Goal: Task Accomplishment & Management: Use online tool/utility

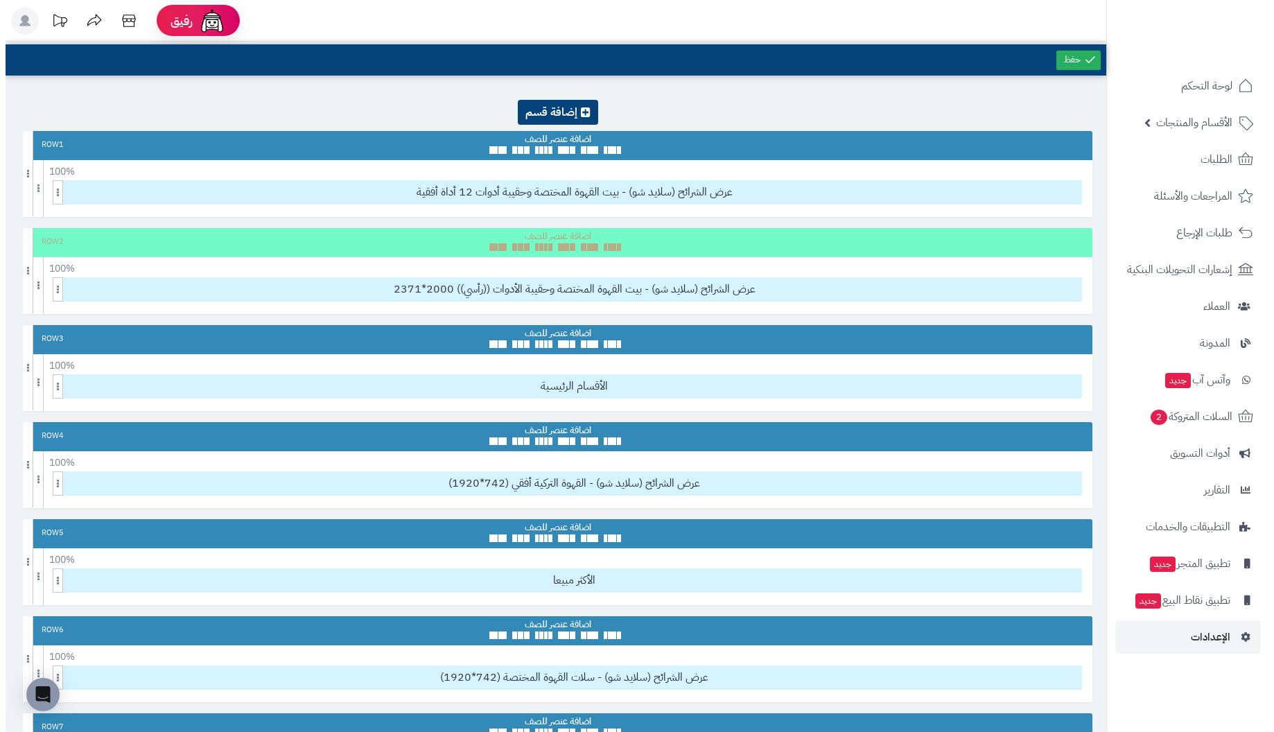
scroll to position [994, 0]
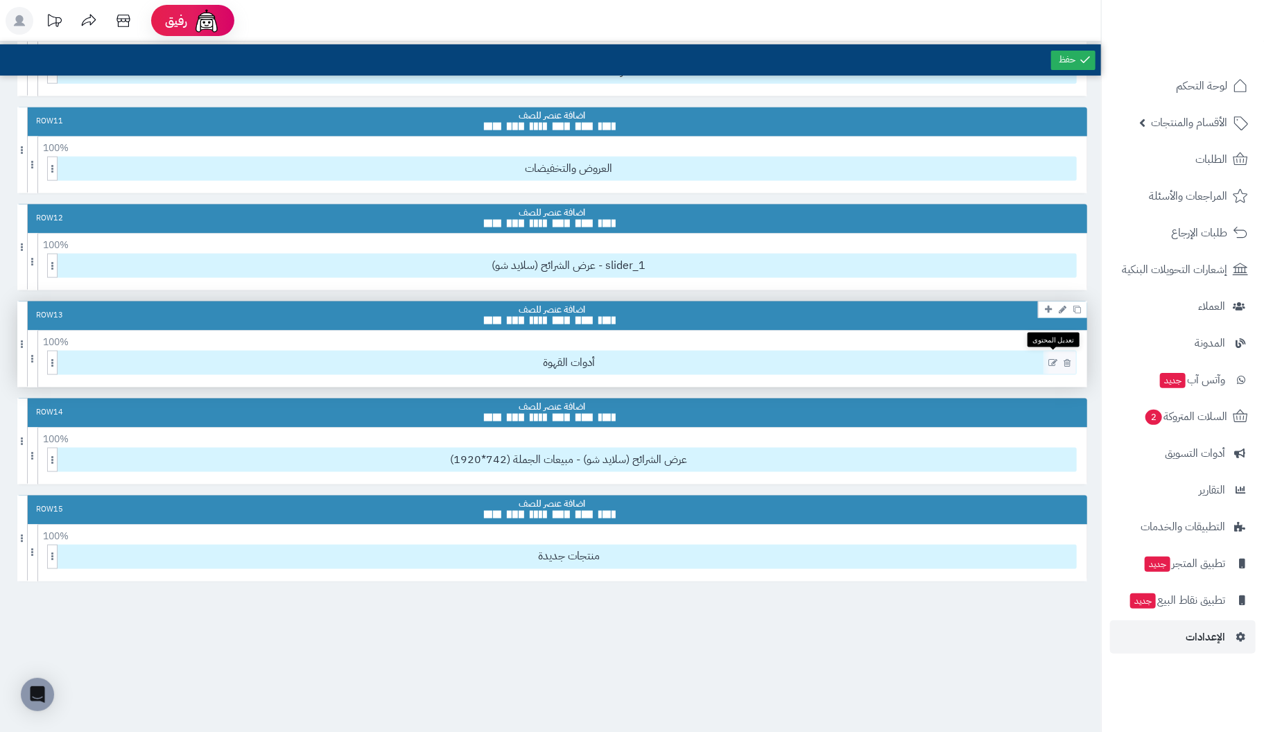
click at [1052, 358] on icon at bounding box center [1052, 363] width 9 height 10
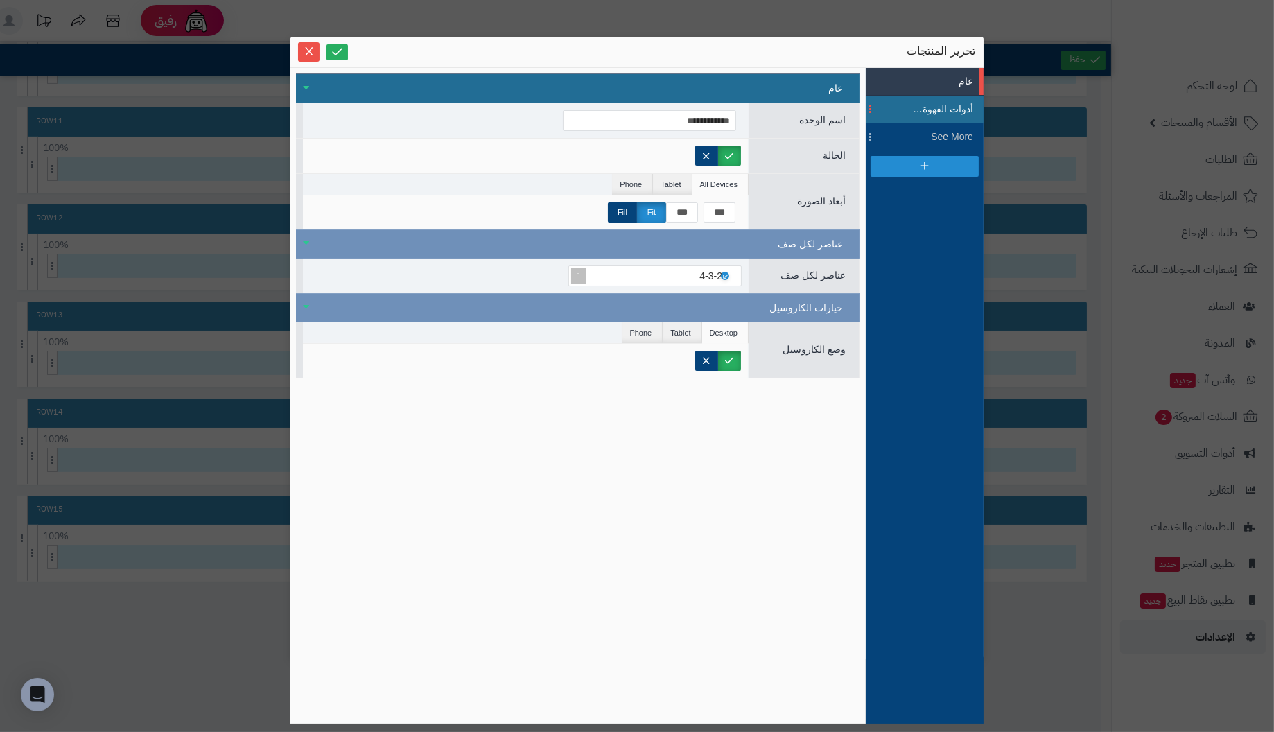
click at [949, 107] on span "أدوات القهوة (ف)" at bounding box center [942, 109] width 62 height 15
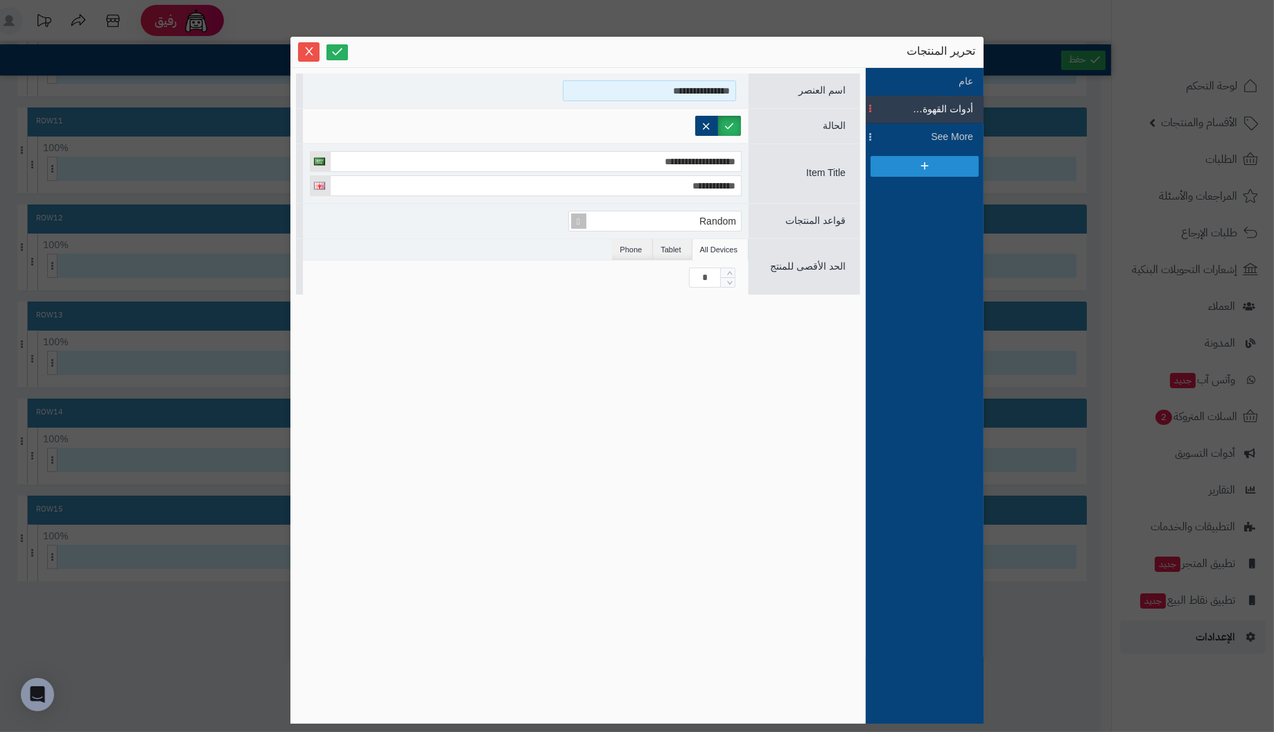
click at [590, 86] on input "**********" at bounding box center [649, 90] width 173 height 21
type input "**********"
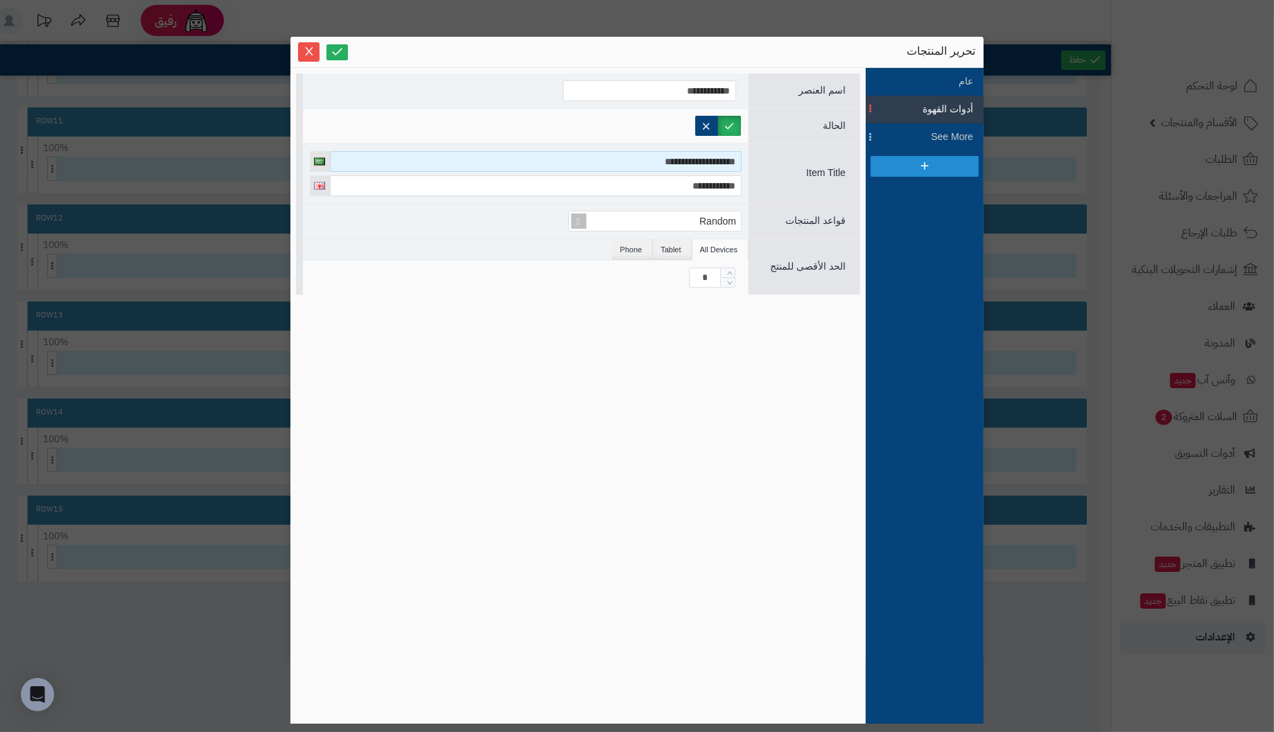
click at [641, 161] on input "**********" at bounding box center [536, 161] width 412 height 21
type input "**********"
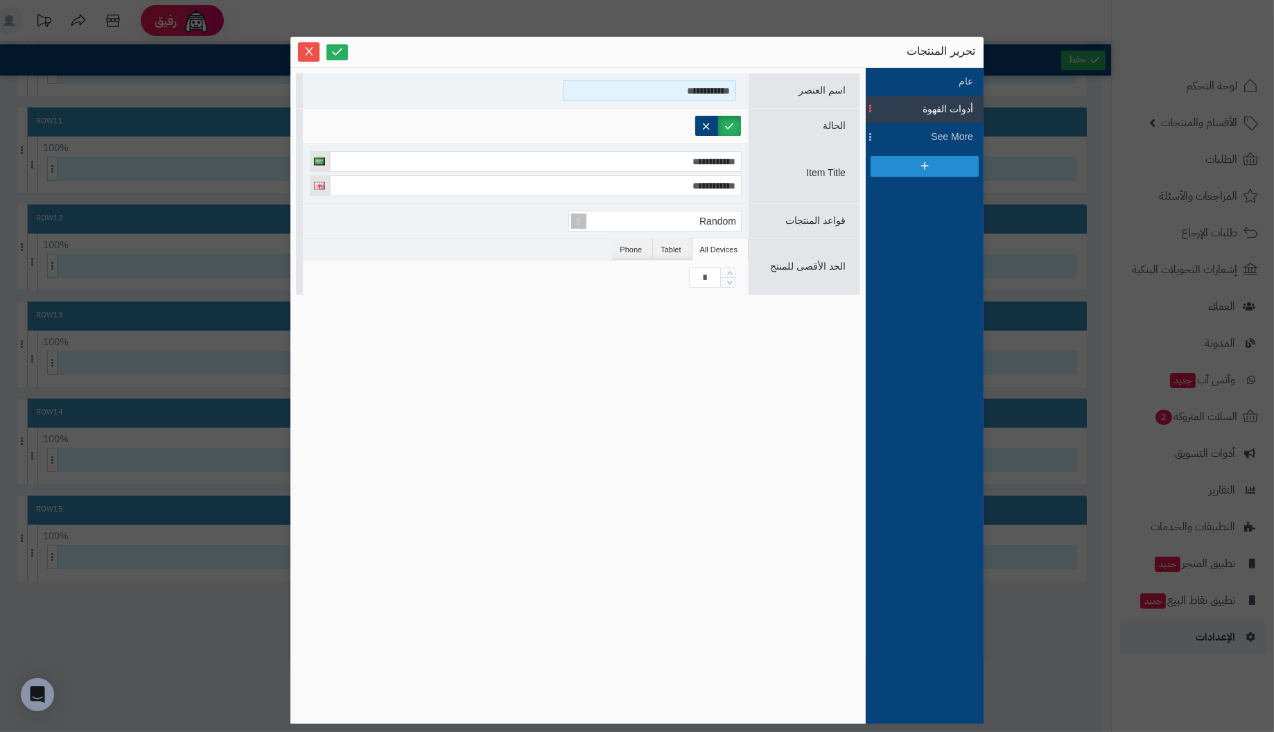
click at [662, 86] on input "**********" at bounding box center [649, 90] width 173 height 21
click at [345, 52] on link at bounding box center [337, 52] width 21 height 16
click at [310, 49] on icon "Close" at bounding box center [309, 50] width 8 height 8
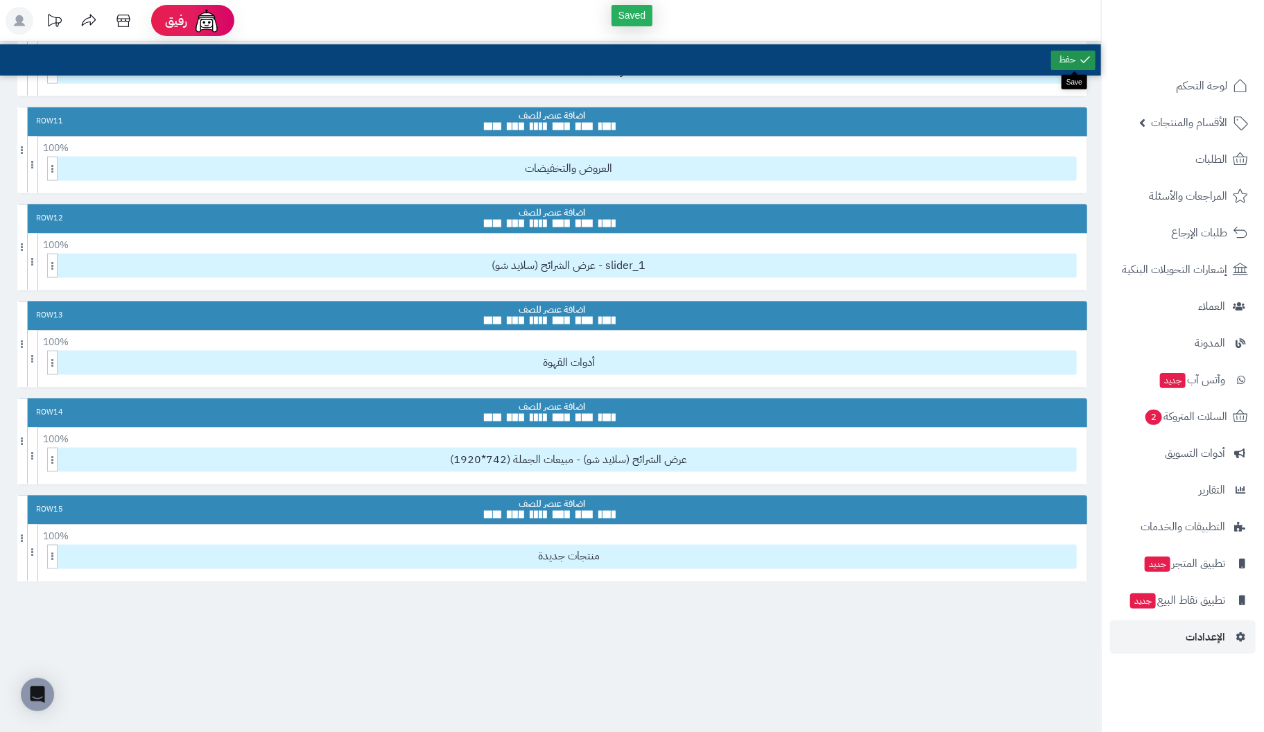
click at [1075, 60] on link at bounding box center [1073, 60] width 44 height 19
click at [1051, 358] on icon at bounding box center [1052, 363] width 9 height 10
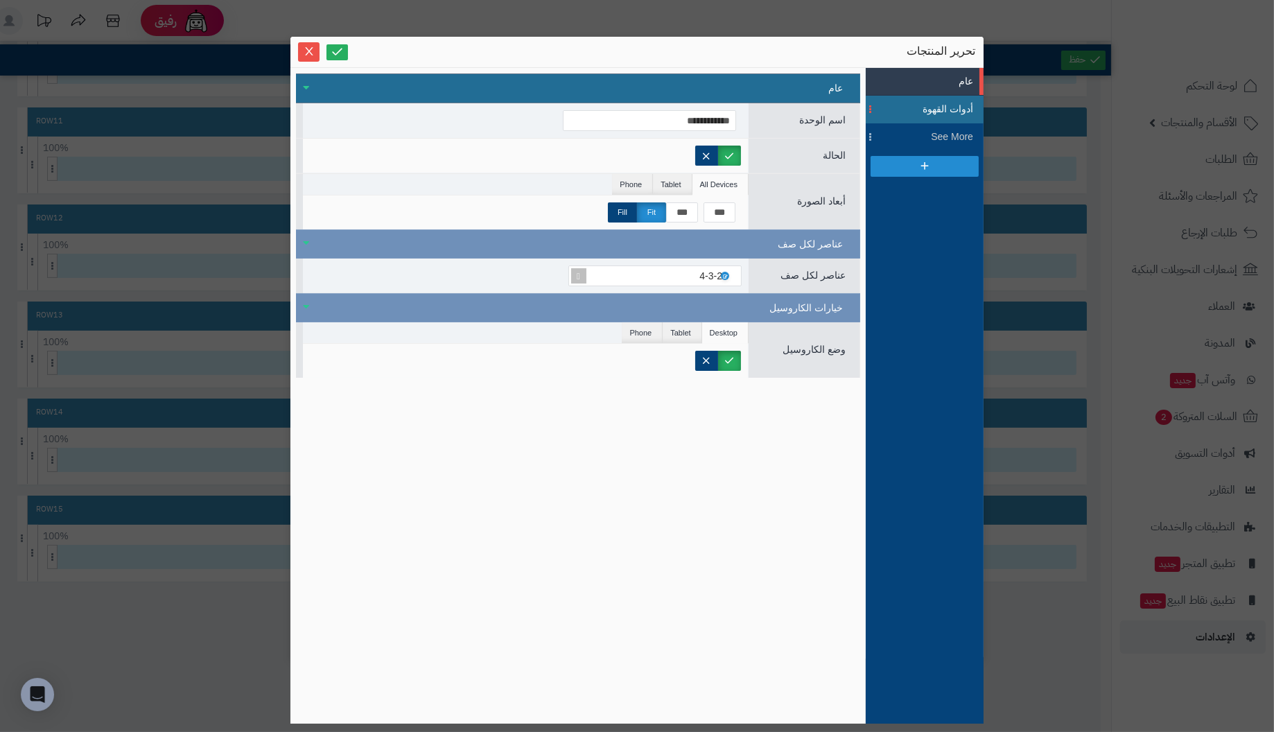
click at [946, 106] on span "أدوات القهوة" at bounding box center [942, 109] width 62 height 15
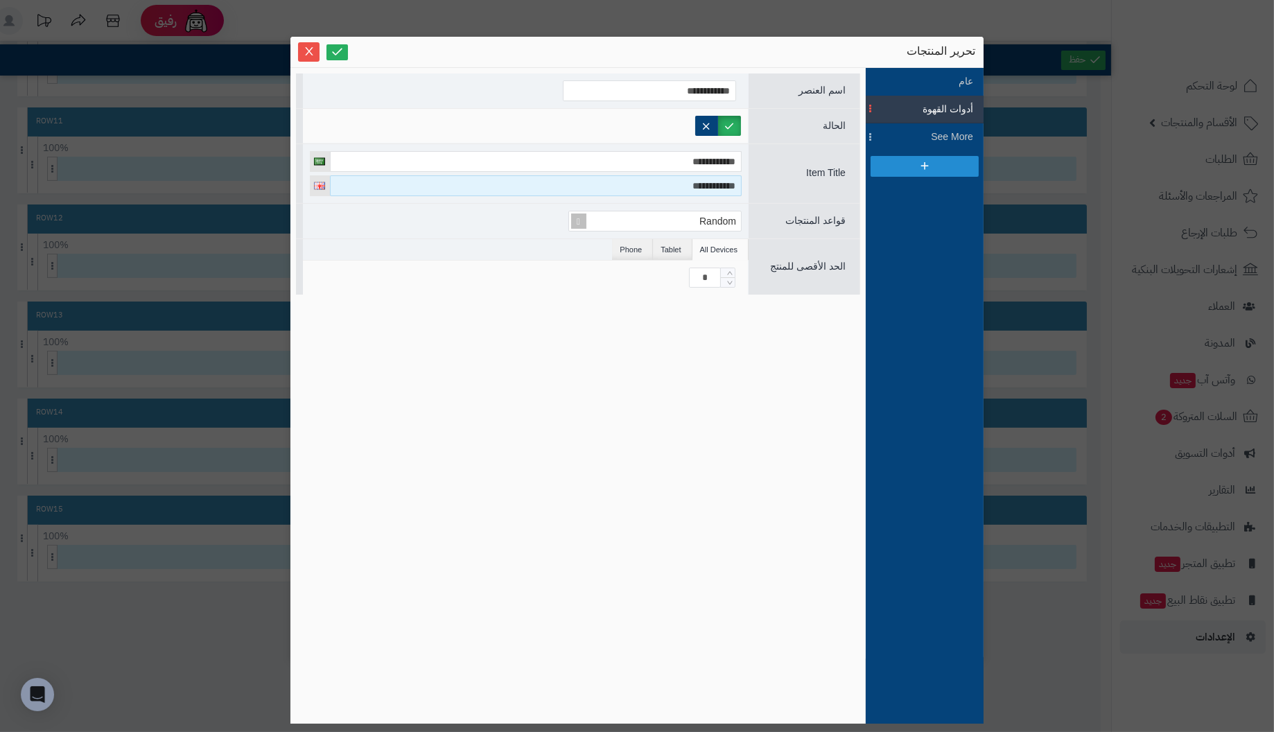
drag, startPoint x: 592, startPoint y: 181, endPoint x: 863, endPoint y: 174, distance: 271.2
click at [863, 174] on div "**********" at bounding box center [577, 396] width 575 height 656
type input "**********"
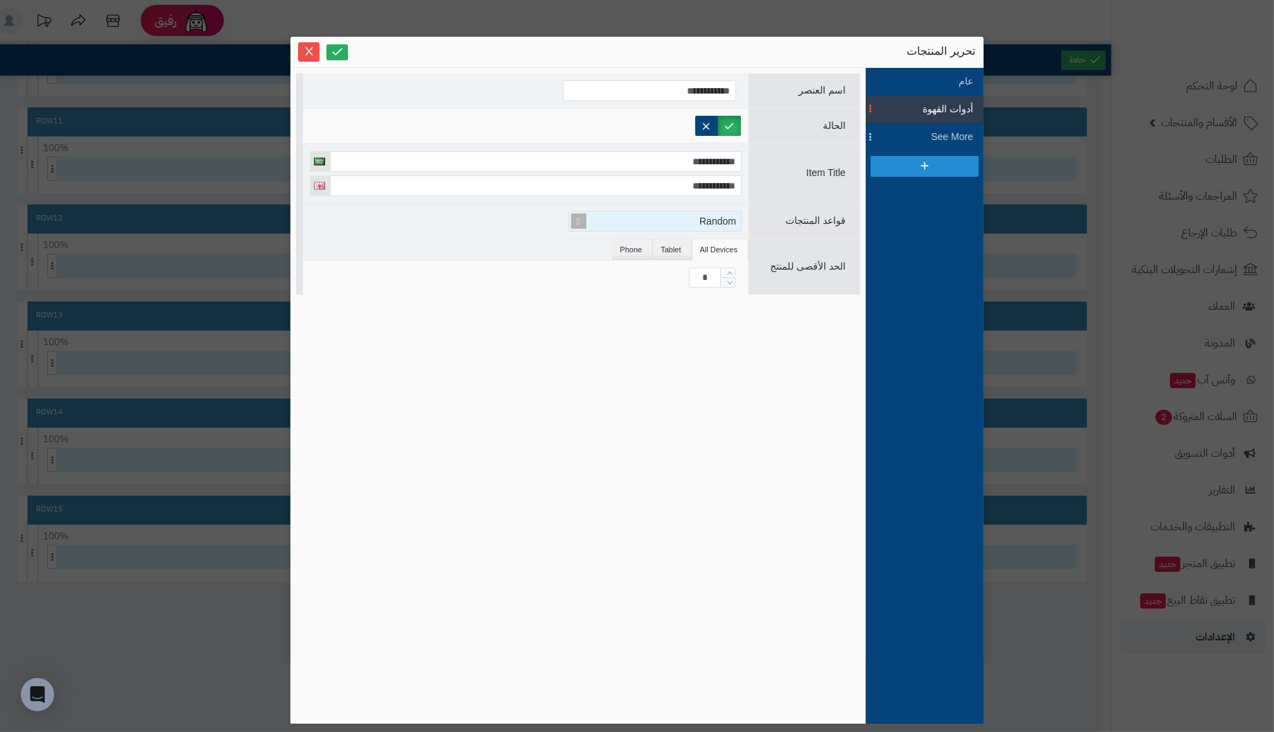
click at [602, 219] on div "Random" at bounding box center [661, 220] width 160 height 19
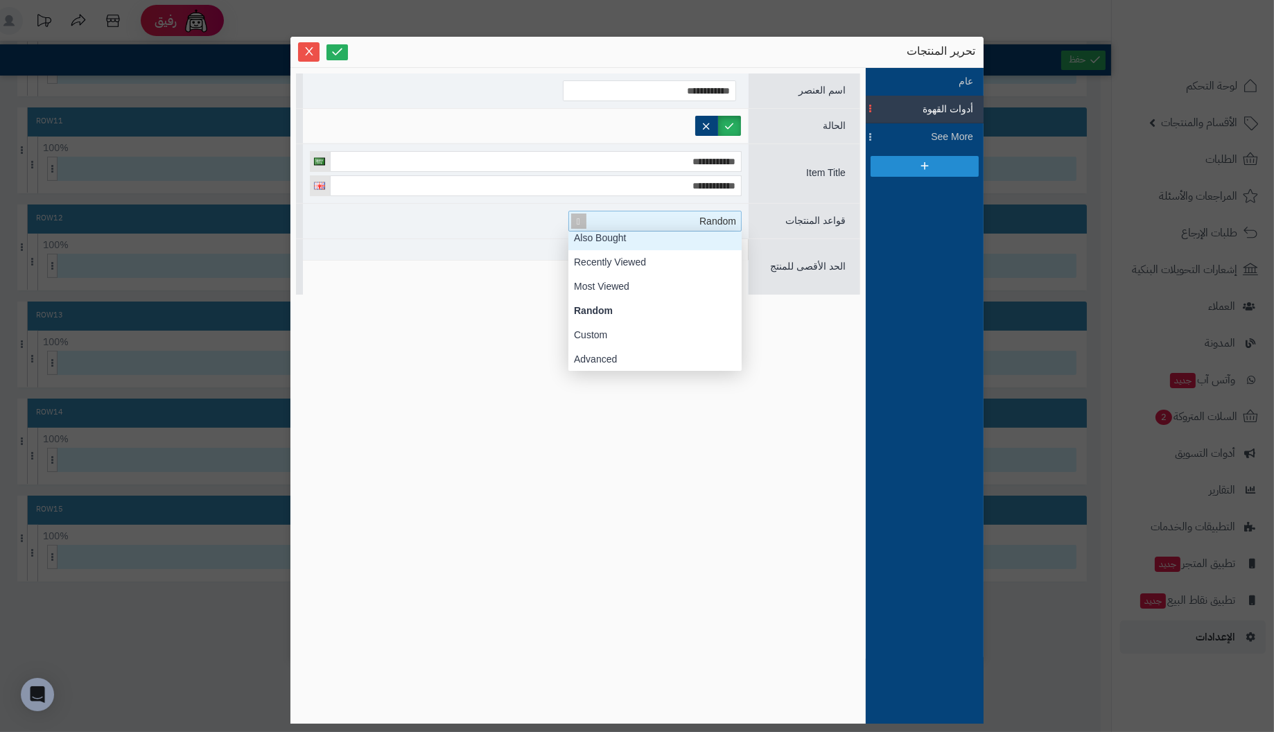
scroll to position [152, 0]
click at [634, 332] on div "Custom" at bounding box center [654, 335] width 173 height 24
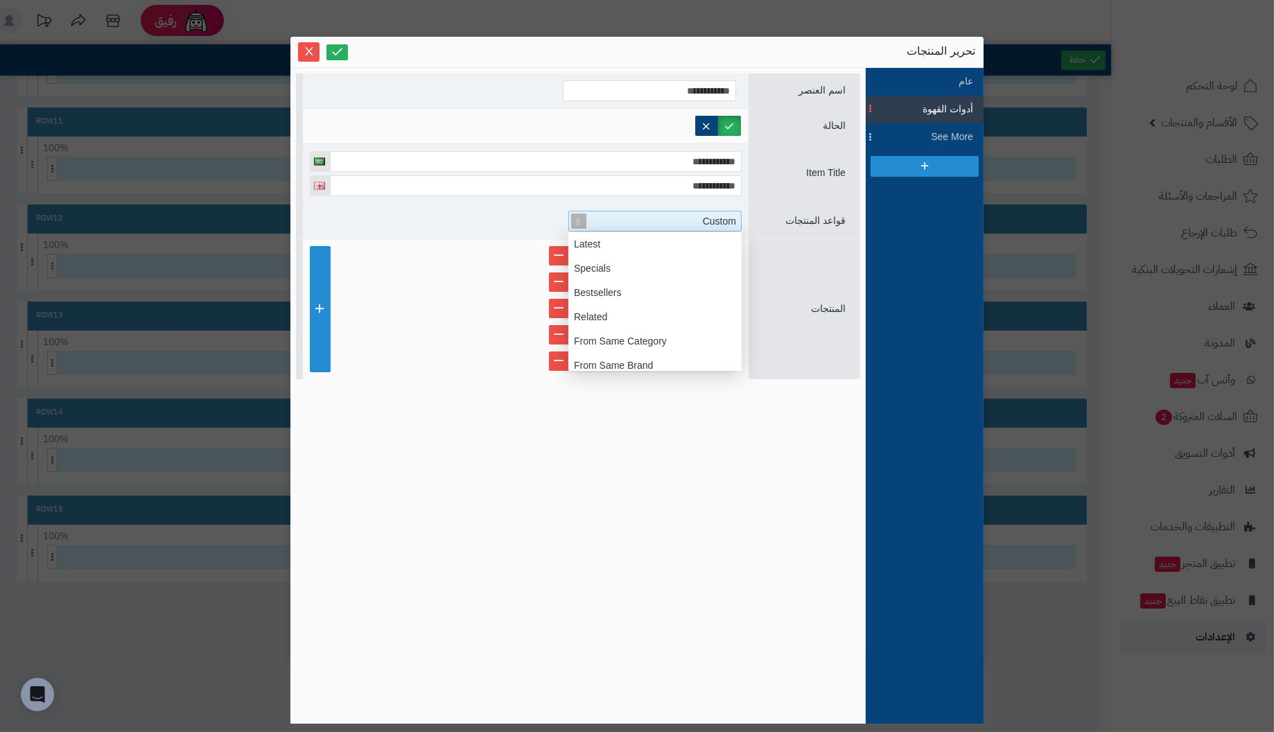
click at [576, 220] on span at bounding box center [578, 220] width 19 height 19
click at [591, 356] on div "Advanced" at bounding box center [654, 359] width 173 height 24
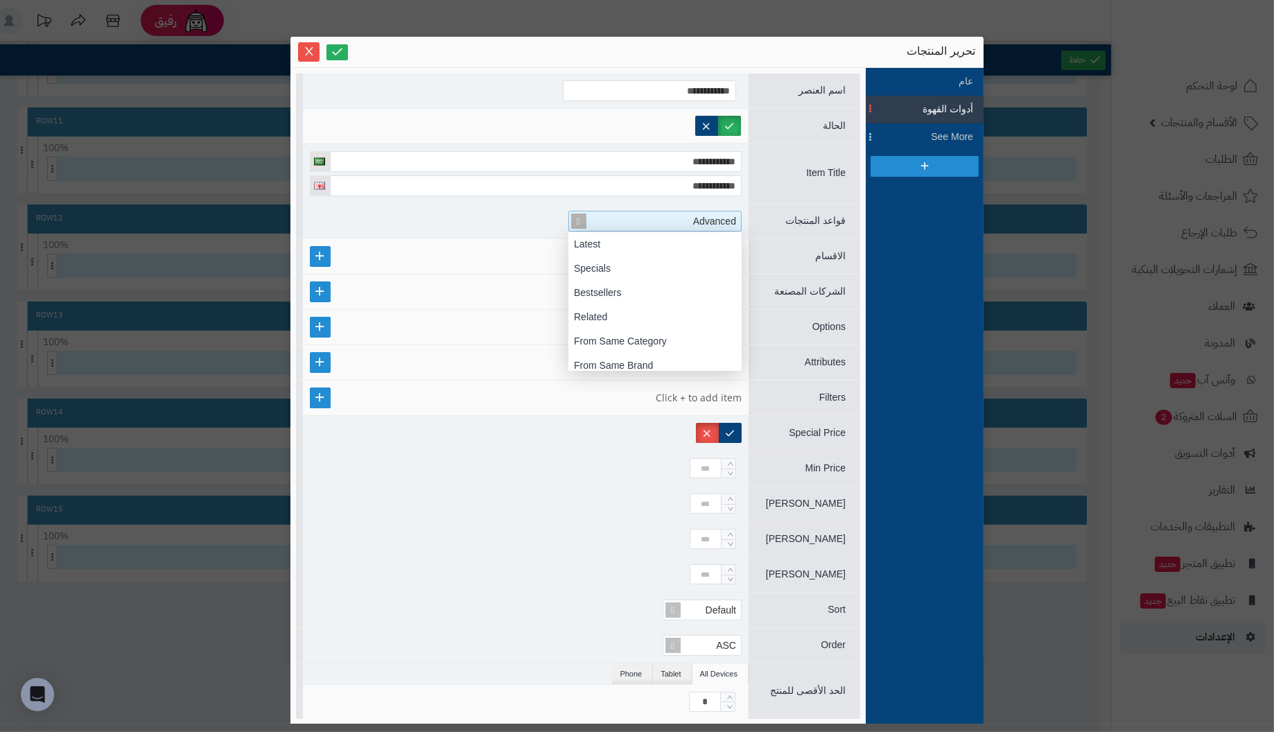
click at [578, 217] on span at bounding box center [578, 220] width 19 height 19
click at [607, 264] on div "Specials" at bounding box center [654, 269] width 173 height 24
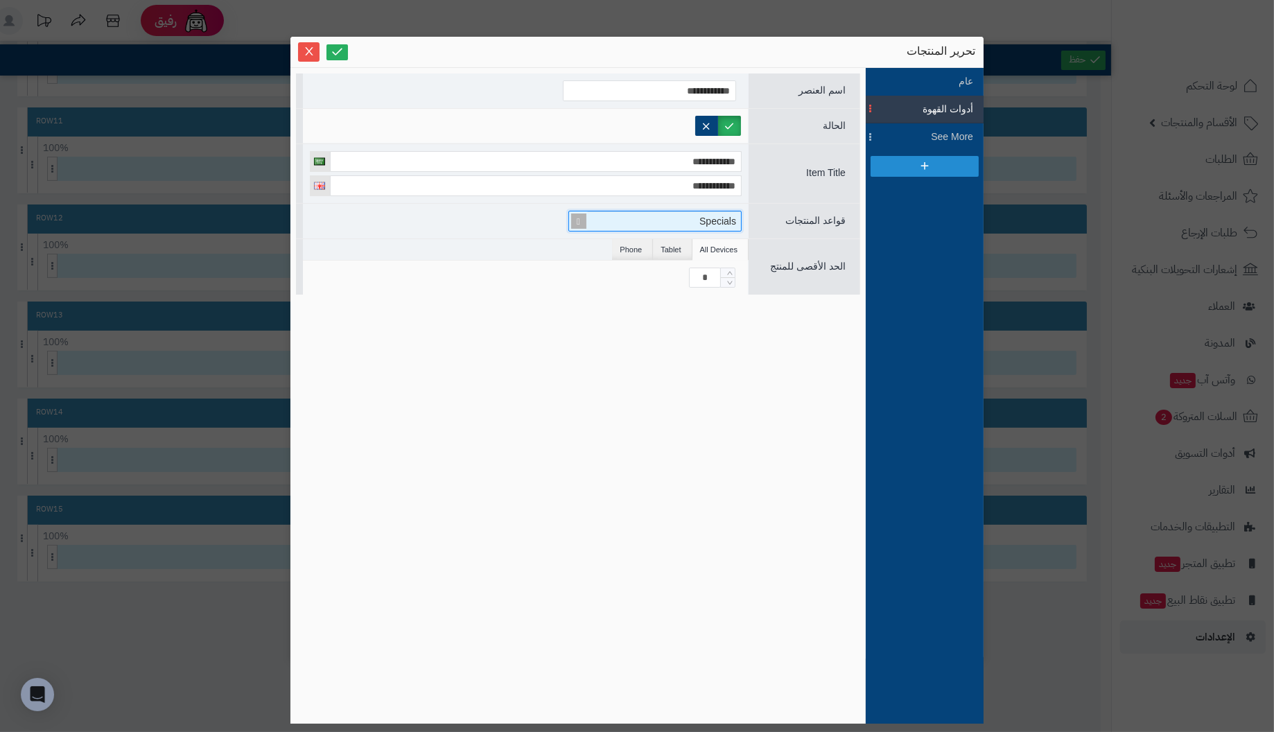
click at [579, 218] on span at bounding box center [578, 220] width 19 height 19
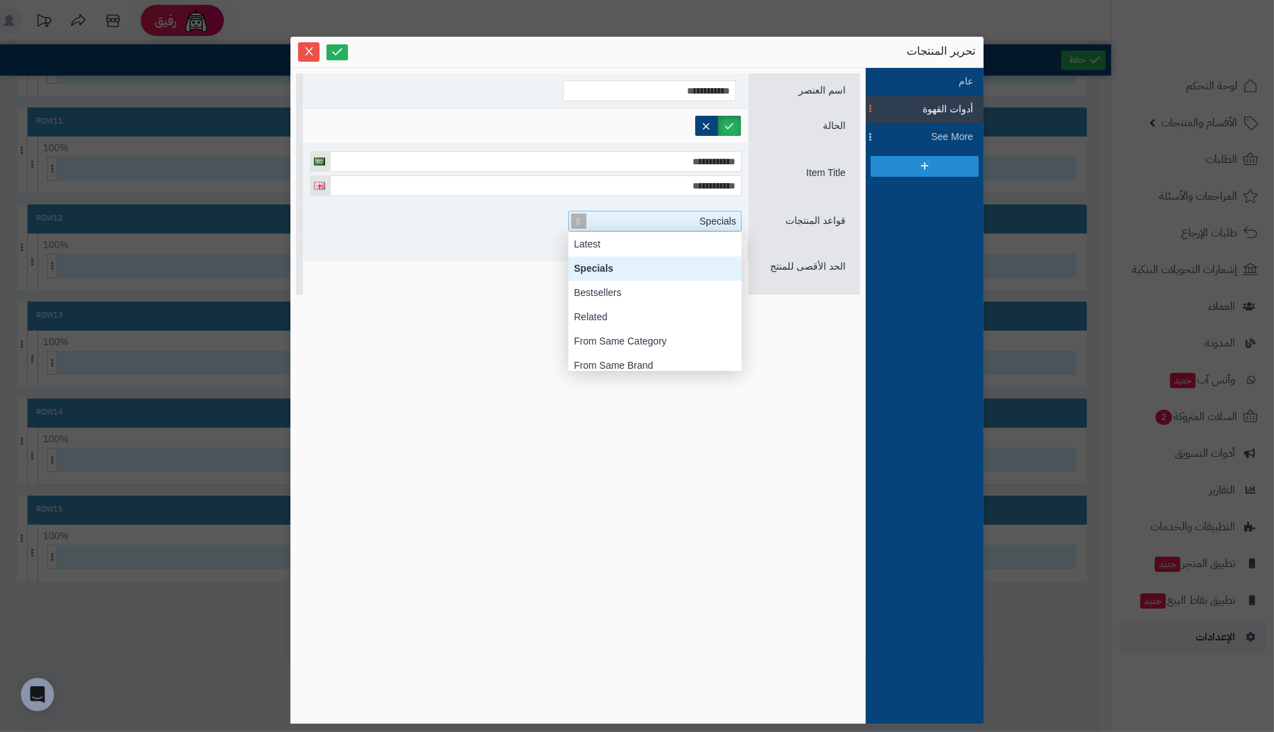
scroll to position [138, 0]
click at [607, 288] on div "Bestsellers" at bounding box center [654, 293] width 173 height 24
click at [576, 216] on span at bounding box center [578, 220] width 19 height 19
click at [602, 310] on div "Related" at bounding box center [654, 317] width 173 height 24
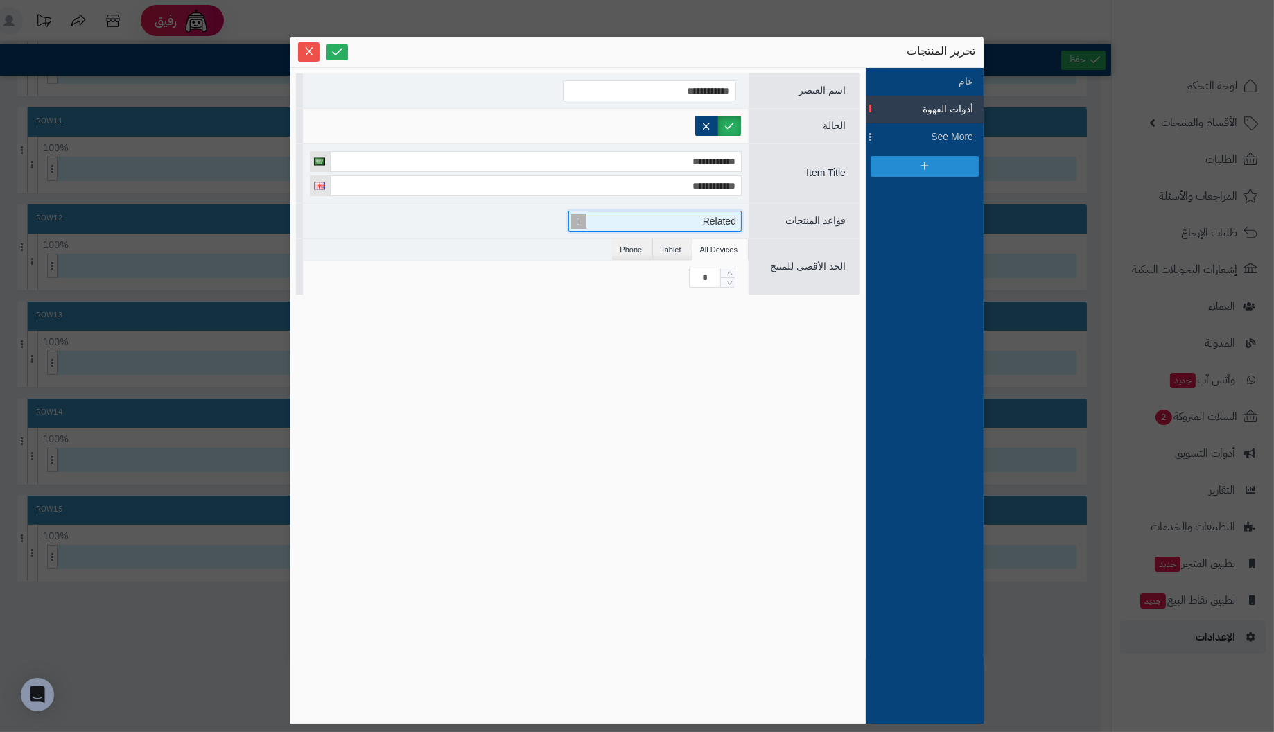
click at [577, 220] on span at bounding box center [578, 220] width 19 height 19
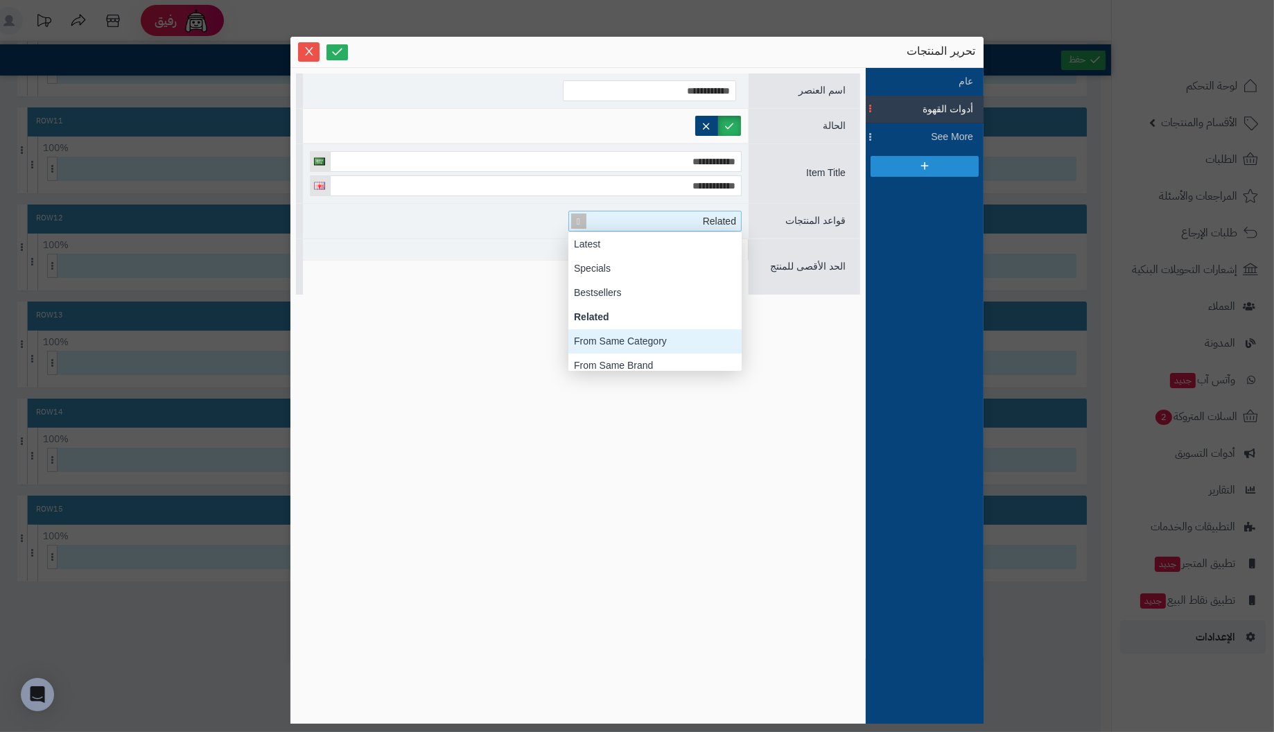
click at [614, 337] on div "From Same Category" at bounding box center [654, 341] width 173 height 24
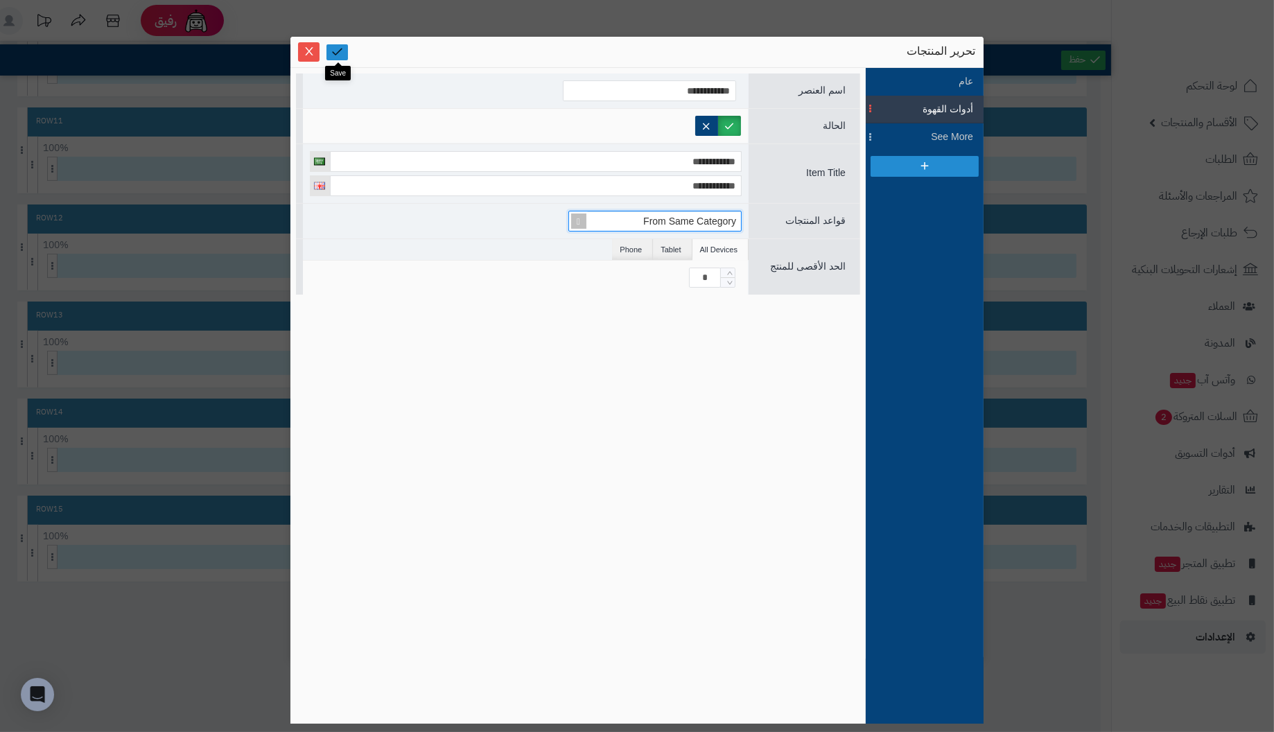
click at [333, 49] on icon at bounding box center [337, 51] width 13 height 13
click at [341, 48] on icon at bounding box center [337, 51] width 13 height 13
click at [306, 48] on icon "Close" at bounding box center [309, 50] width 8 height 8
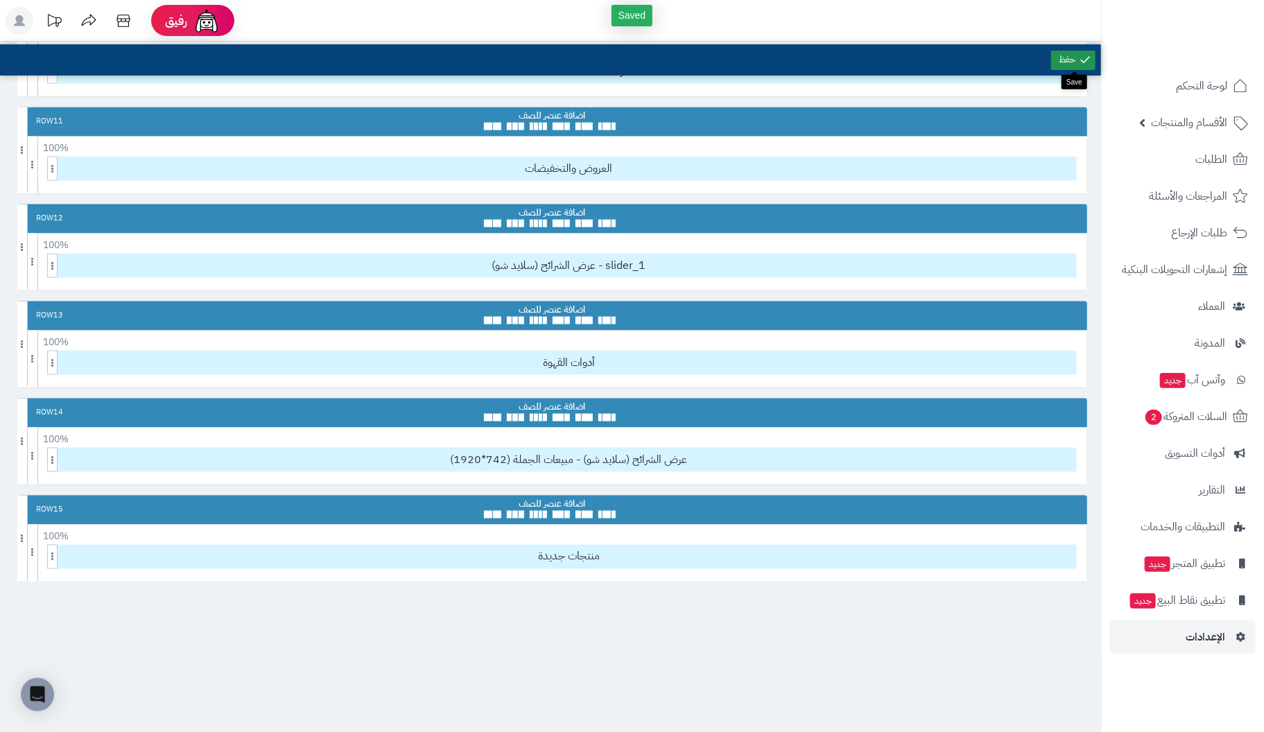
click at [1064, 59] on link at bounding box center [1073, 60] width 44 height 19
click at [1063, 305] on icon at bounding box center [1063, 309] width 8 height 9
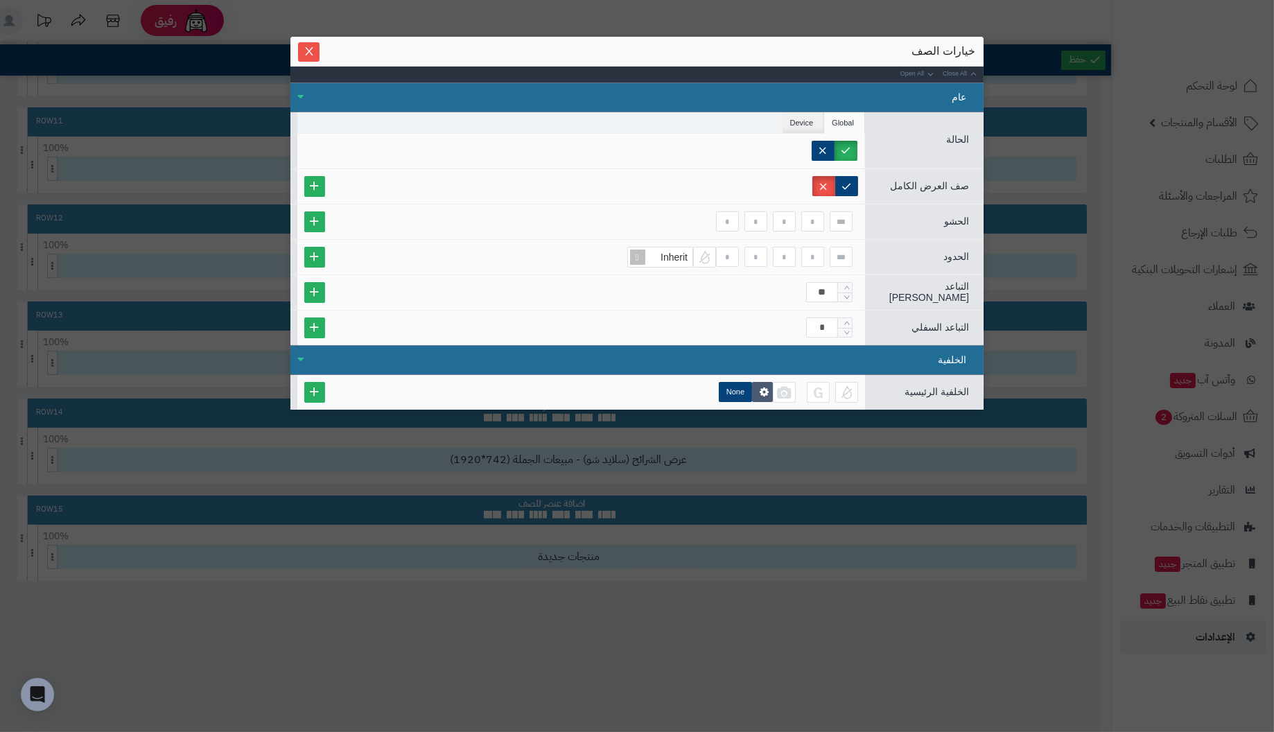
click at [953, 137] on span "الحالة" at bounding box center [957, 139] width 23 height 11
click at [955, 189] on span "صف العرض الكامل" at bounding box center [929, 185] width 79 height 11
click at [953, 216] on span "الحشو" at bounding box center [956, 221] width 25 height 11
click at [953, 248] on div "الحدود" at bounding box center [924, 257] width 118 height 18
click at [311, 42] on button "Close" at bounding box center [308, 51] width 21 height 19
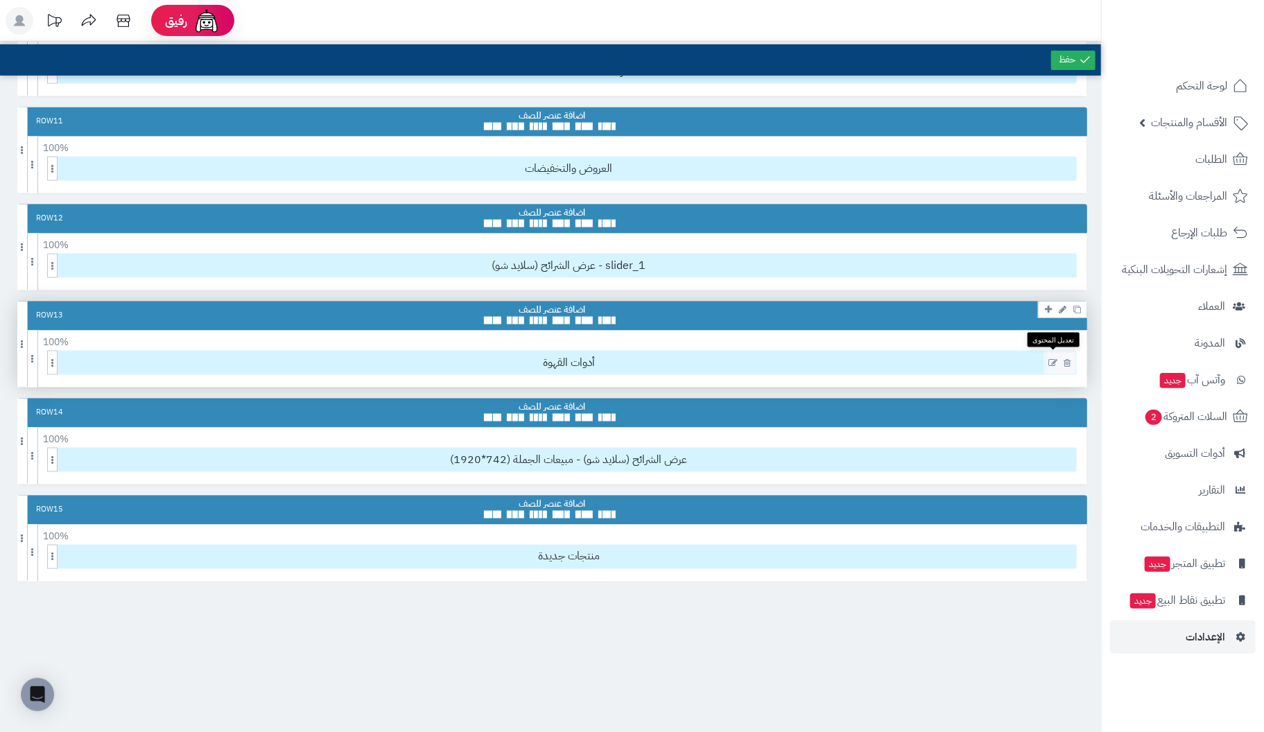
click at [1052, 358] on icon at bounding box center [1052, 363] width 9 height 10
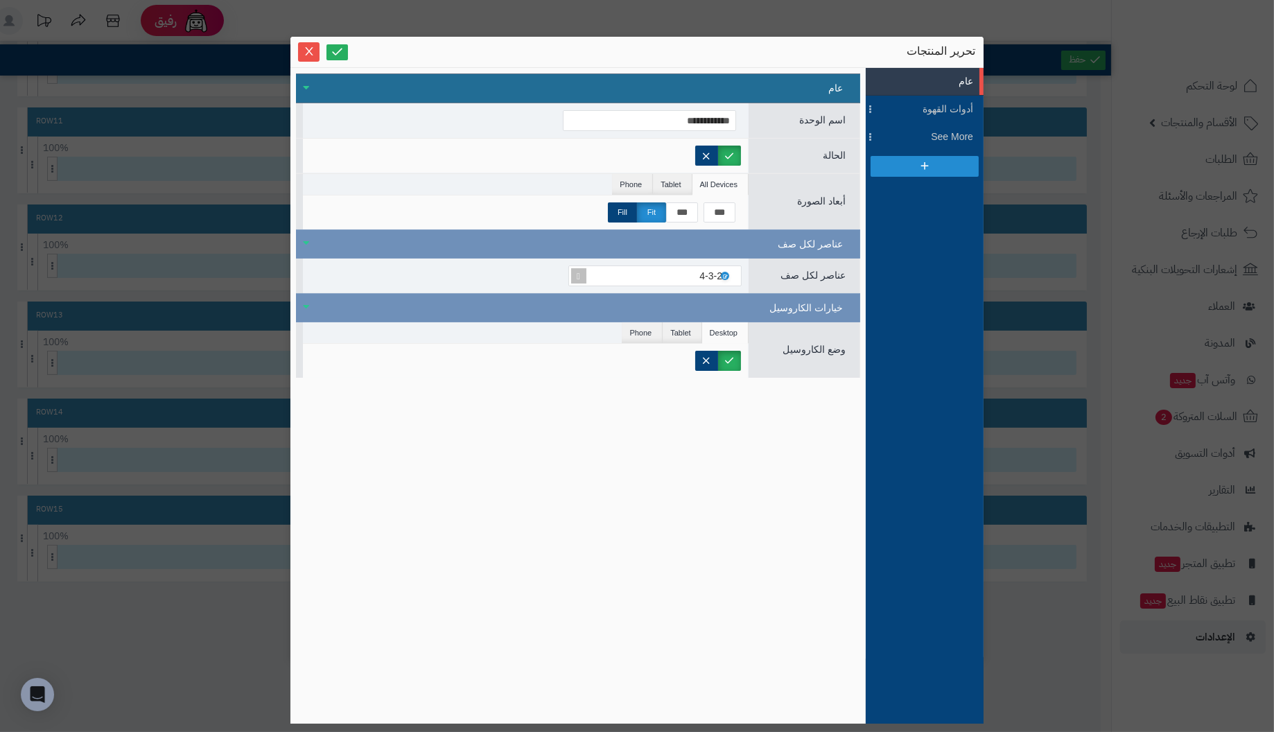
click at [949, 82] on li "عام" at bounding box center [925, 82] width 118 height 28
click at [948, 110] on span "أدوات القهوة" at bounding box center [942, 109] width 62 height 15
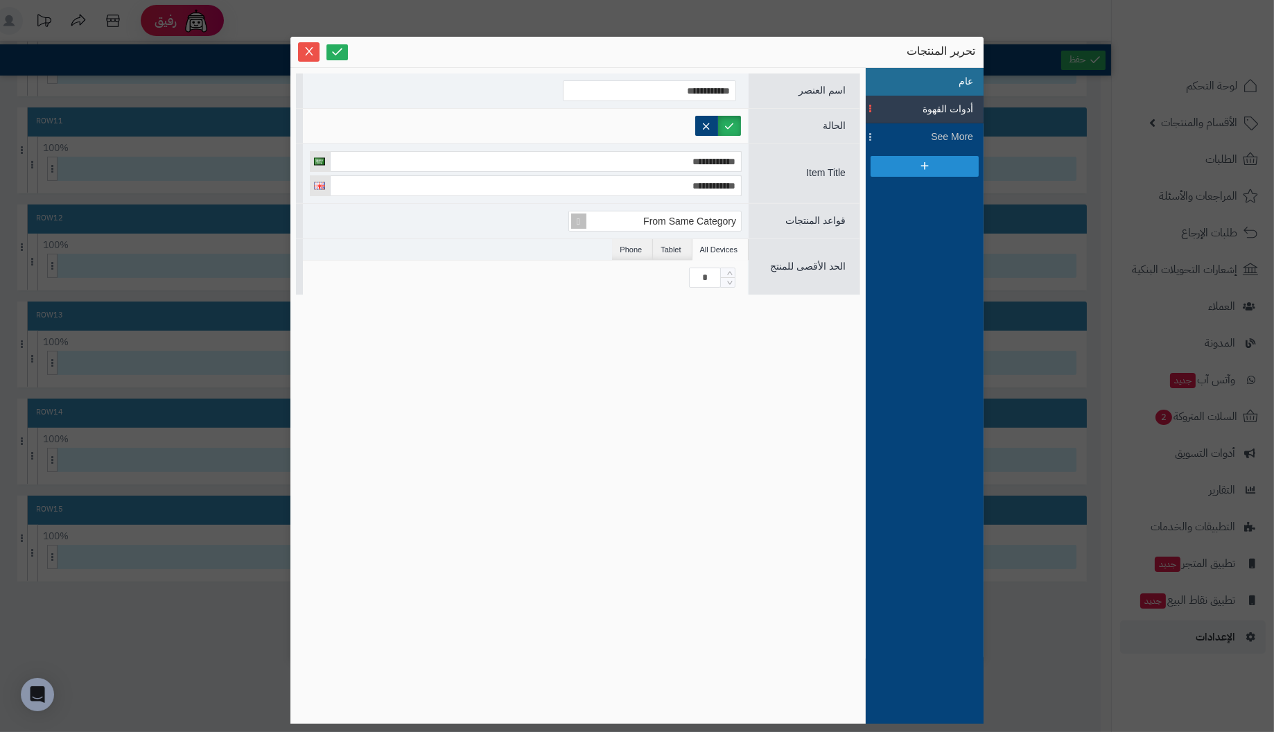
click at [943, 84] on li "عام" at bounding box center [925, 82] width 118 height 28
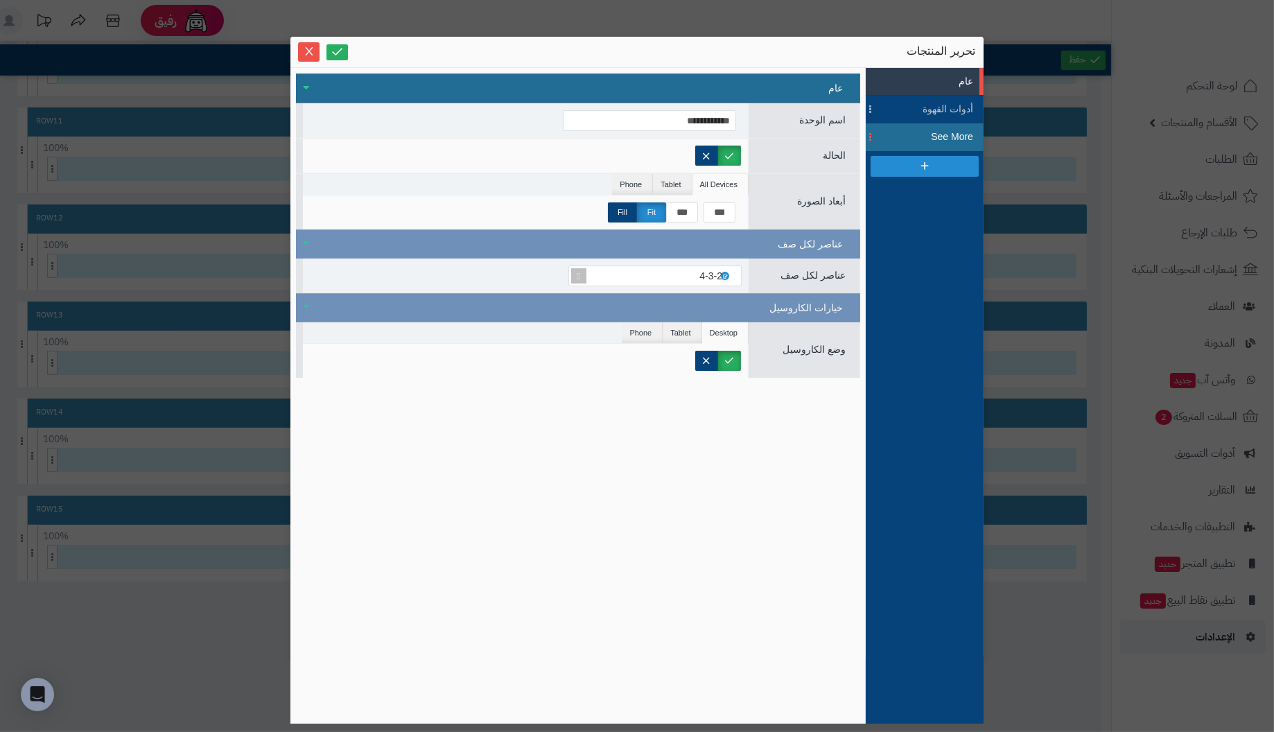
click at [935, 135] on span "See More" at bounding box center [942, 137] width 62 height 15
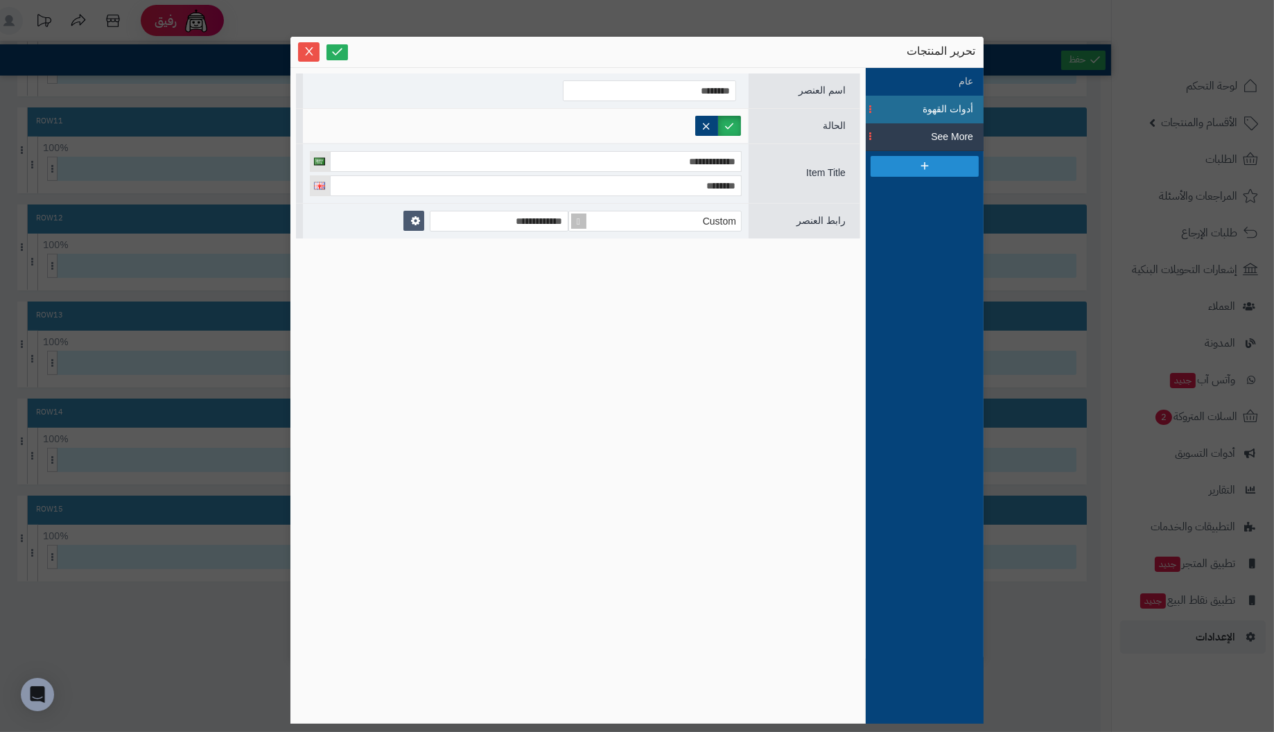
click at [959, 103] on span "أدوات القهوة" at bounding box center [942, 109] width 62 height 15
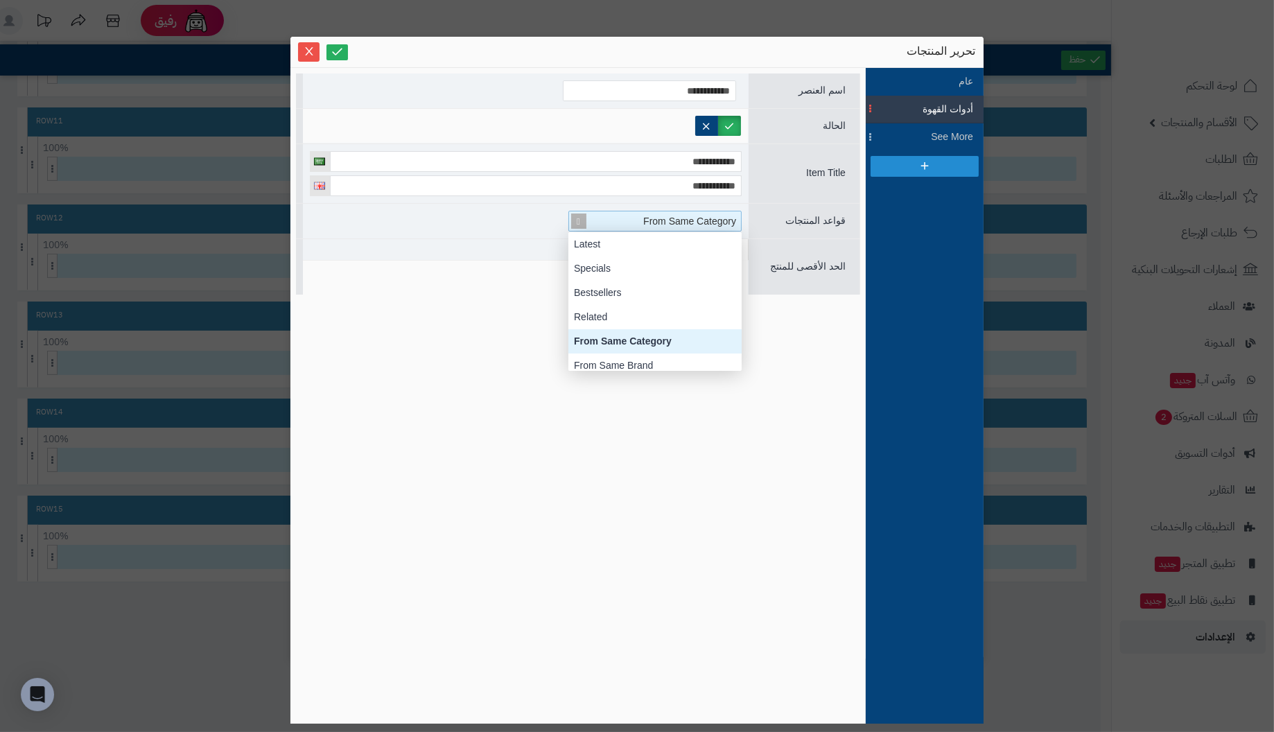
click at [575, 220] on span at bounding box center [578, 220] width 19 height 19
click at [596, 332] on div "Custom" at bounding box center [654, 335] width 173 height 24
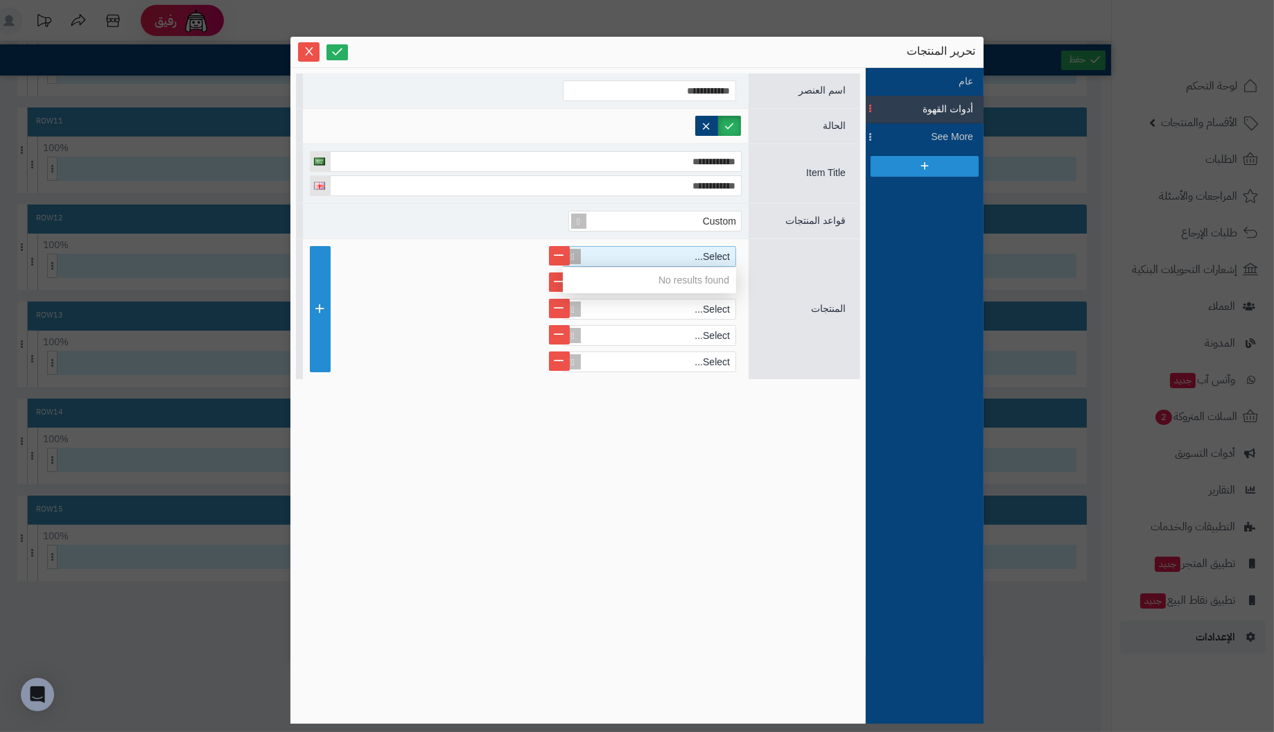
click at [666, 257] on div "Select..." at bounding box center [655, 256] width 160 height 19
click at [671, 279] on div "No results found" at bounding box center [649, 281] width 173 height 26
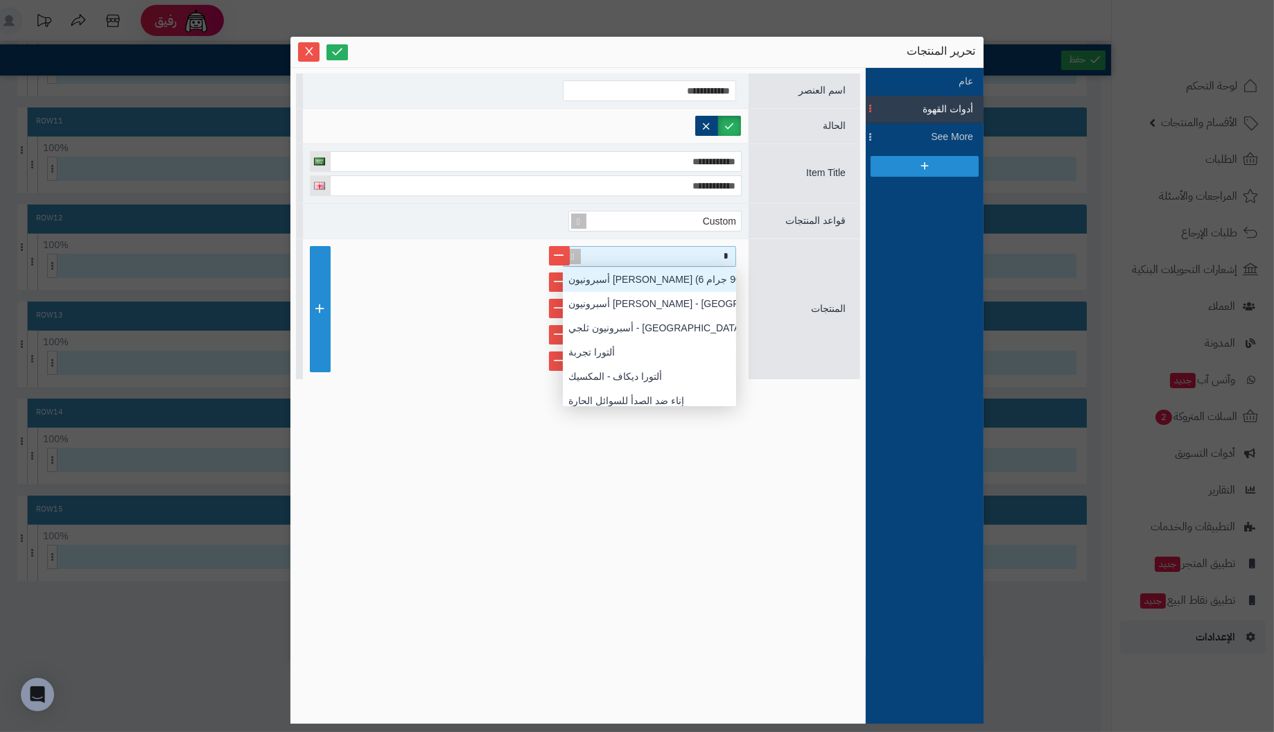
scroll to position [10, 0]
type input "*"
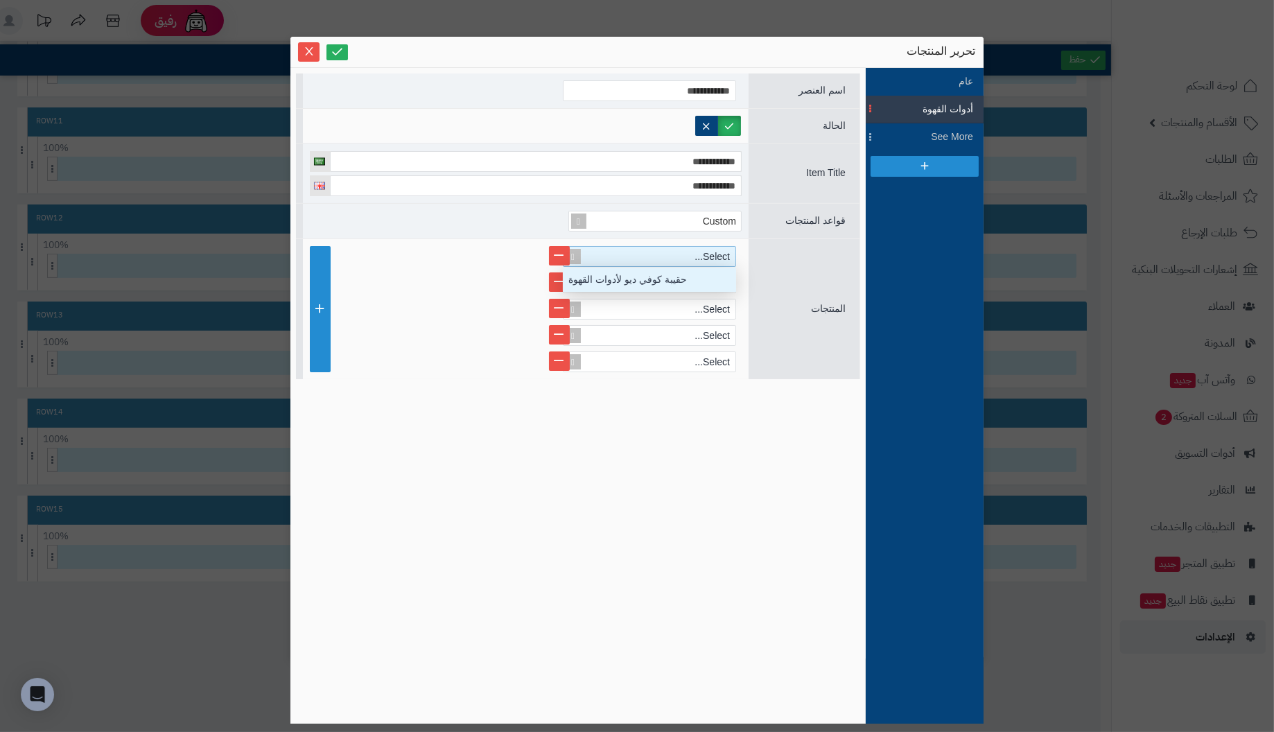
scroll to position [138, 0]
click at [458, 226] on div "Custom" at bounding box center [526, 221] width 446 height 35
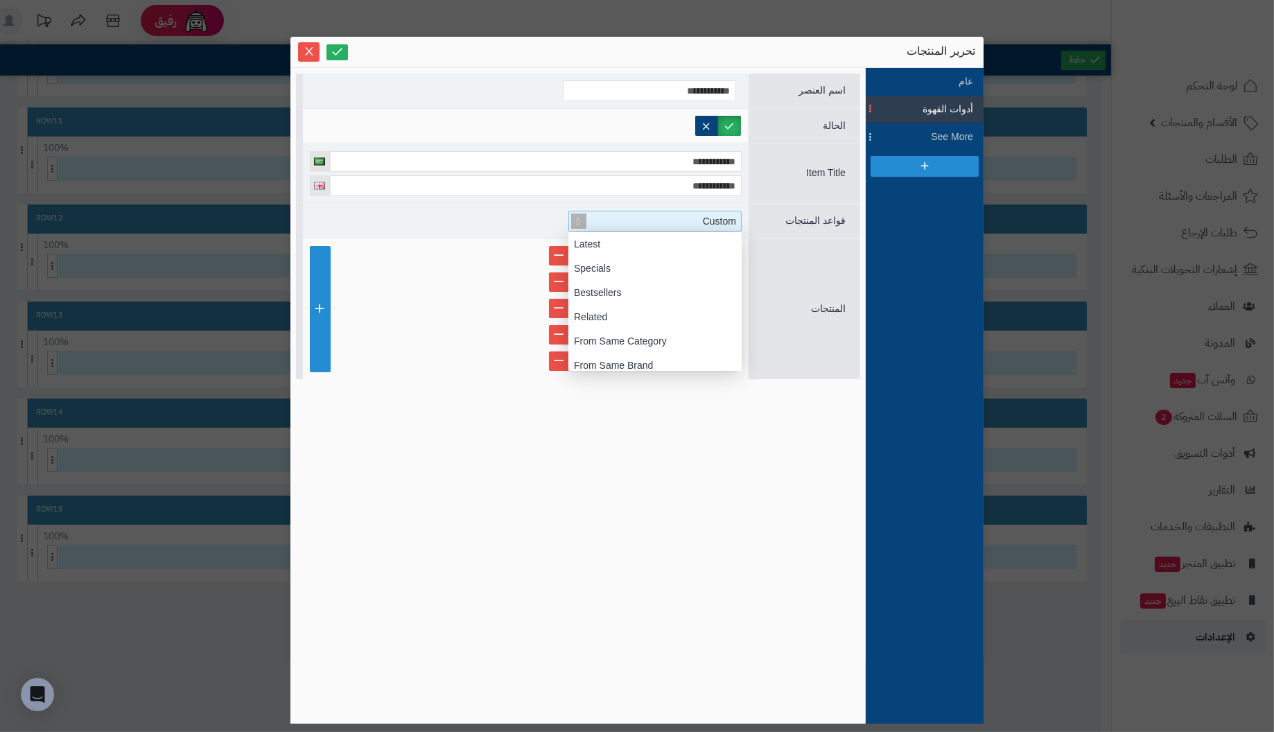
click at [579, 215] on span at bounding box center [578, 220] width 19 height 19
click at [602, 356] on div "Advanced" at bounding box center [654, 359] width 173 height 24
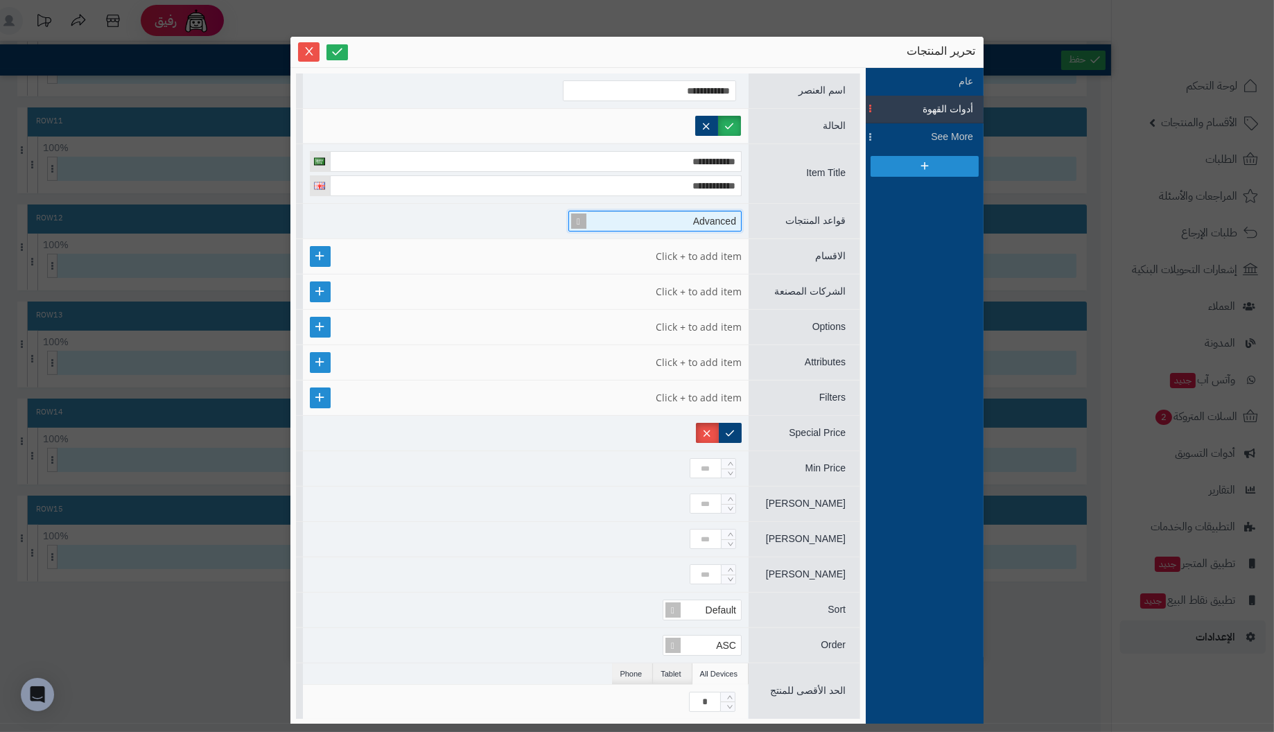
click at [702, 216] on span "Advanced" at bounding box center [714, 221] width 43 height 11
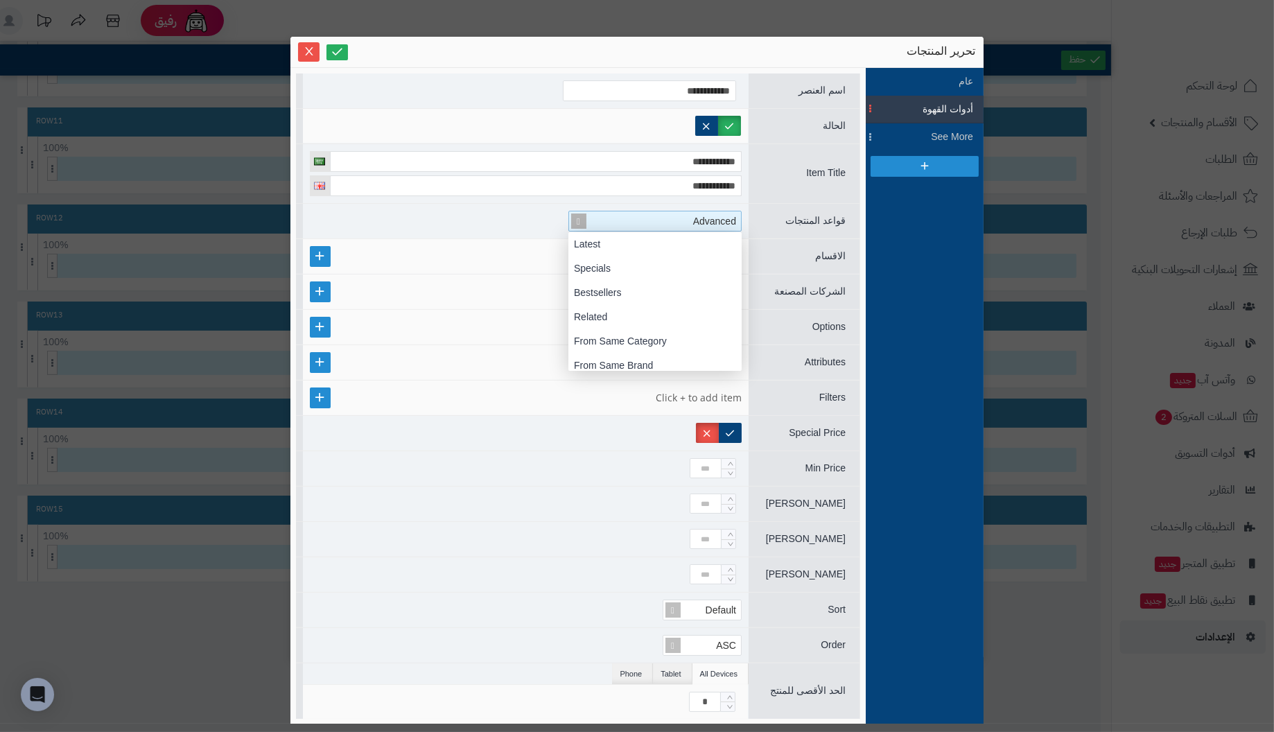
scroll to position [138, 0]
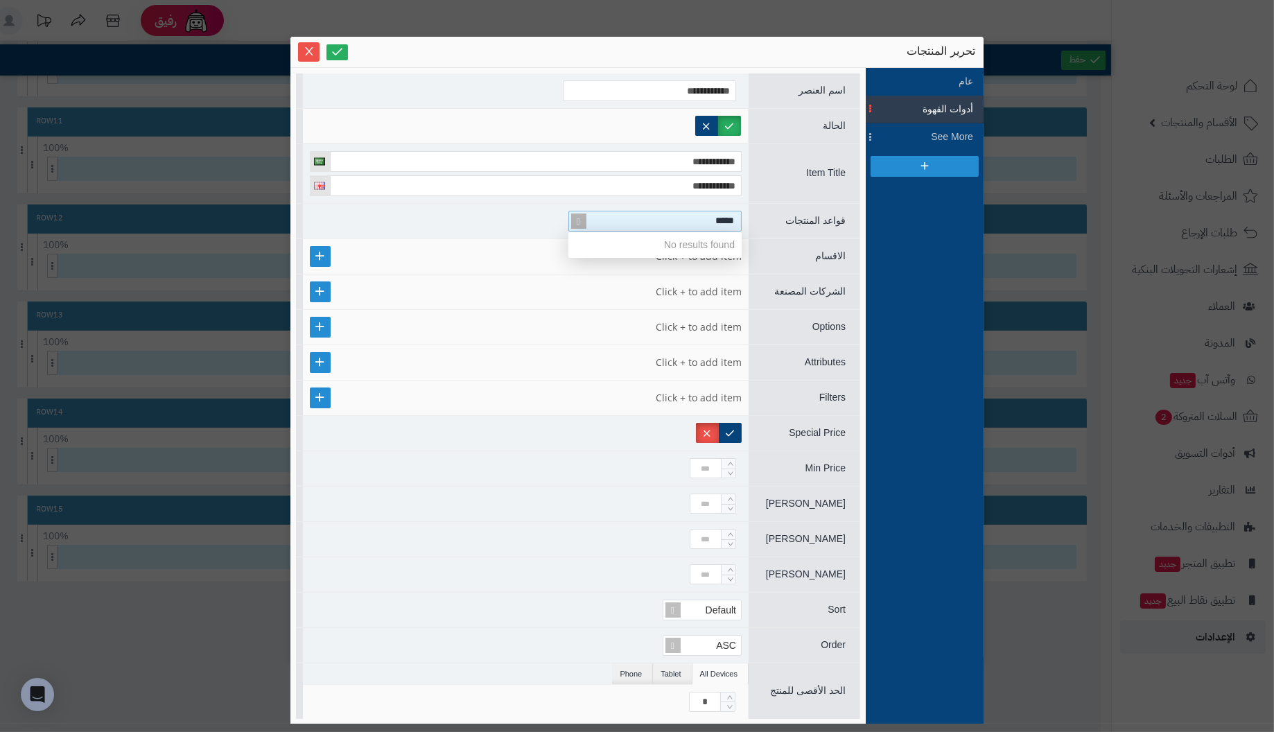
type input "*****"
click at [523, 222] on div "أدوات No results found" at bounding box center [526, 221] width 446 height 35
click at [688, 256] on ul at bounding box center [526, 256] width 432 height 15
click at [667, 255] on ul at bounding box center [526, 256] width 432 height 15
click at [722, 250] on ul at bounding box center [526, 256] width 432 height 15
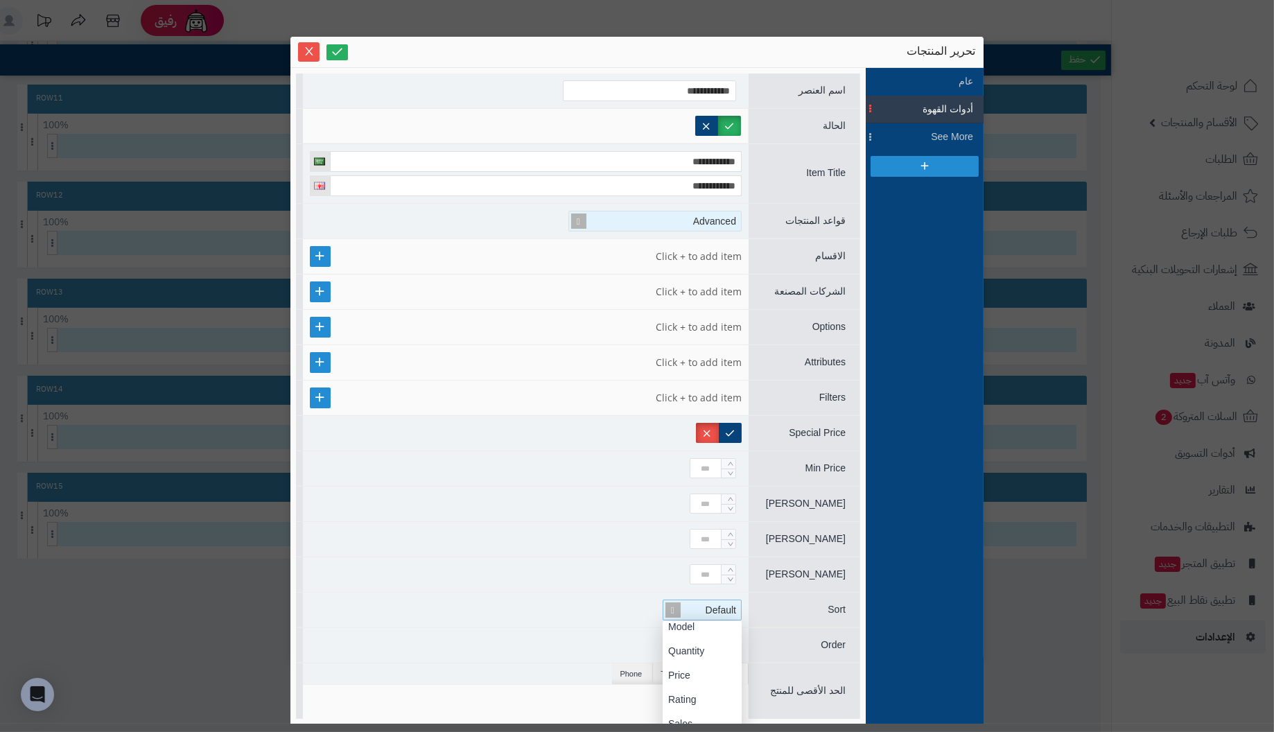
click at [691, 606] on div "Default" at bounding box center [705, 609] width 72 height 19
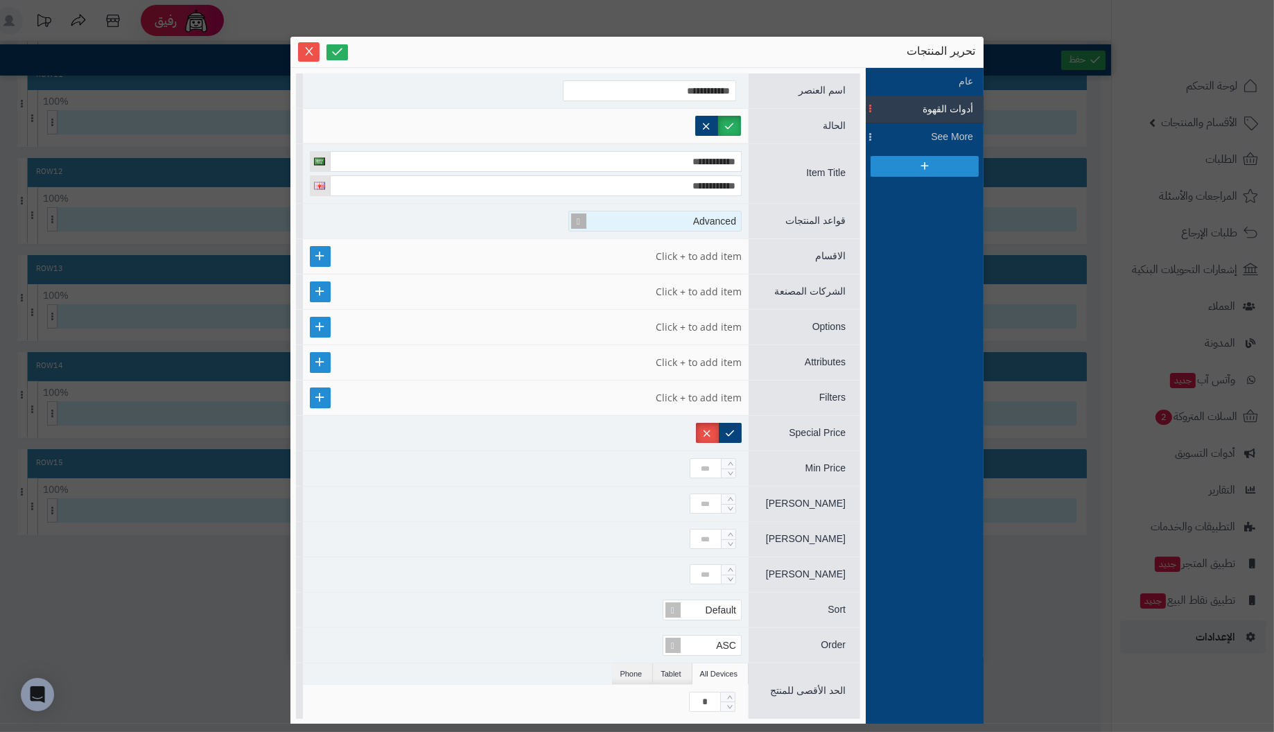
click at [591, 563] on div at bounding box center [526, 574] width 446 height 35
click at [675, 637] on span at bounding box center [672, 645] width 19 height 19
click at [587, 571] on div at bounding box center [526, 574] width 446 height 35
click at [331, 252] on link at bounding box center [320, 256] width 21 height 21
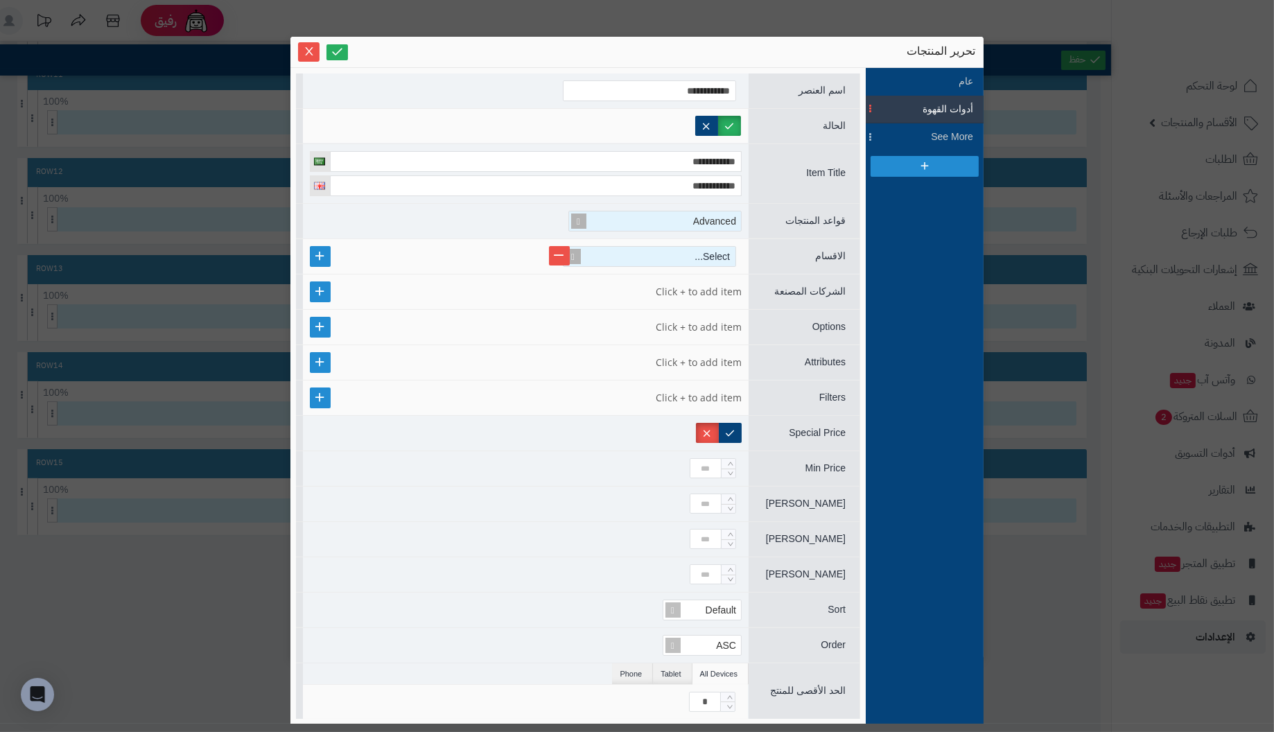
click at [628, 257] on div "Select..." at bounding box center [655, 256] width 160 height 19
type input "*****"
click at [593, 275] on div "أدوات القهوة" at bounding box center [649, 280] width 173 height 24
click at [431, 214] on div "Advanced" at bounding box center [526, 221] width 446 height 35
click at [334, 48] on icon at bounding box center [337, 51] width 13 height 13
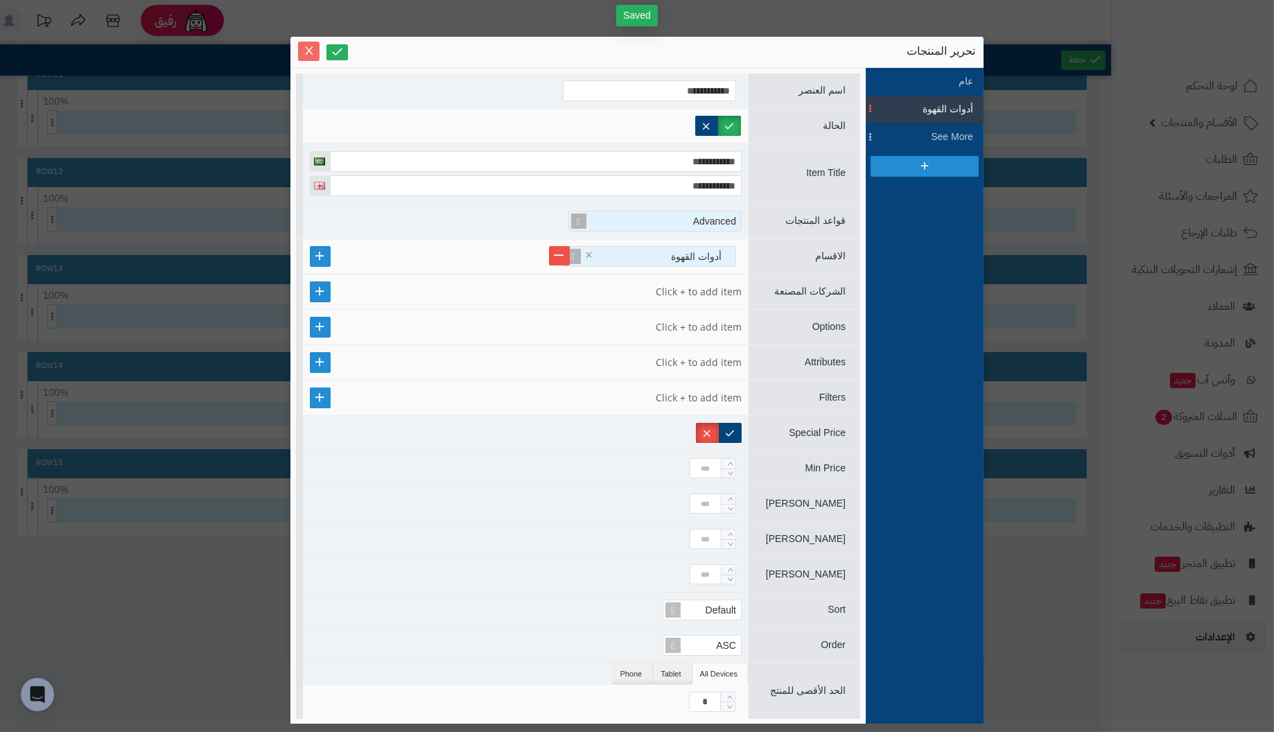
click at [308, 53] on icon "Close" at bounding box center [309, 50] width 11 height 11
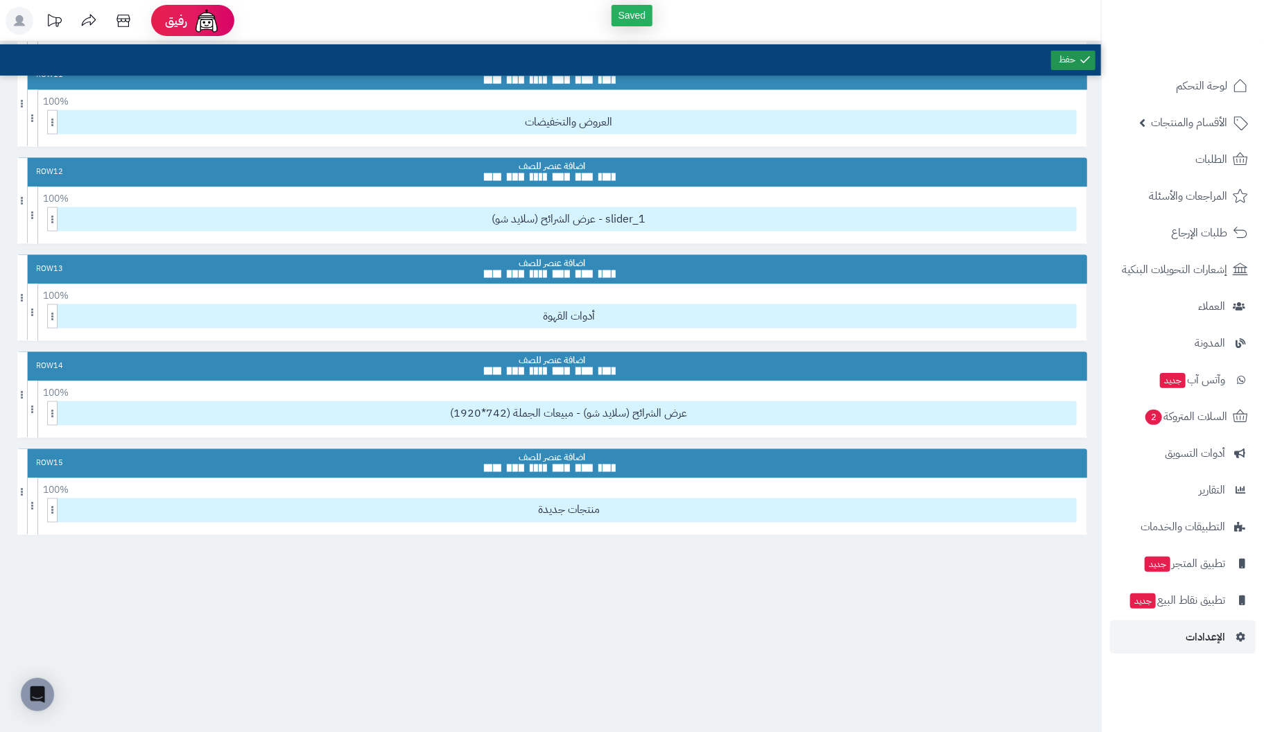
click at [1060, 57] on link at bounding box center [1073, 60] width 44 height 19
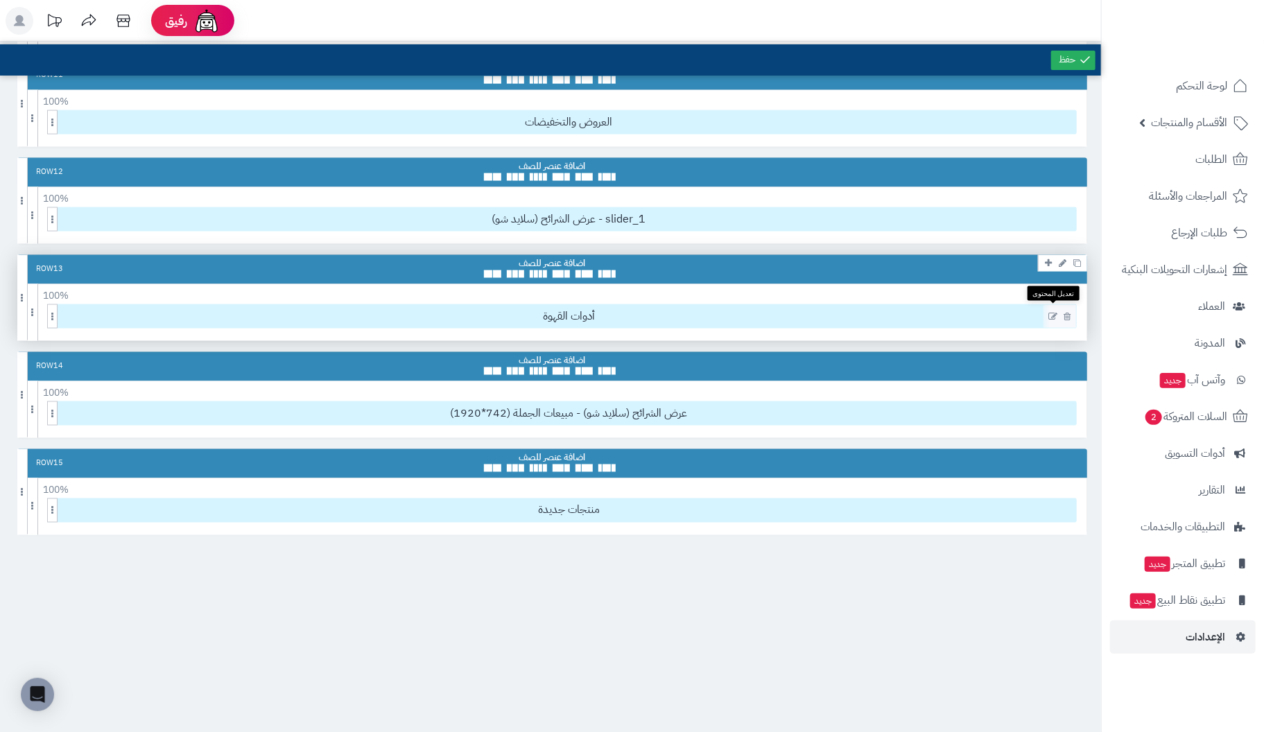
click at [1054, 312] on icon at bounding box center [1052, 317] width 9 height 10
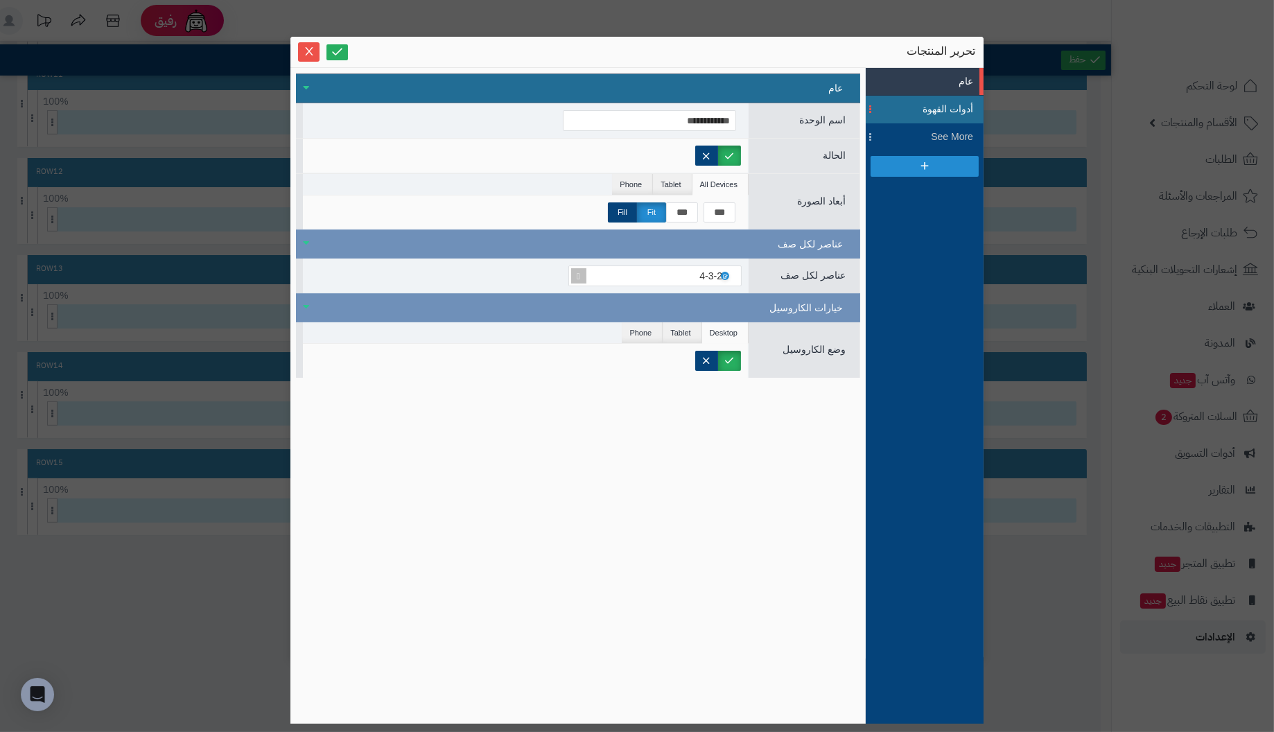
click at [939, 107] on span "أدوات القهوة" at bounding box center [942, 109] width 62 height 15
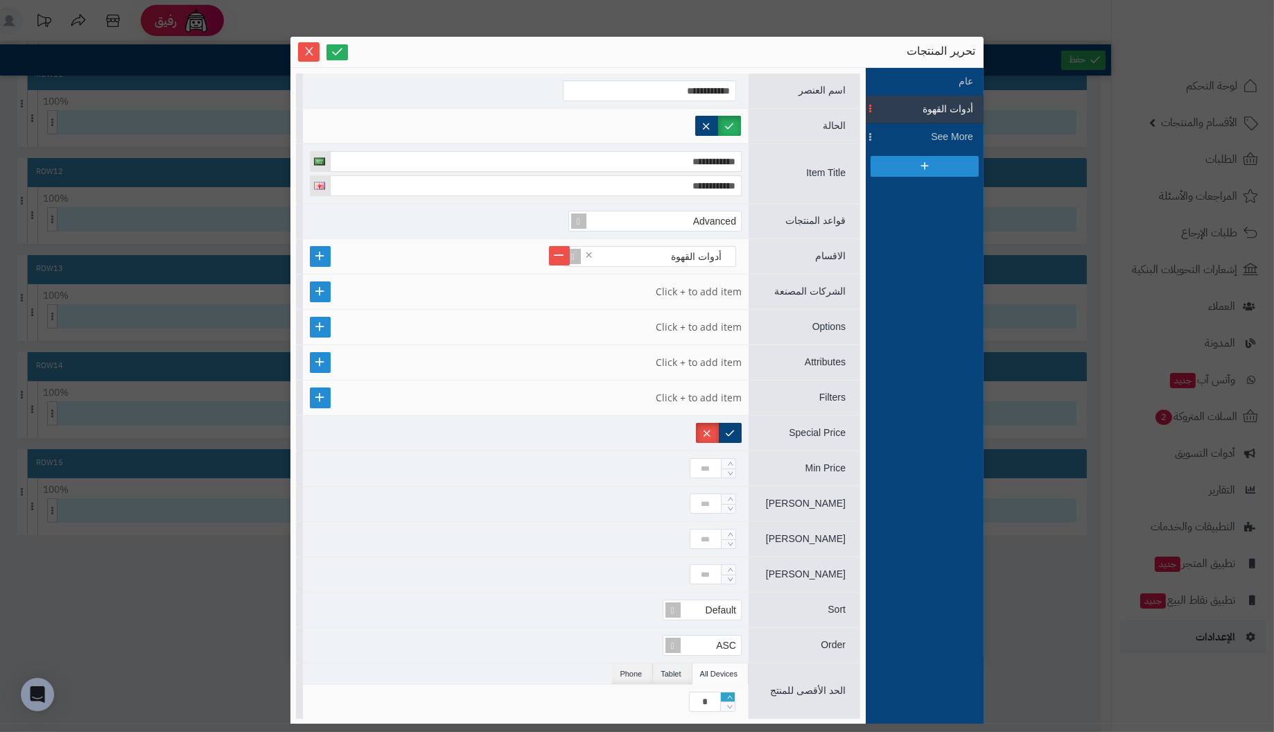
click at [731, 695] on icon "Increase Value" at bounding box center [730, 696] width 6 height 3
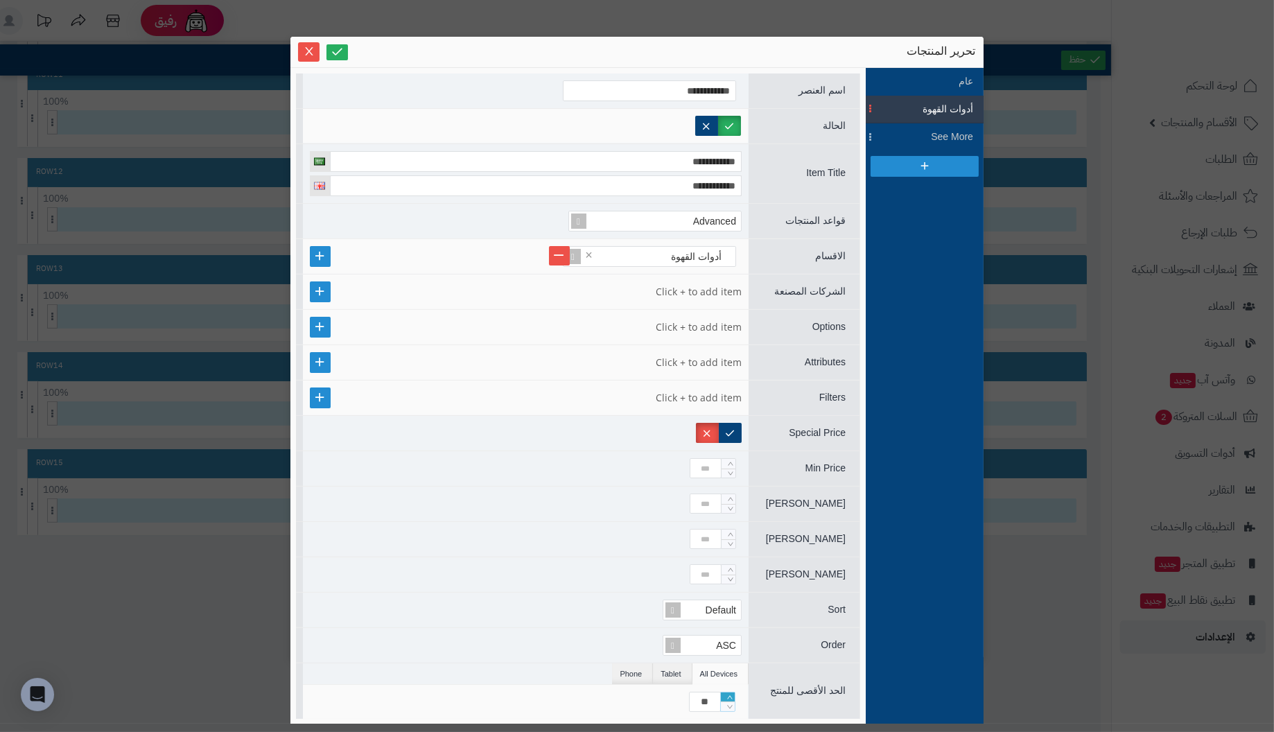
click at [731, 695] on icon "Increase Value" at bounding box center [730, 696] width 6 height 3
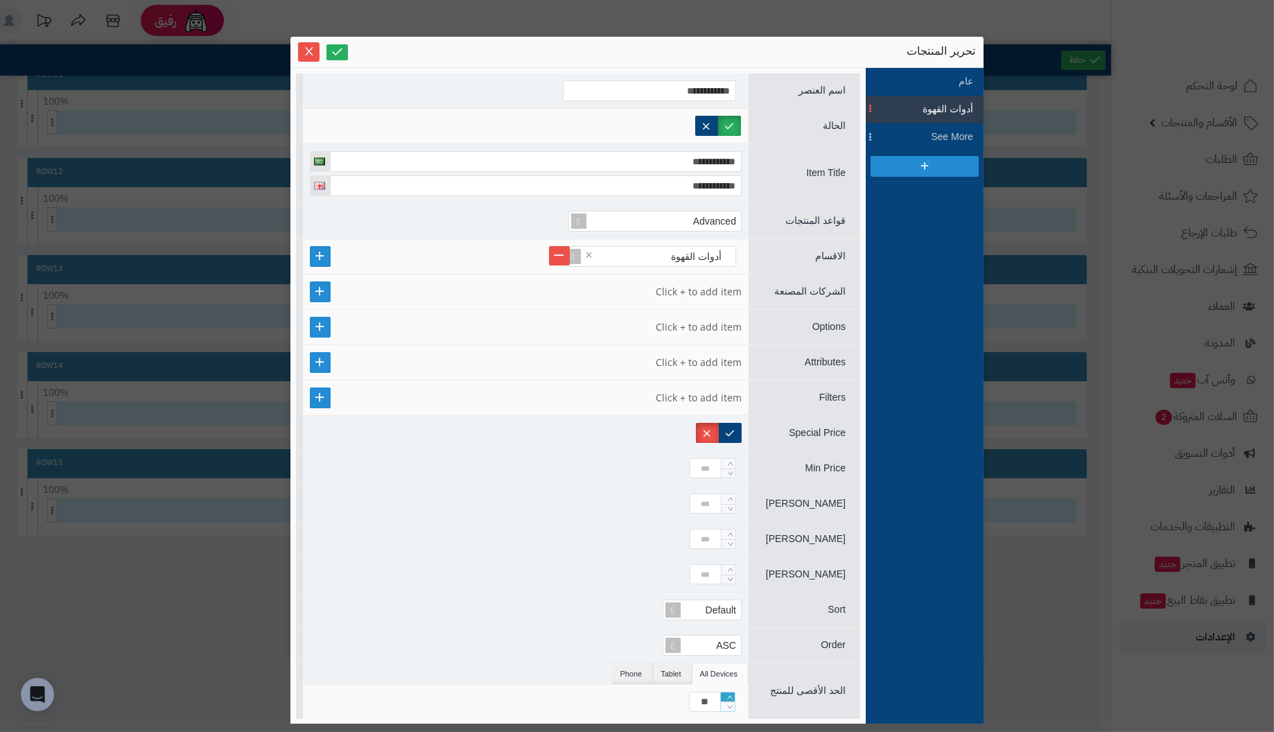
click at [731, 695] on icon "Increase Value" at bounding box center [730, 696] width 6 height 3
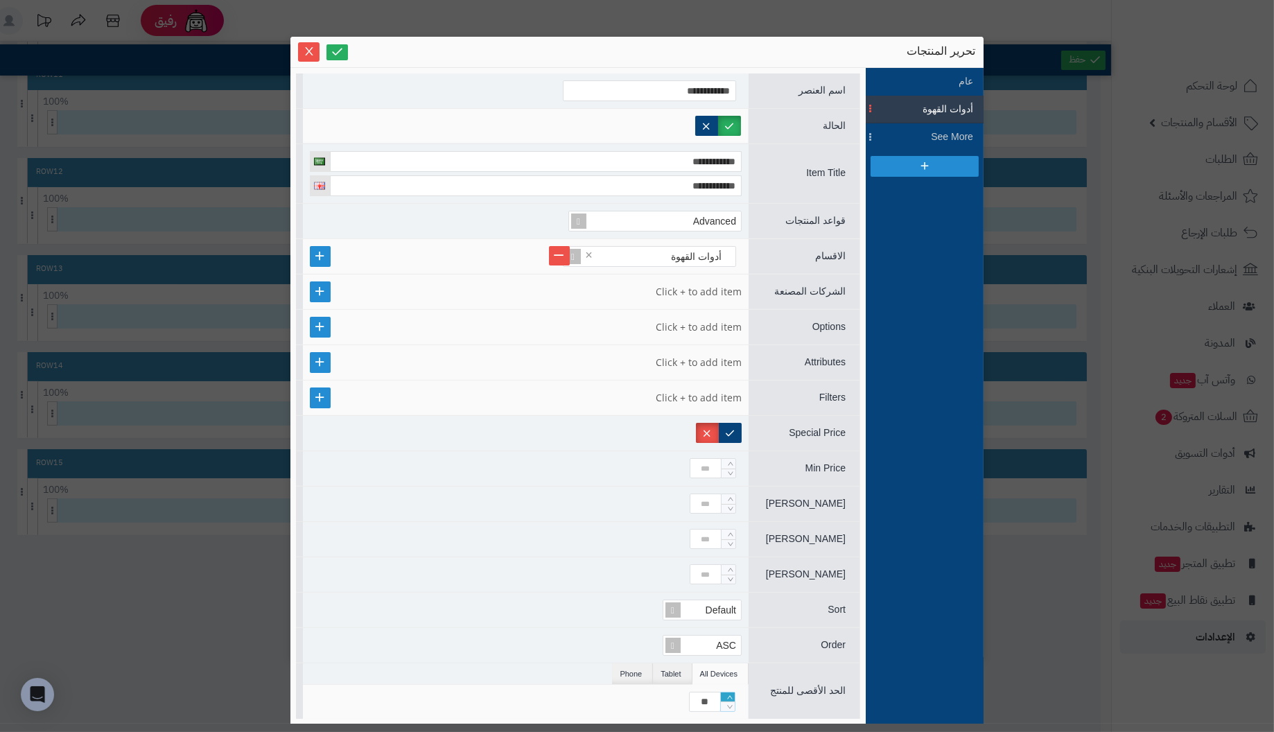
click at [731, 695] on icon "Increase Value" at bounding box center [730, 696] width 6 height 3
click at [729, 703] on icon "Decrease Value" at bounding box center [730, 707] width 6 height 8
click at [730, 693] on icon "Increase Value" at bounding box center [730, 697] width 6 height 8
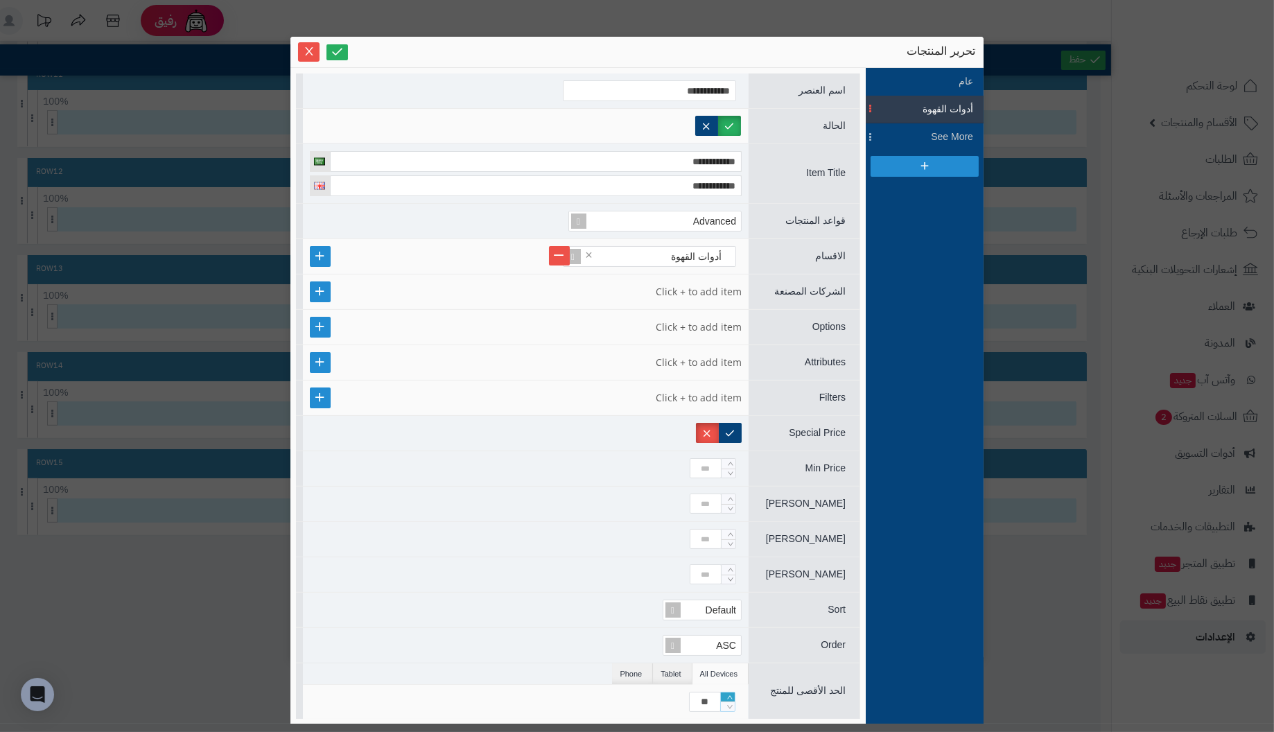
click at [730, 693] on icon "Increase Value" at bounding box center [730, 697] width 6 height 8
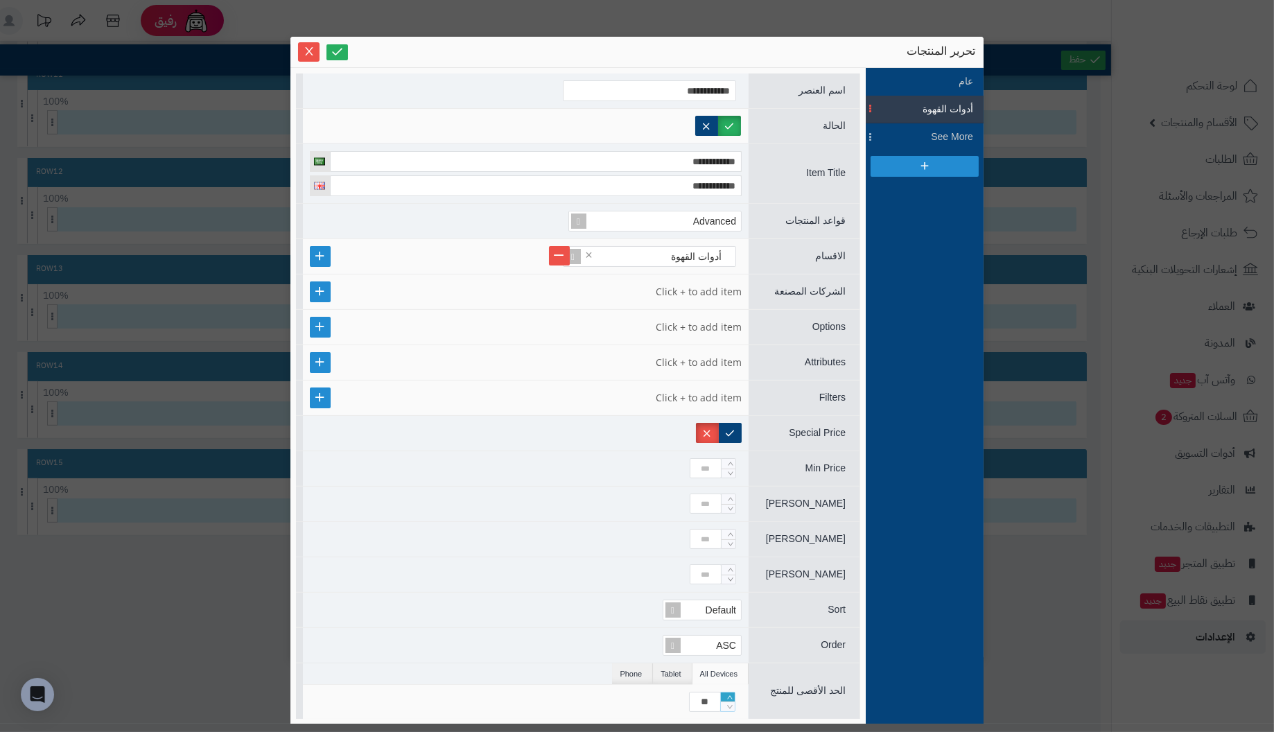
click at [730, 693] on icon "Increase Value" at bounding box center [730, 697] width 6 height 8
type input "**"
click at [730, 693] on icon "Increase Value" at bounding box center [730, 697] width 6 height 8
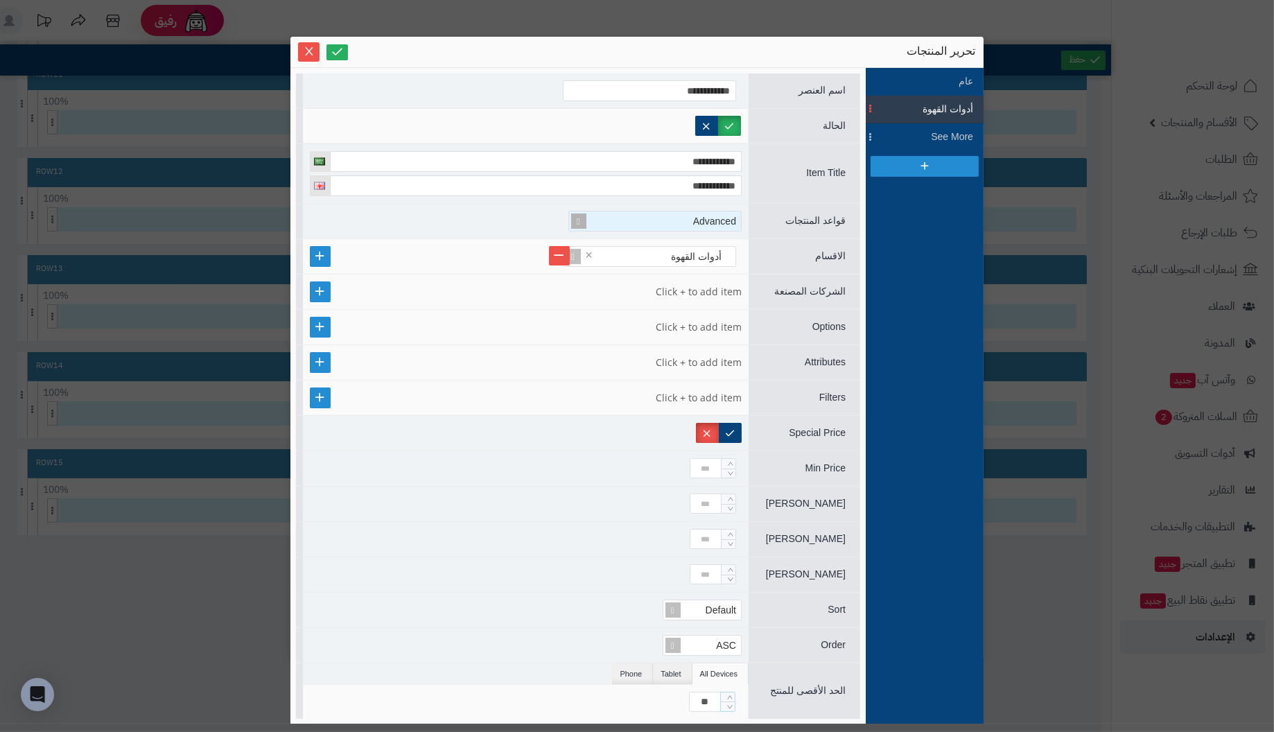
click at [609, 224] on div "Advanced" at bounding box center [661, 220] width 160 height 19
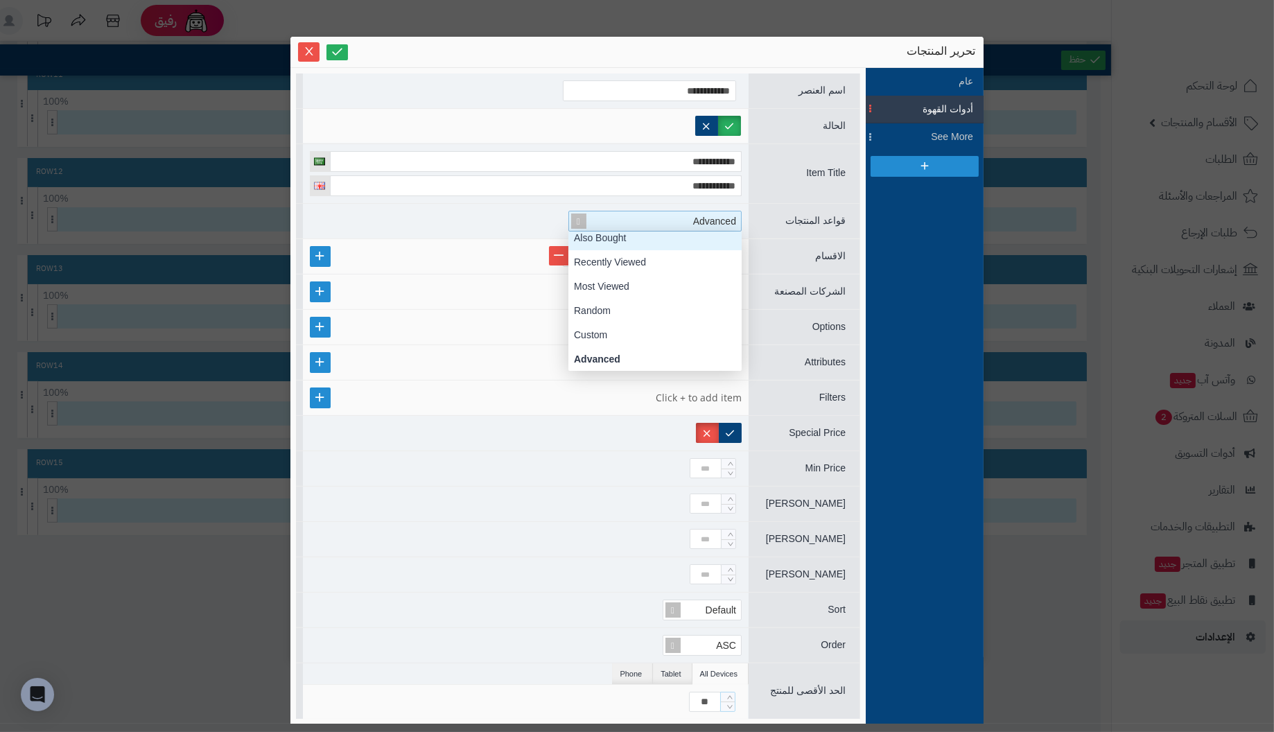
scroll to position [146, 0]
click at [604, 311] on div "Random" at bounding box center [654, 317] width 173 height 24
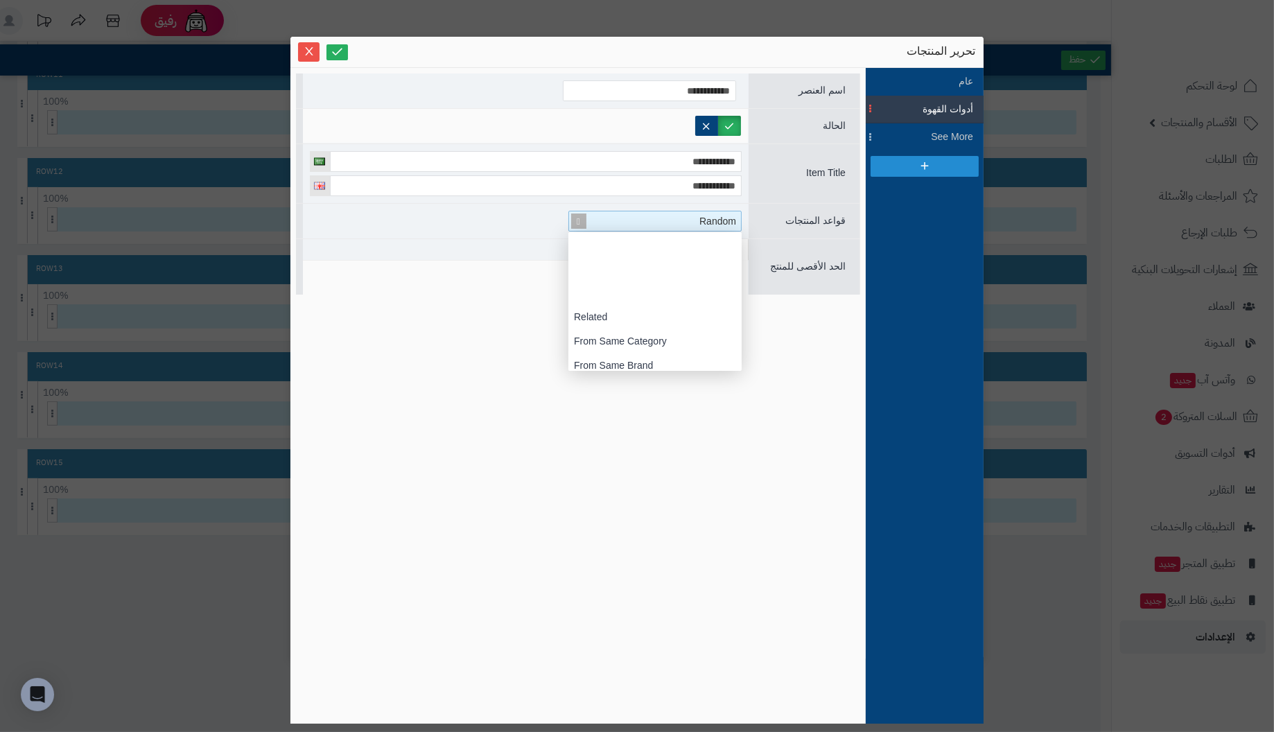
click at [582, 220] on span at bounding box center [578, 220] width 19 height 19
click at [611, 357] on div "Advanced" at bounding box center [654, 359] width 173 height 24
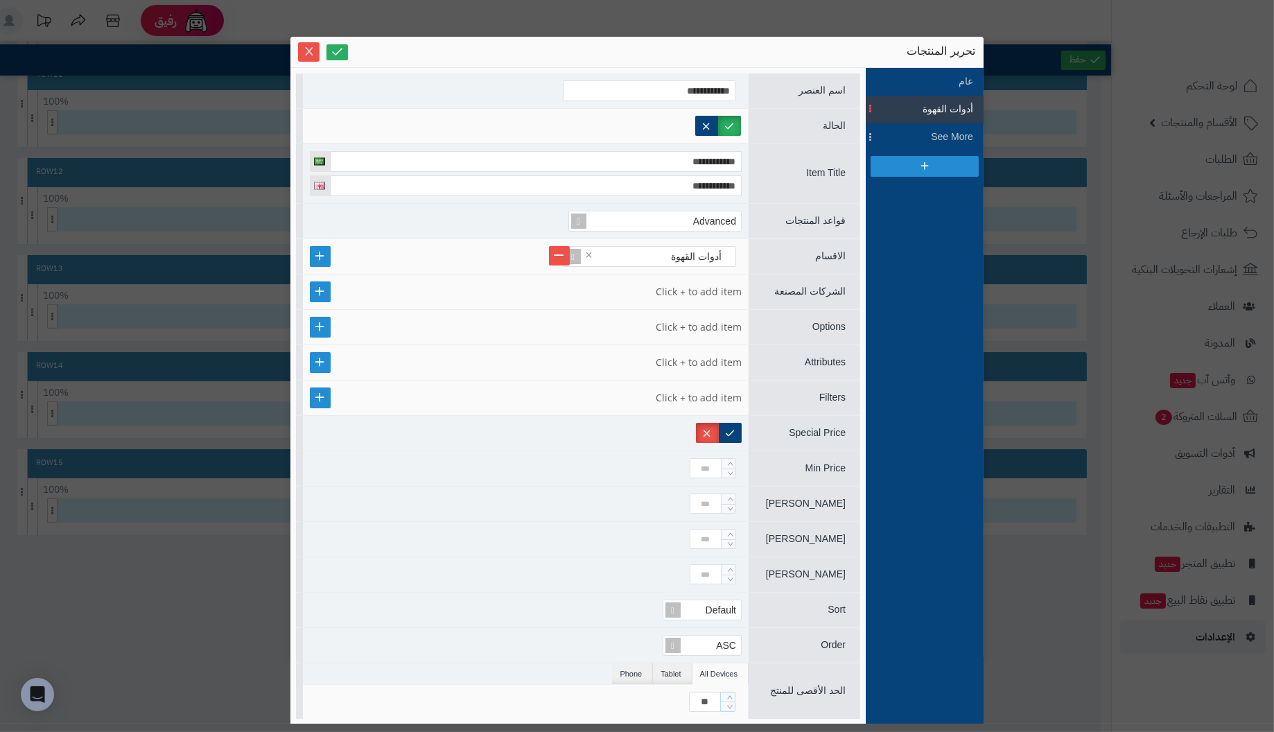
click at [669, 289] on ul at bounding box center [526, 291] width 432 height 15
click at [327, 287] on link at bounding box center [320, 291] width 21 height 21
click at [641, 294] on div "Select..." at bounding box center [655, 291] width 160 height 19
type input "********"
click at [559, 288] on link at bounding box center [559, 290] width 21 height 19
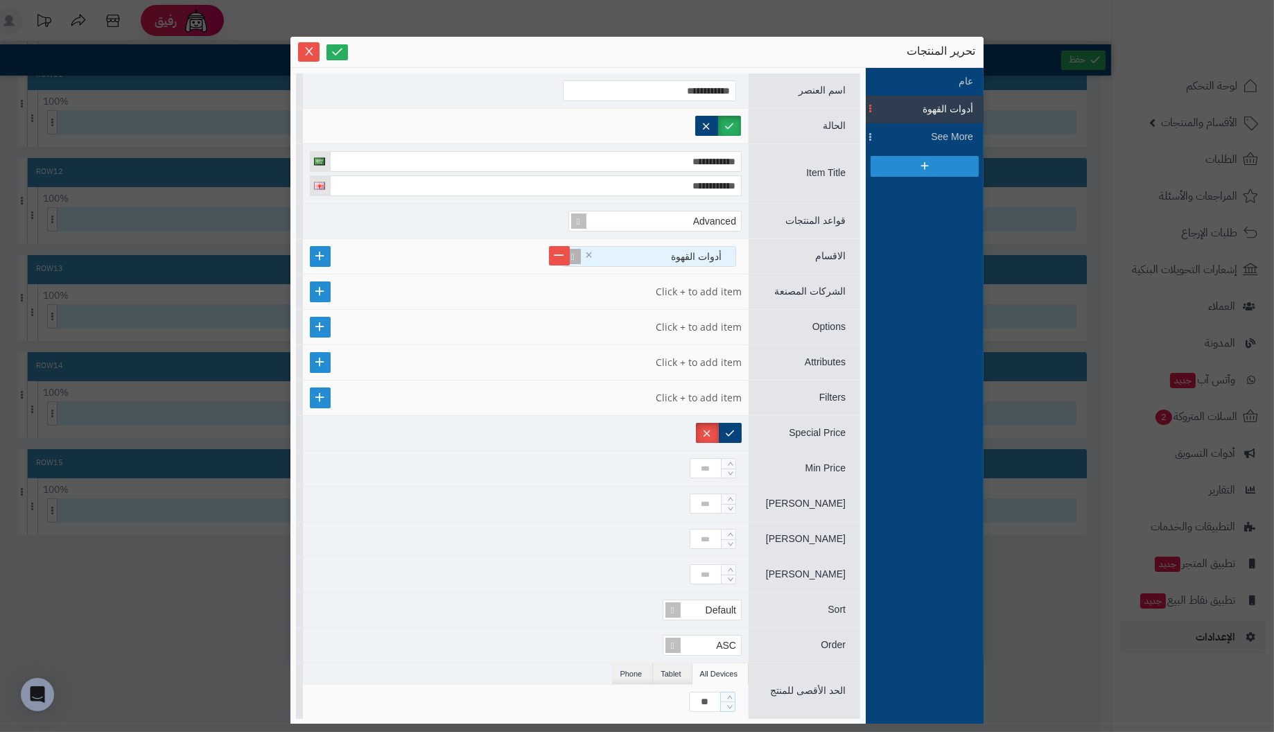
click at [655, 254] on div "أدوات القهوة" at bounding box center [655, 256] width 160 height 19
click at [645, 314] on div at bounding box center [526, 327] width 446 height 35
click at [659, 287] on ul at bounding box center [526, 291] width 432 height 15
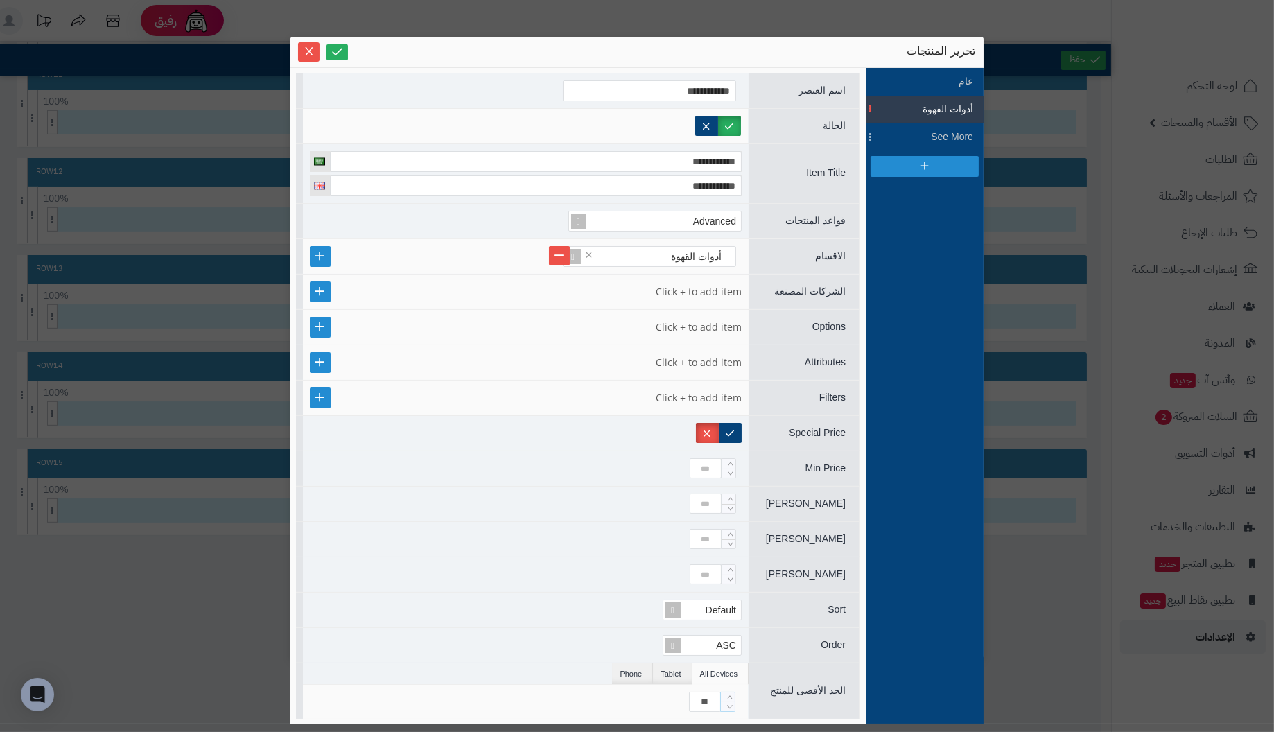
click at [693, 285] on ul at bounding box center [526, 291] width 432 height 15
click at [329, 288] on link at bounding box center [320, 291] width 21 height 21
click at [650, 289] on div "Select..." at bounding box center [655, 291] width 160 height 19
type input "**********"
click at [560, 287] on link at bounding box center [559, 290] width 21 height 19
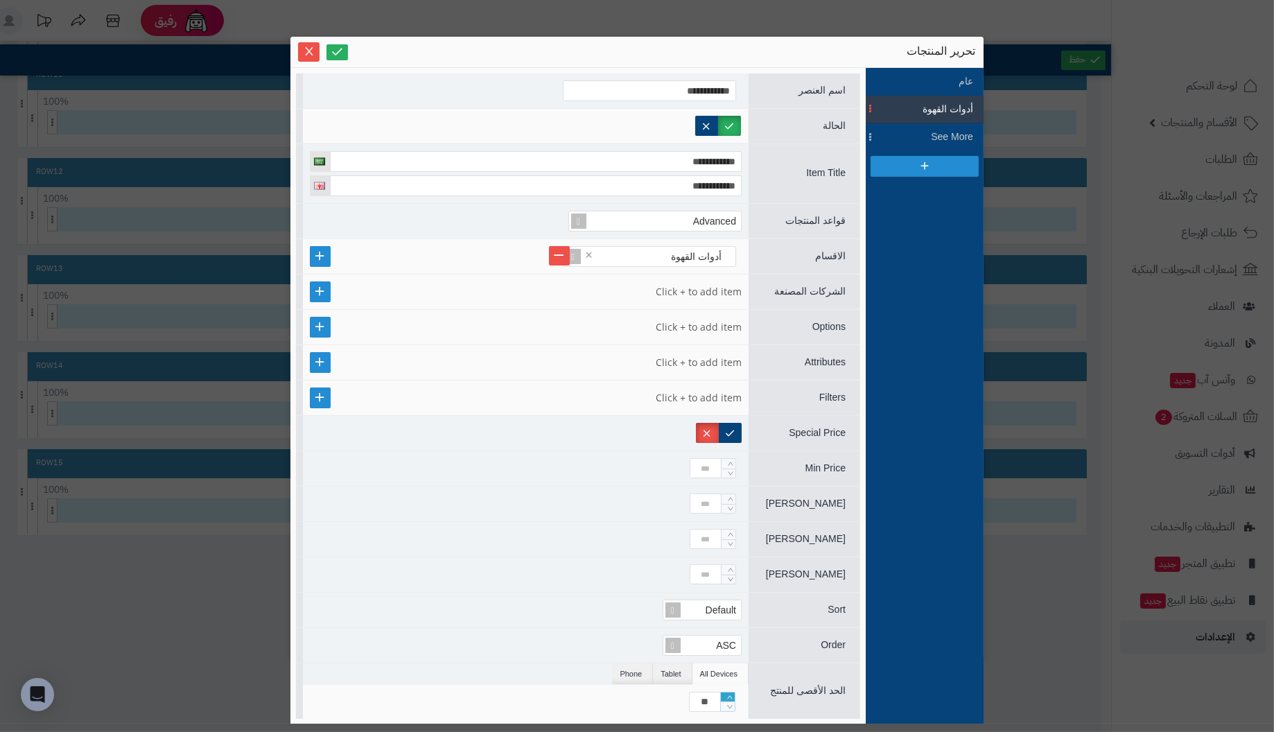
click at [728, 693] on icon "Increase Value" at bounding box center [730, 697] width 6 height 8
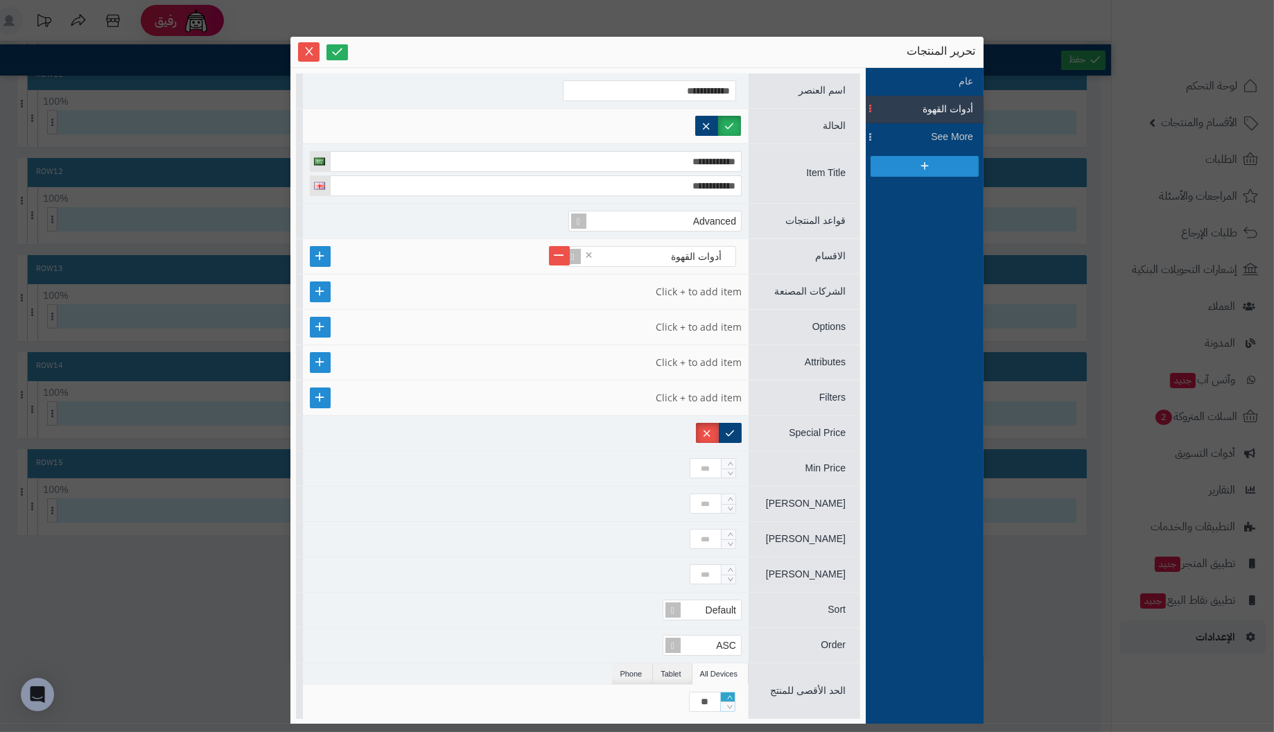
click at [728, 693] on icon "Increase Value" at bounding box center [730, 697] width 6 height 8
click at [730, 695] on icon "Increase Value" at bounding box center [730, 696] width 6 height 3
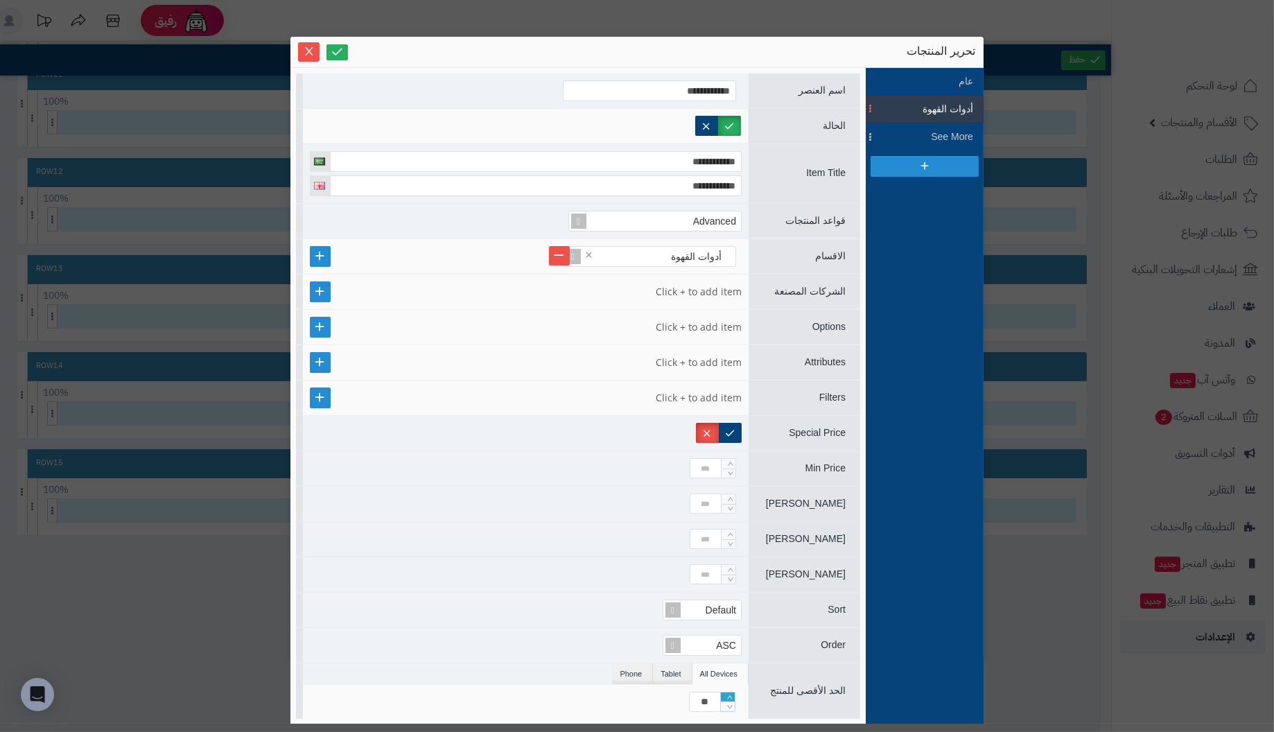
click at [730, 695] on icon "Increase Value" at bounding box center [730, 696] width 6 height 3
click at [731, 703] on icon "Decrease Value" at bounding box center [730, 707] width 6 height 8
click at [345, 52] on link at bounding box center [337, 52] width 21 height 16
click at [724, 703] on icon "Decrease Value" at bounding box center [728, 707] width 8 height 8
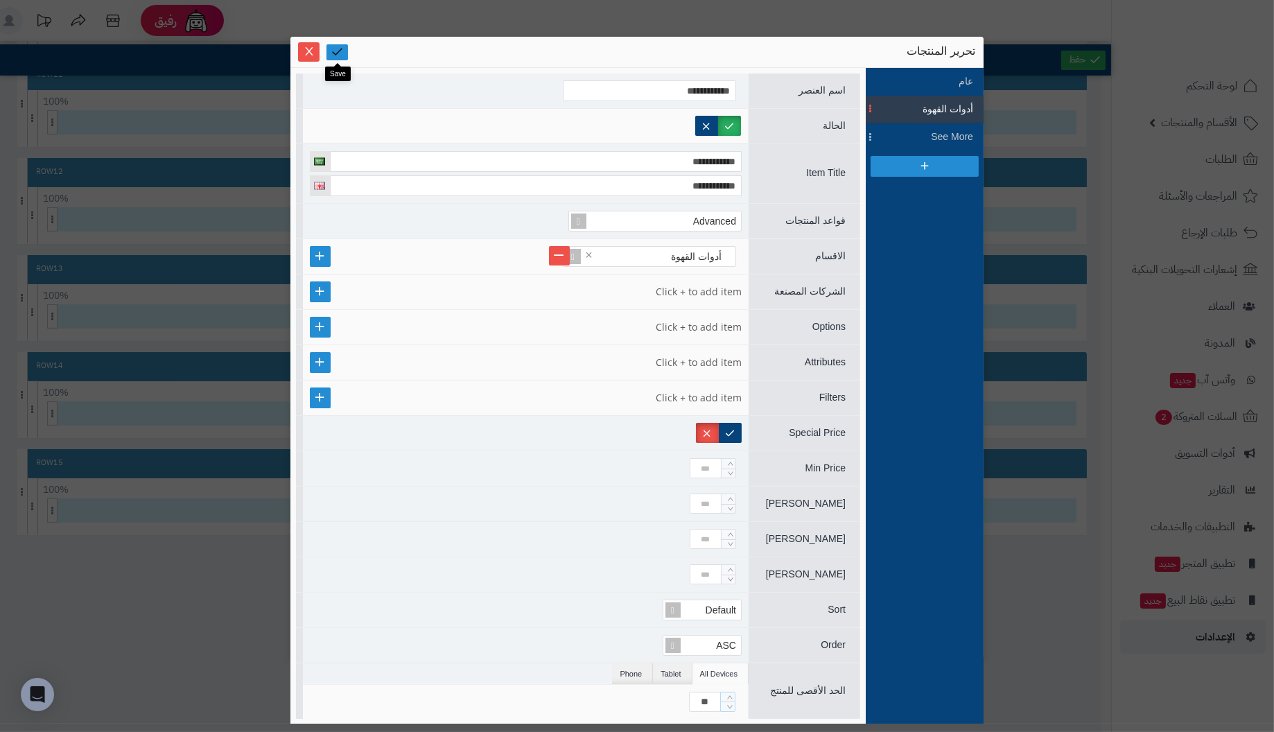
click at [336, 53] on icon at bounding box center [337, 51] width 13 height 13
type input "**"
click at [732, 693] on icon "Increase Value" at bounding box center [730, 697] width 6 height 8
click at [338, 51] on icon at bounding box center [337, 51] width 13 height 13
click at [311, 43] on button "Close" at bounding box center [308, 51] width 21 height 19
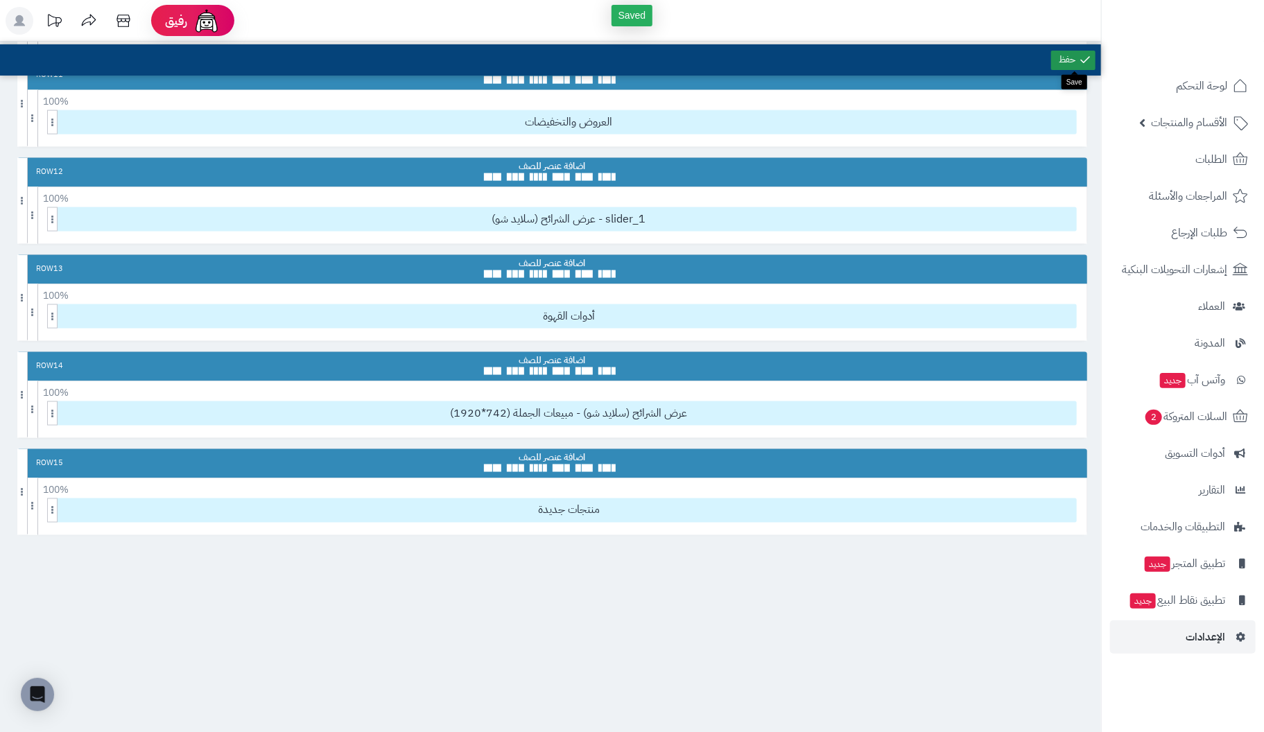
click at [1069, 57] on link at bounding box center [1073, 60] width 44 height 19
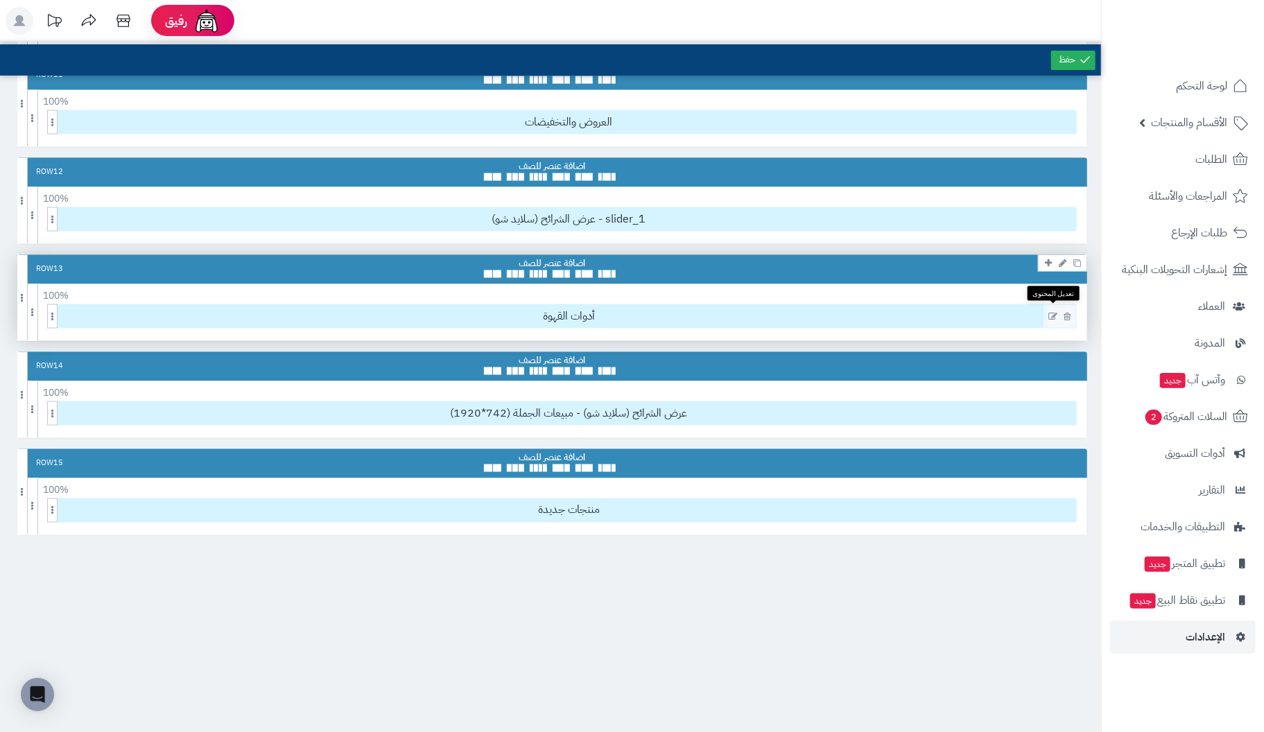
click at [1054, 312] on icon at bounding box center [1052, 317] width 9 height 10
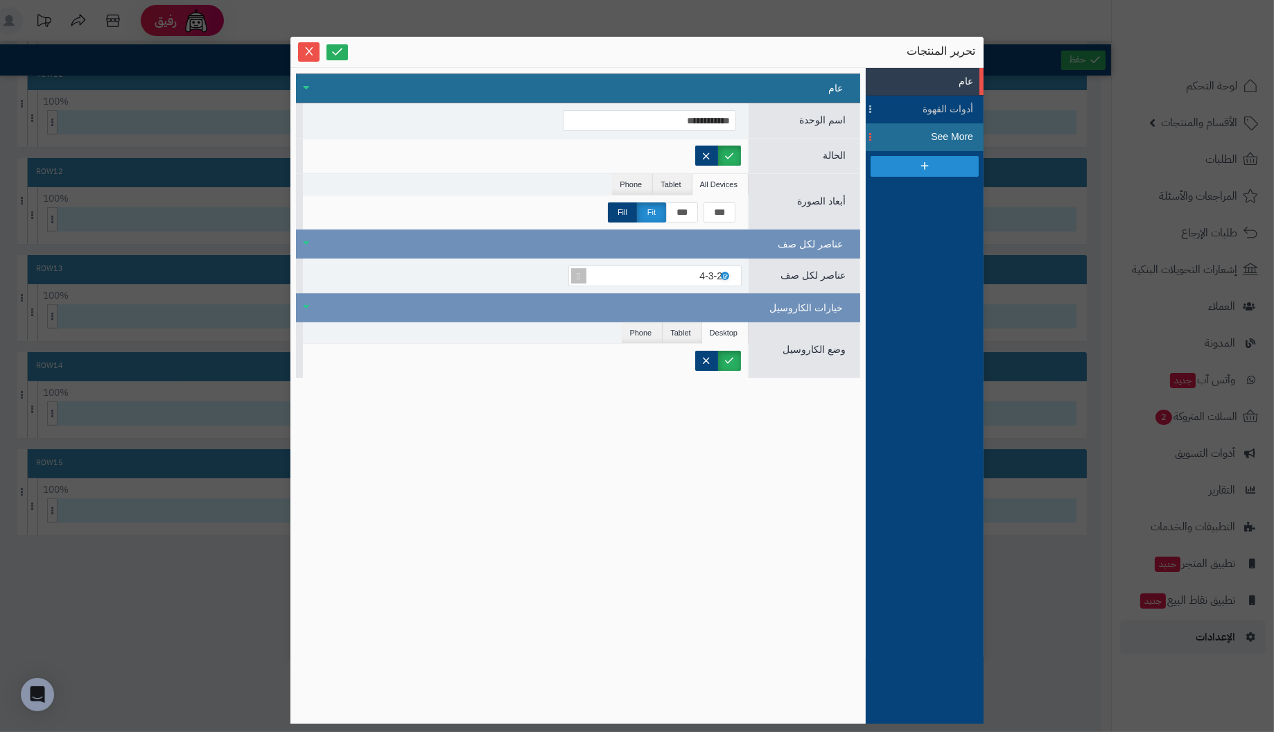
click at [948, 131] on span "See More" at bounding box center [942, 137] width 62 height 15
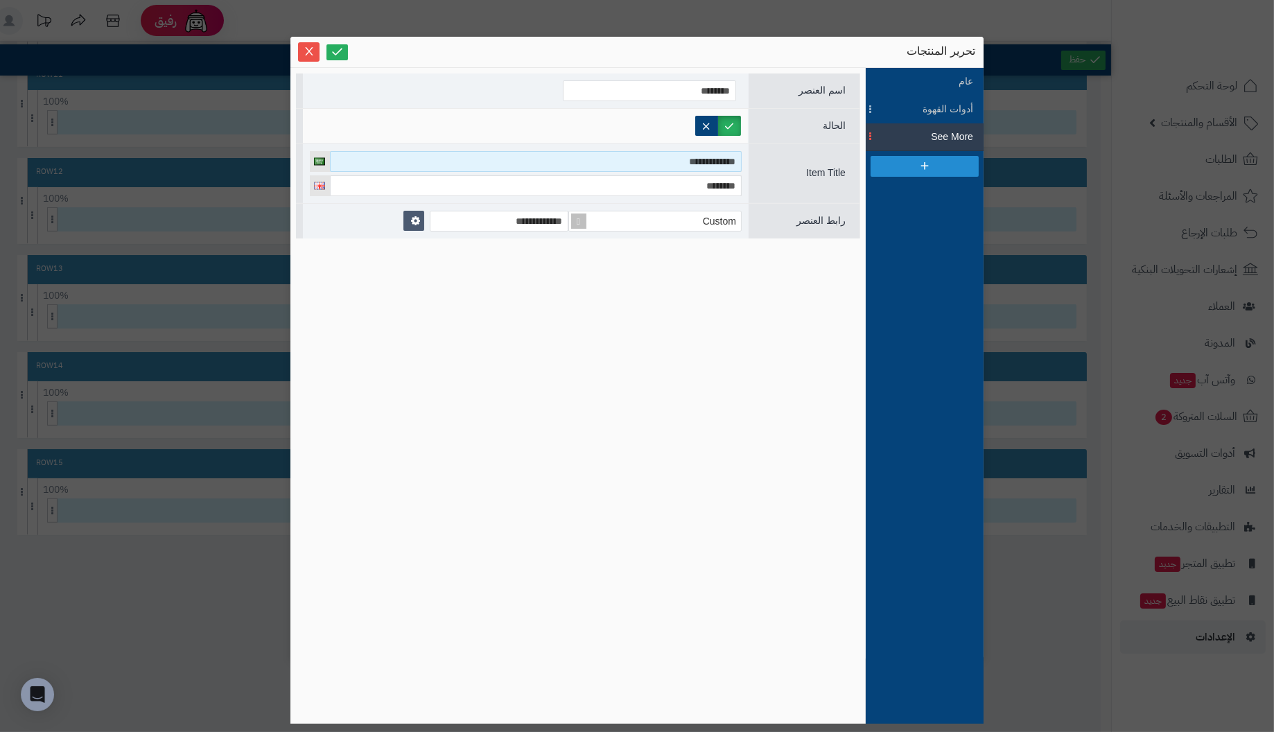
drag, startPoint x: 675, startPoint y: 158, endPoint x: 798, endPoint y: 153, distance: 123.5
click at [798, 153] on div "**********" at bounding box center [578, 174] width 564 height 60
type input "**********"
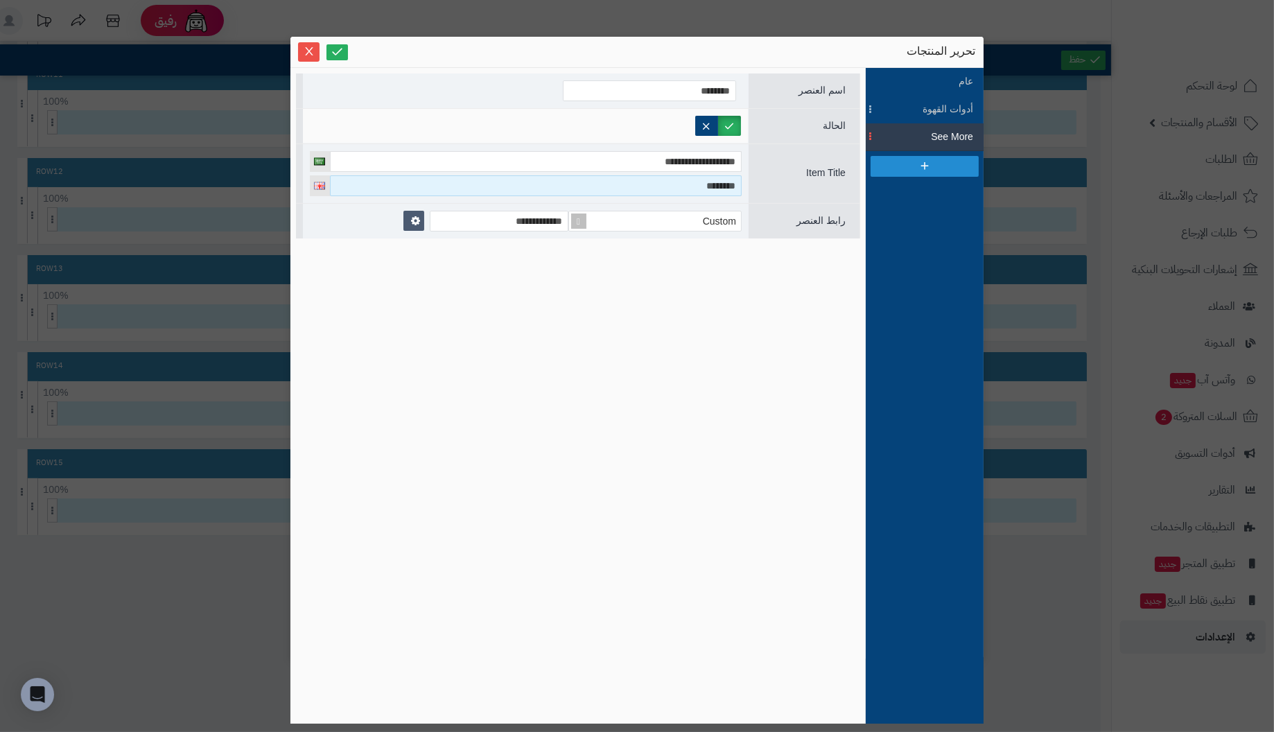
drag, startPoint x: 680, startPoint y: 188, endPoint x: 797, endPoint y: 185, distance: 117.2
click at [797, 185] on div "**********" at bounding box center [578, 174] width 564 height 60
type input "**********"
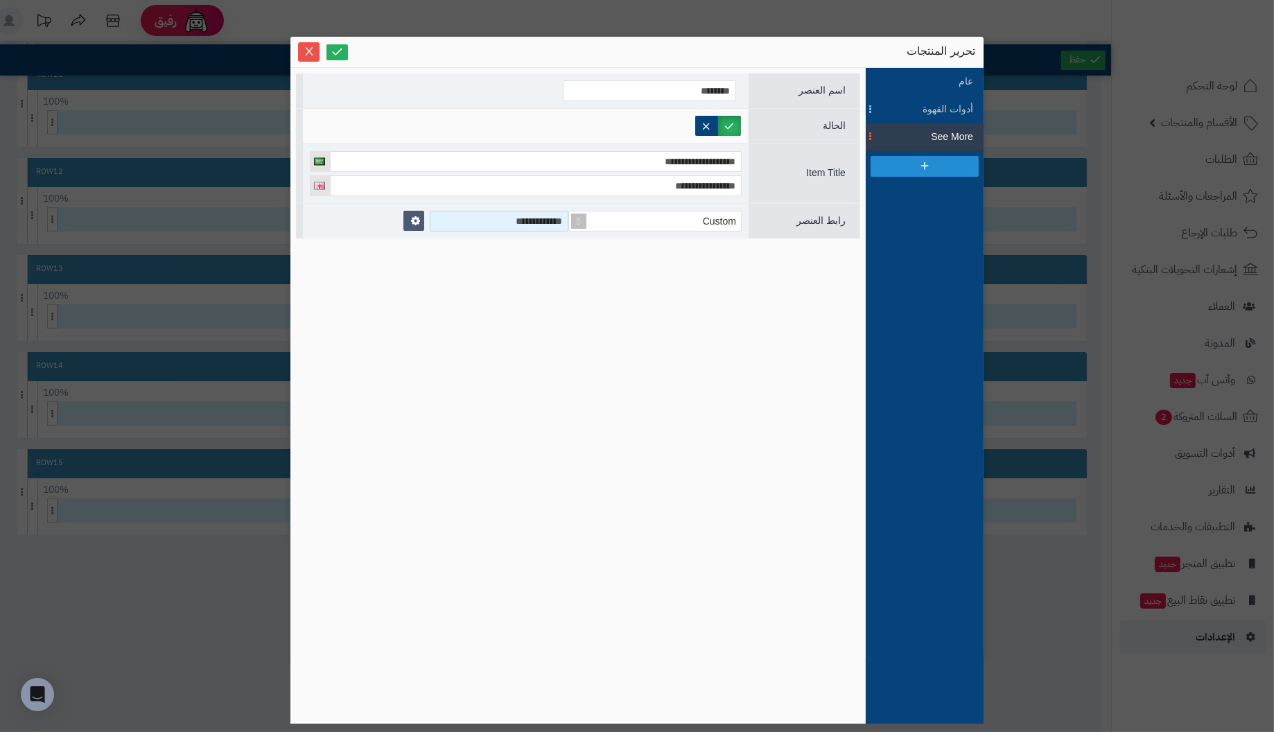
click at [456, 220] on input "**********" at bounding box center [499, 221] width 139 height 21
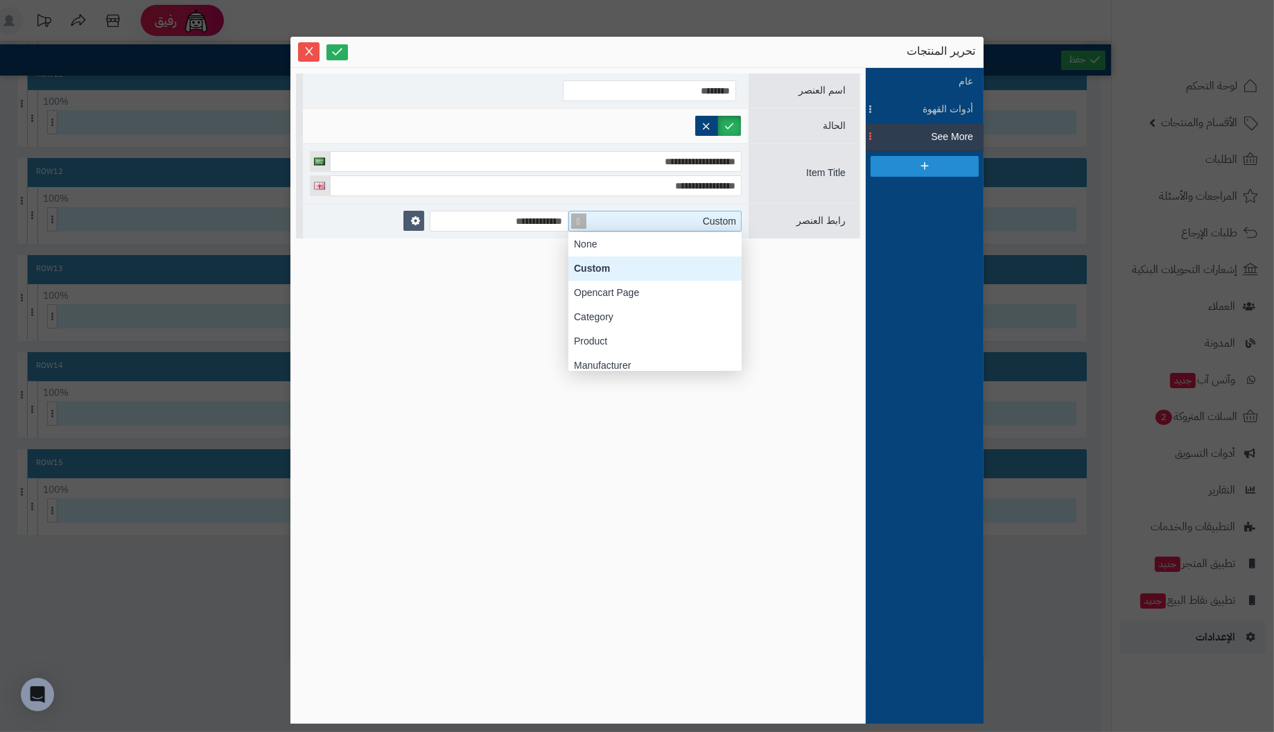
click at [600, 221] on div "Custom" at bounding box center [661, 220] width 160 height 19
click at [613, 315] on div "Category" at bounding box center [654, 317] width 173 height 24
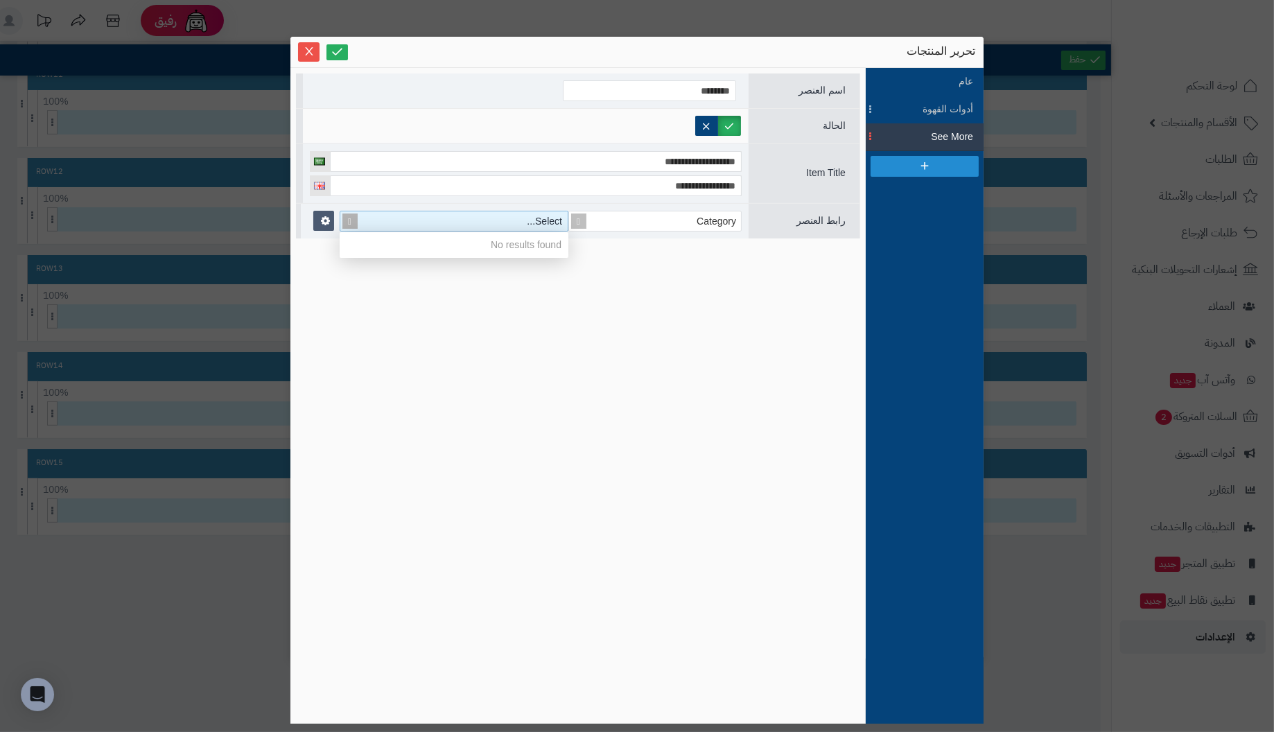
click at [512, 220] on div "Select..." at bounding box center [461, 220] width 211 height 19
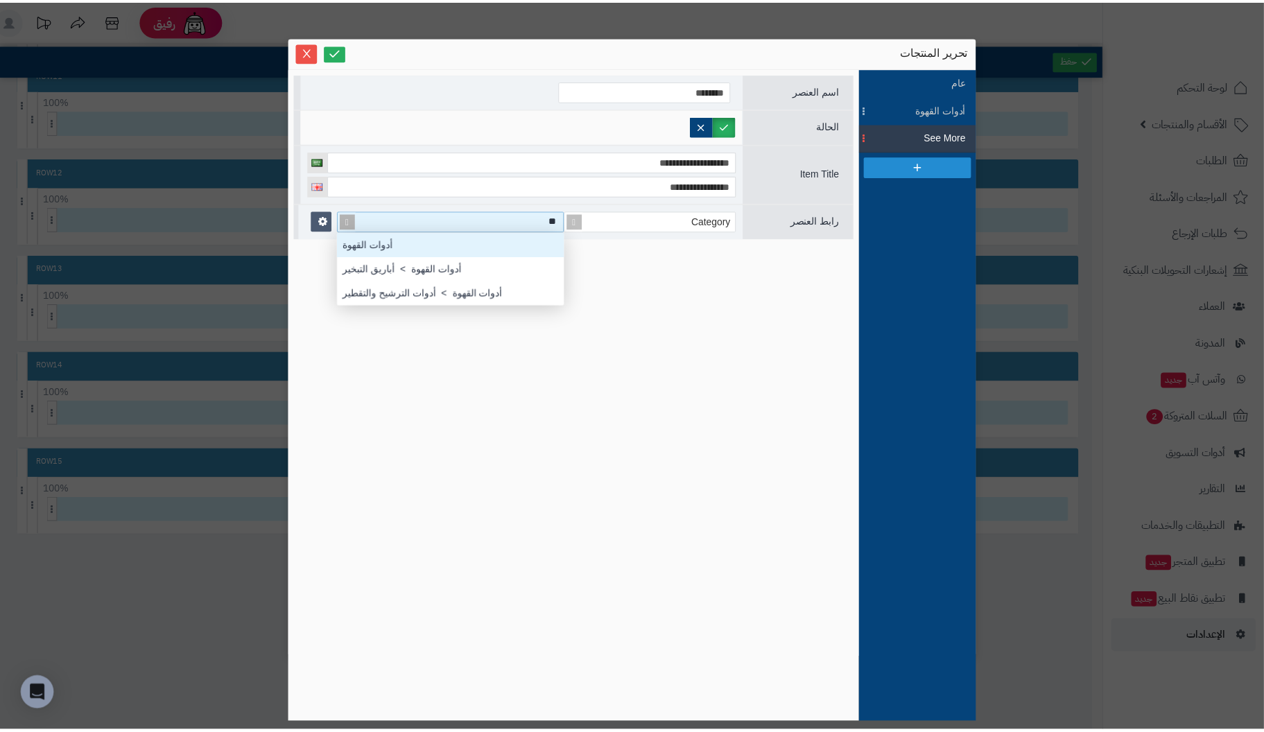
scroll to position [49, 0]
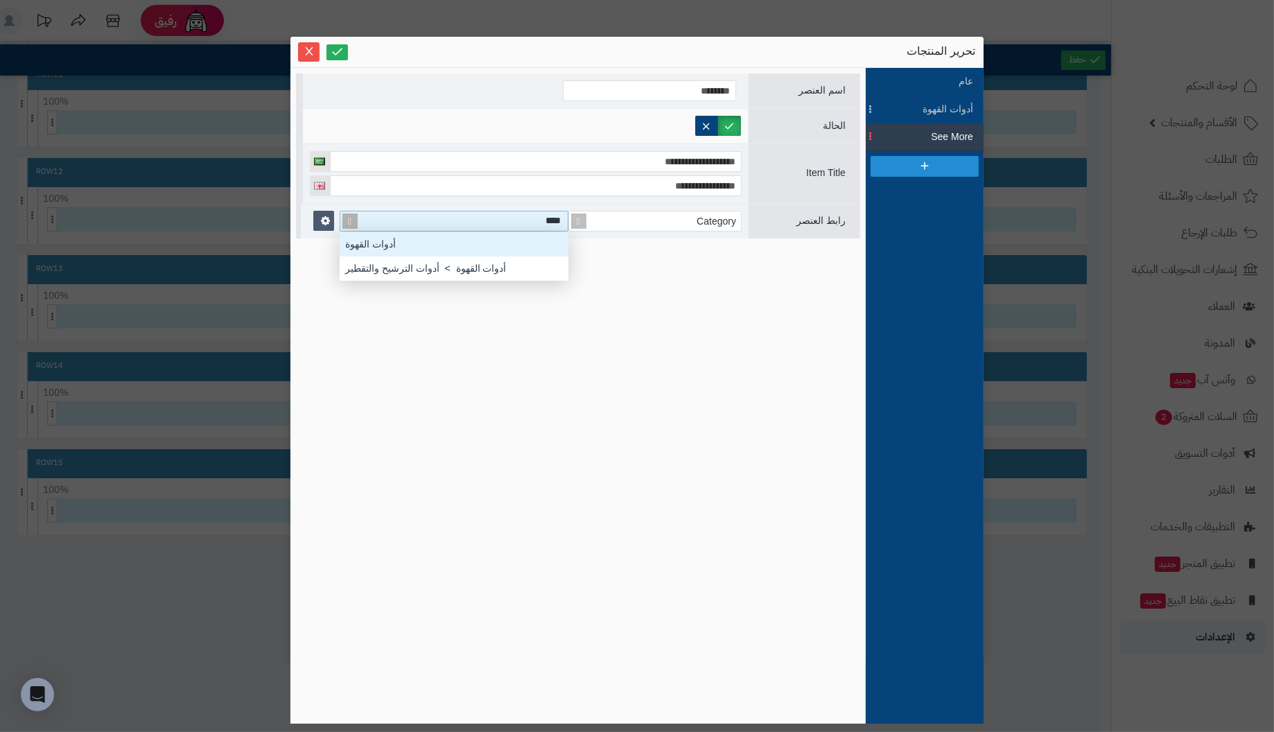
type input "*****"
click at [449, 247] on div "أدوات القهوة" at bounding box center [454, 244] width 229 height 24
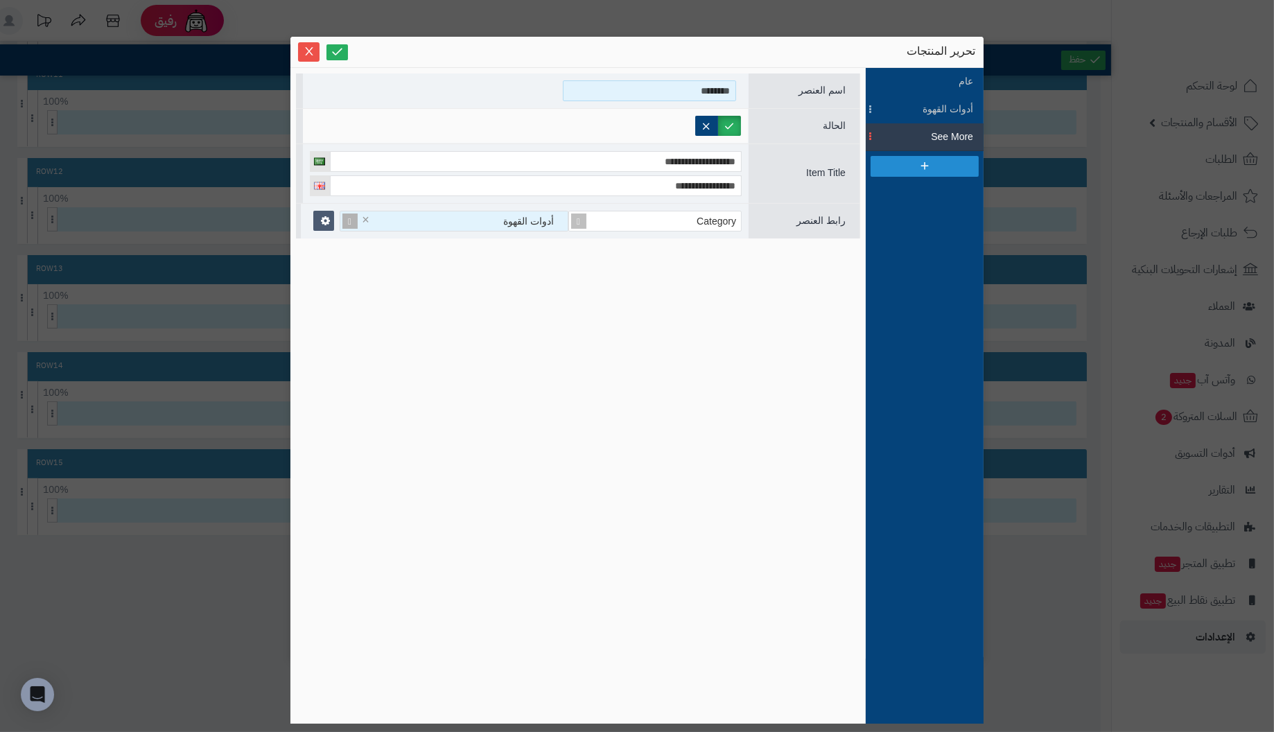
drag, startPoint x: 667, startPoint y: 89, endPoint x: 754, endPoint y: 89, distance: 87.4
click at [754, 89] on div "اسم العنصر ********" at bounding box center [578, 90] width 564 height 35
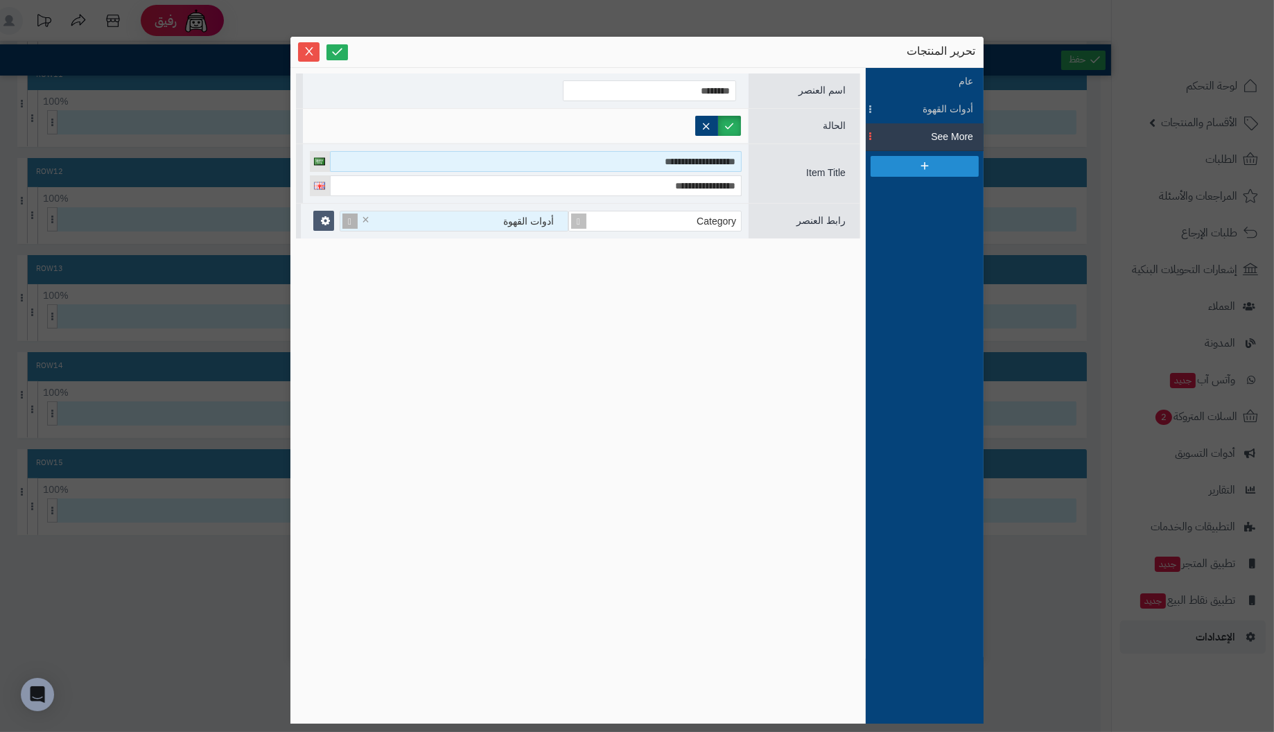
drag, startPoint x: 642, startPoint y: 160, endPoint x: 800, endPoint y: 160, distance: 158.1
click at [800, 160] on div "**********" at bounding box center [578, 174] width 564 height 60
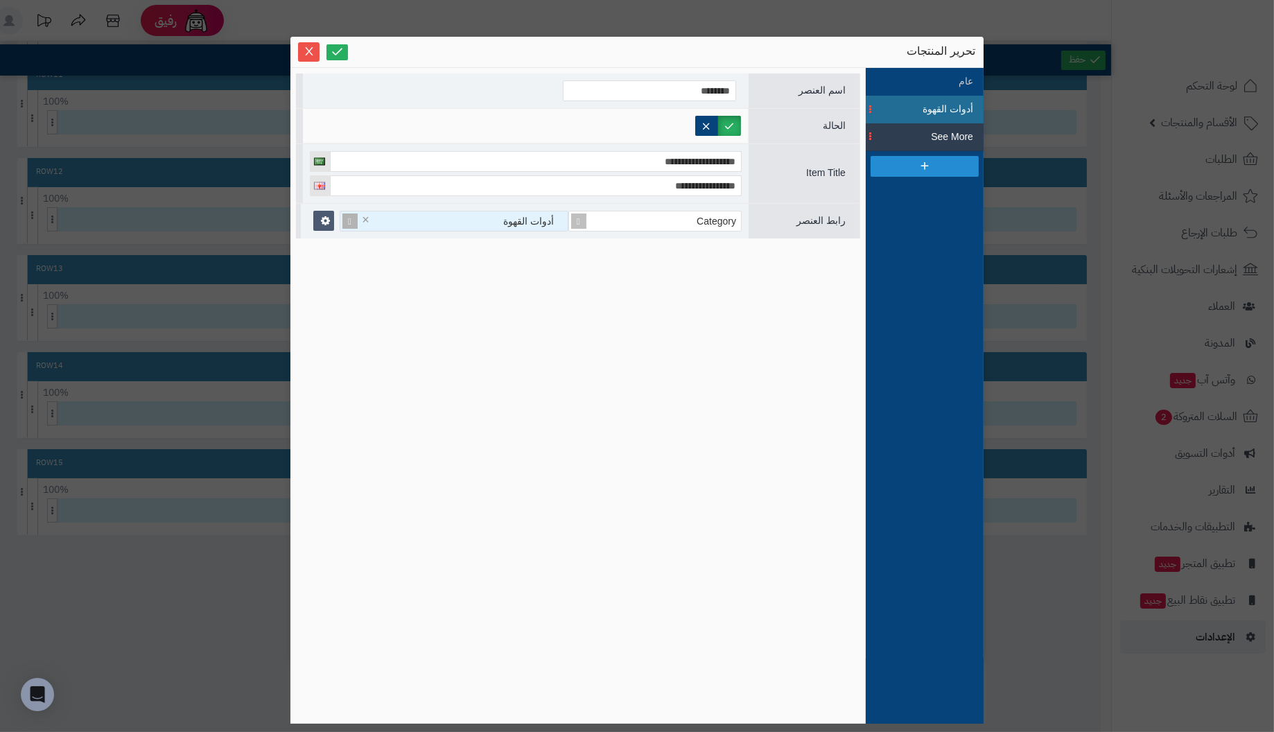
click at [951, 108] on span "أدوات القهوة" at bounding box center [942, 109] width 62 height 15
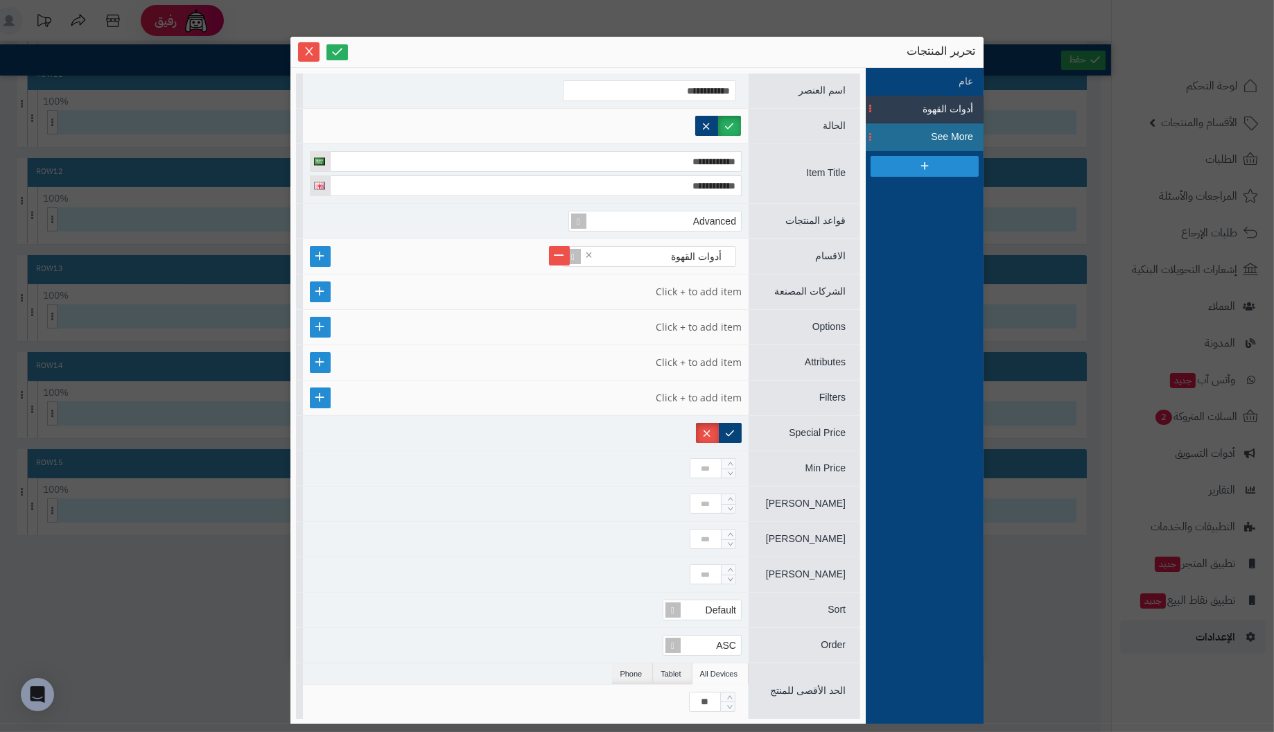
click at [950, 137] on span "See More" at bounding box center [942, 137] width 62 height 15
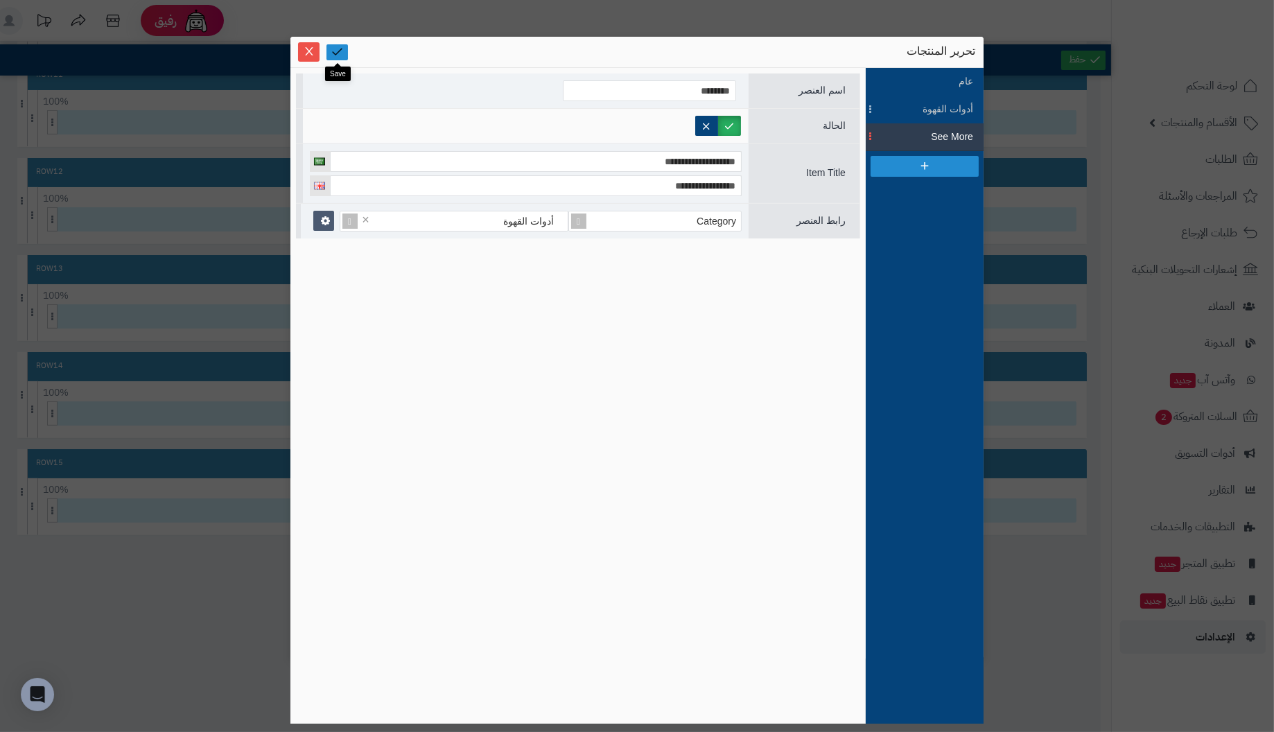
click at [338, 51] on icon at bounding box center [337, 51] width 13 height 13
click at [311, 49] on icon "Close" at bounding box center [309, 50] width 8 height 8
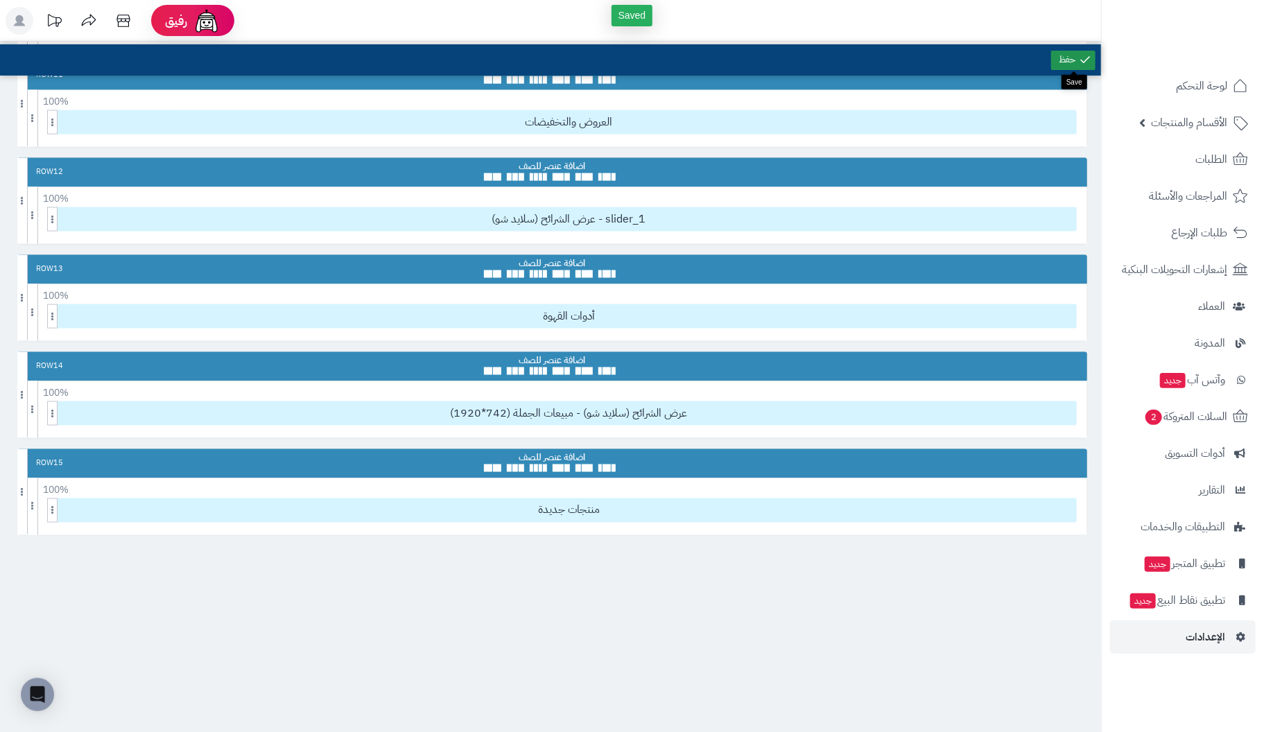
click at [1064, 62] on link at bounding box center [1073, 60] width 44 height 19
click at [1073, 60] on link at bounding box center [1073, 60] width 44 height 19
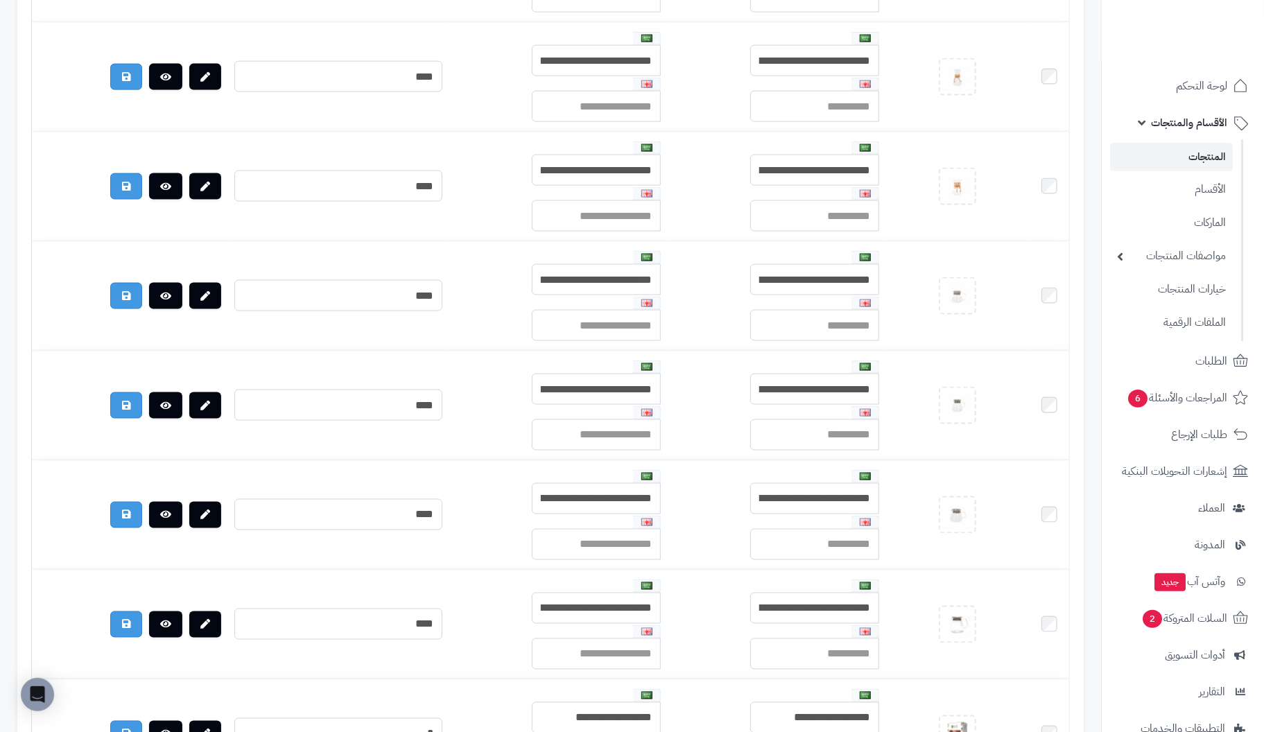
scroll to position [1109, 0]
